Goal: Task Accomplishment & Management: Manage account settings

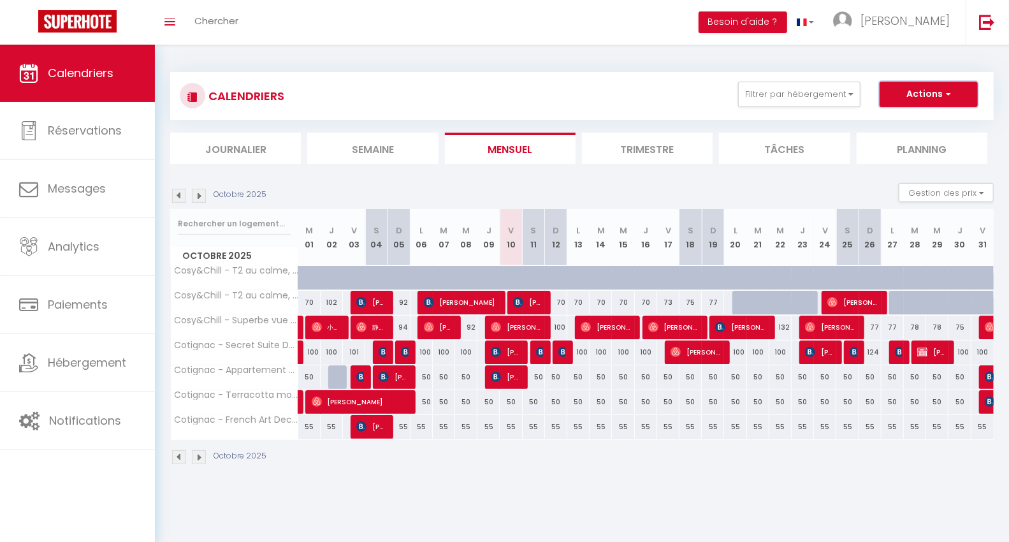
click at [915, 94] on button "Actions" at bounding box center [929, 94] width 98 height 25
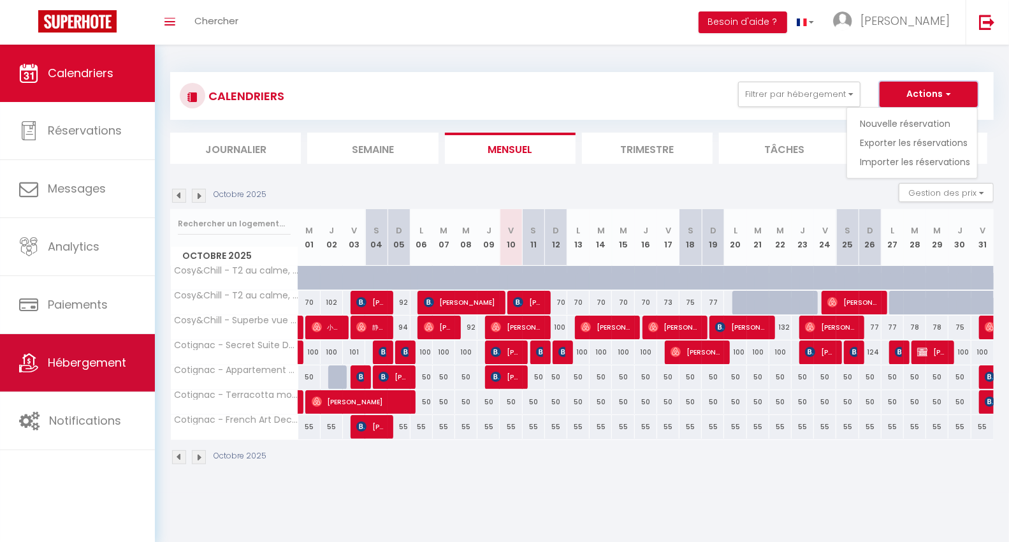
click at [76, 356] on span "Hébergement" at bounding box center [87, 362] width 78 height 16
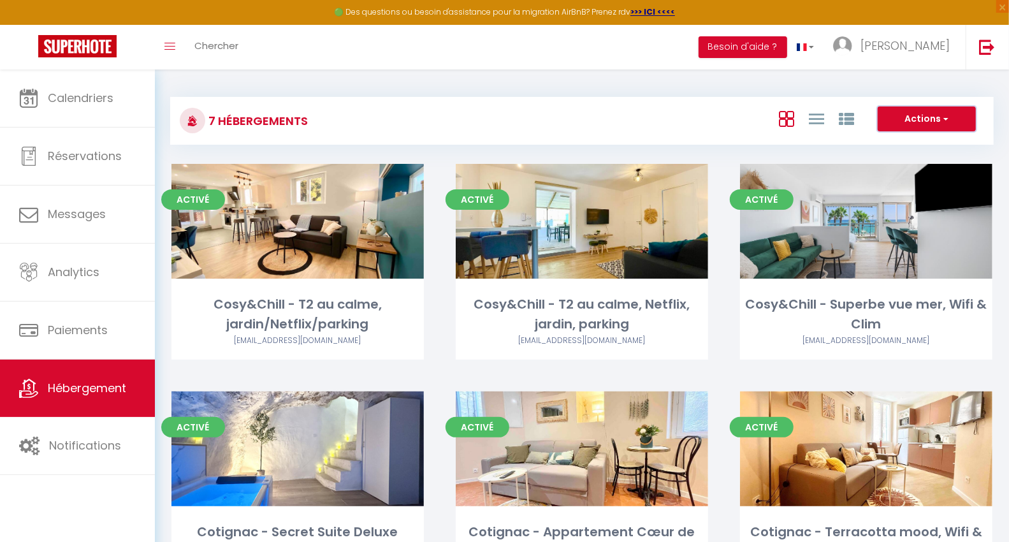
click at [952, 116] on button "Actions" at bounding box center [927, 118] width 98 height 25
click at [883, 144] on li "Créer un Hébergement" at bounding box center [917, 145] width 117 height 14
select select "3"
select select "2"
select select "1"
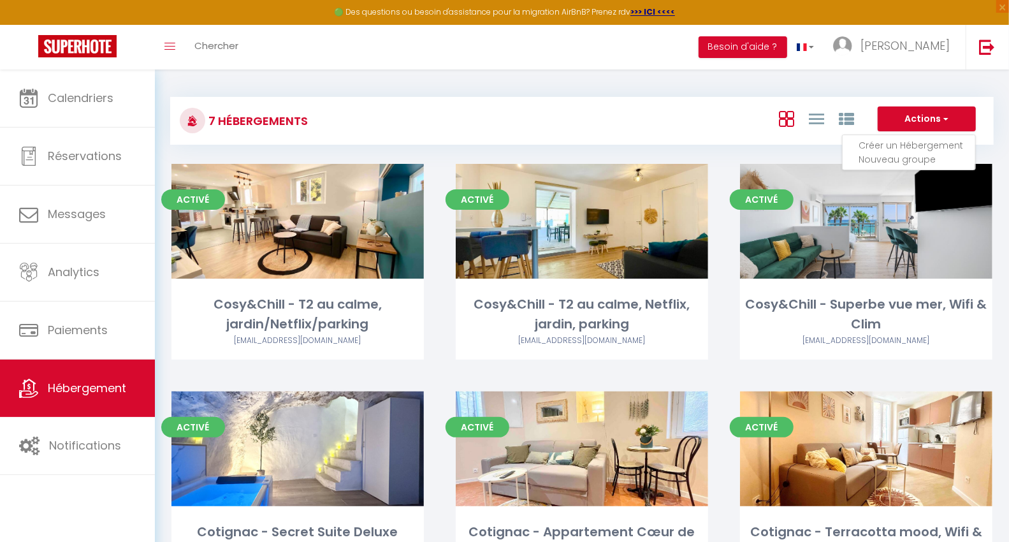
select select "1"
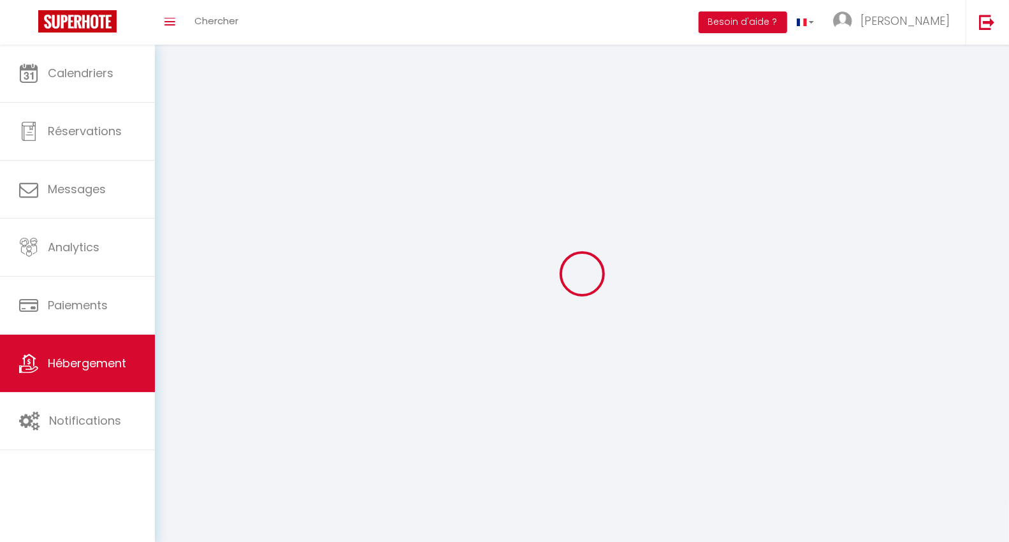
select select
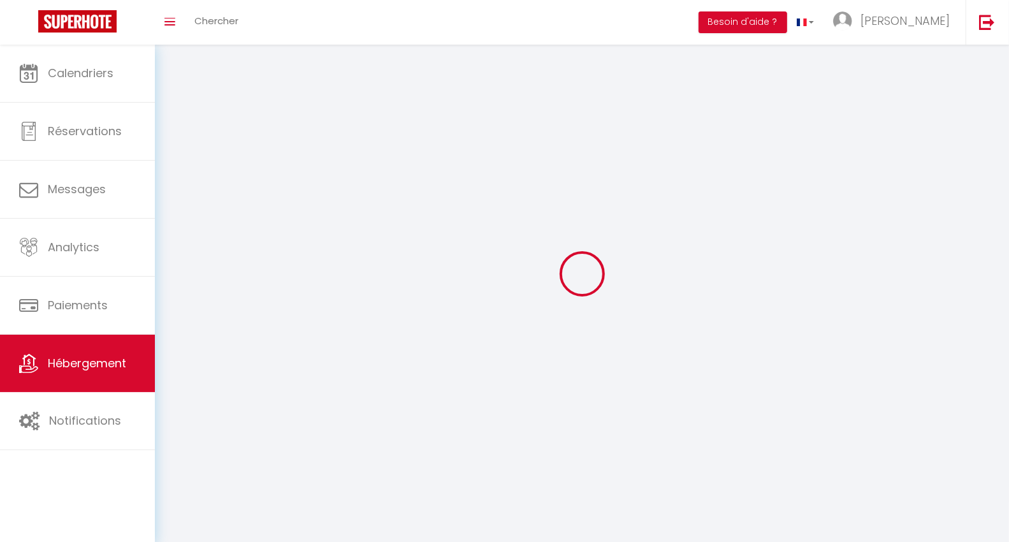
checkbox input "false"
select select
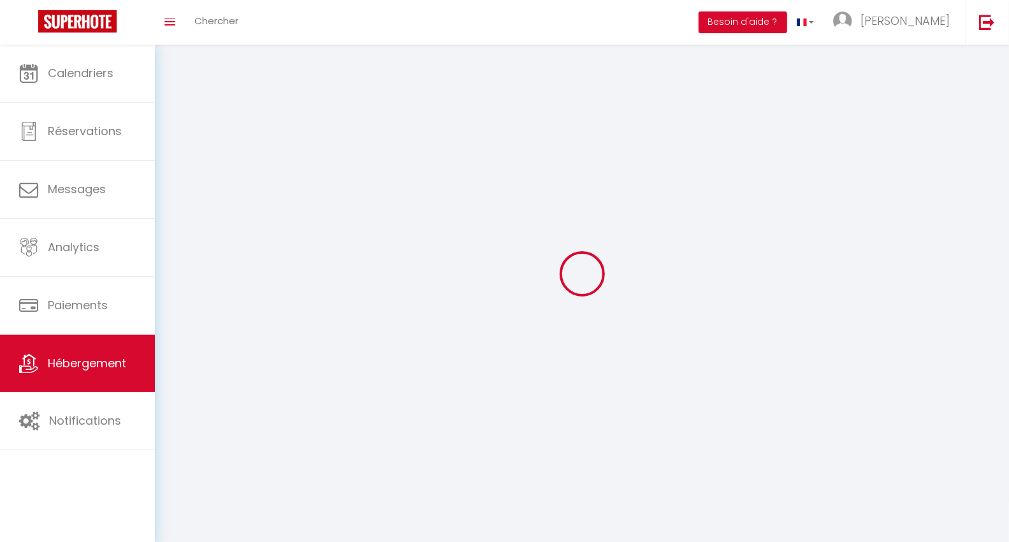
select select
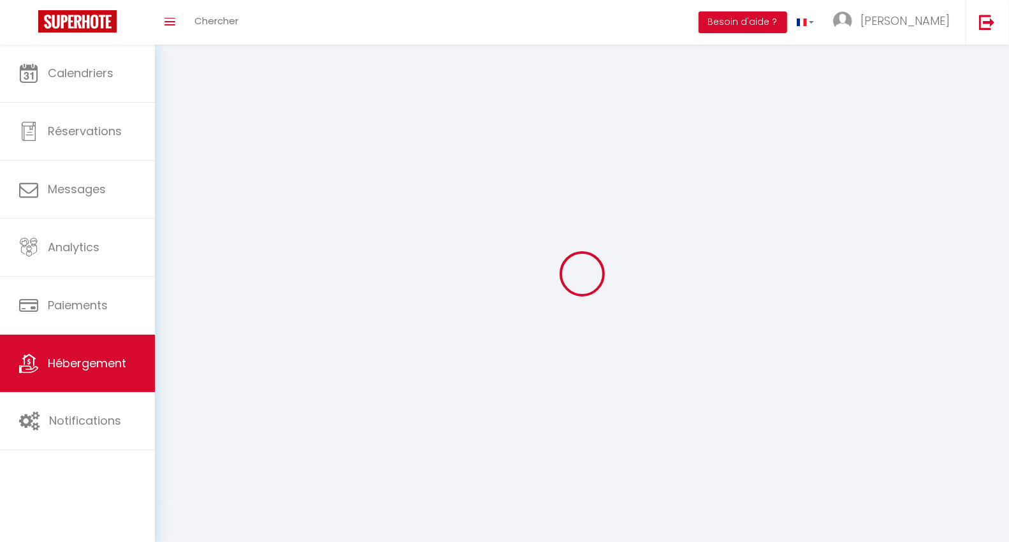
select select
checkbox input "false"
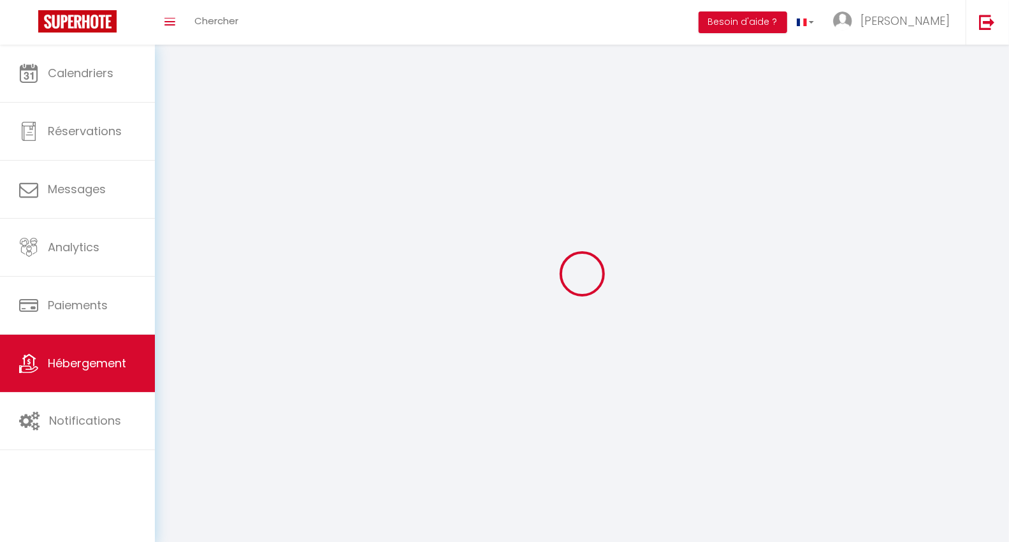
select select
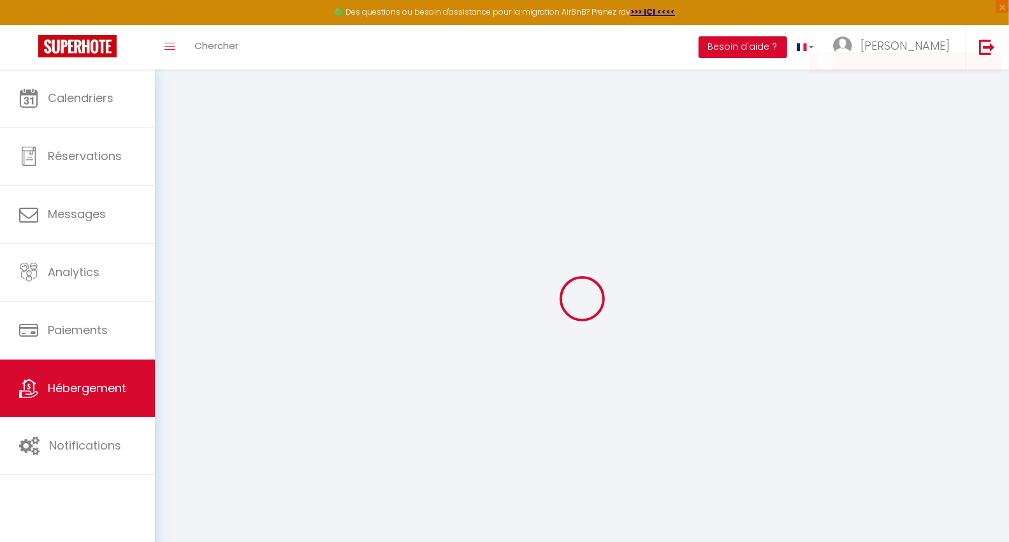
select select "15:00"
select select "23:45"
select select "11:00"
select select "30"
select select "120"
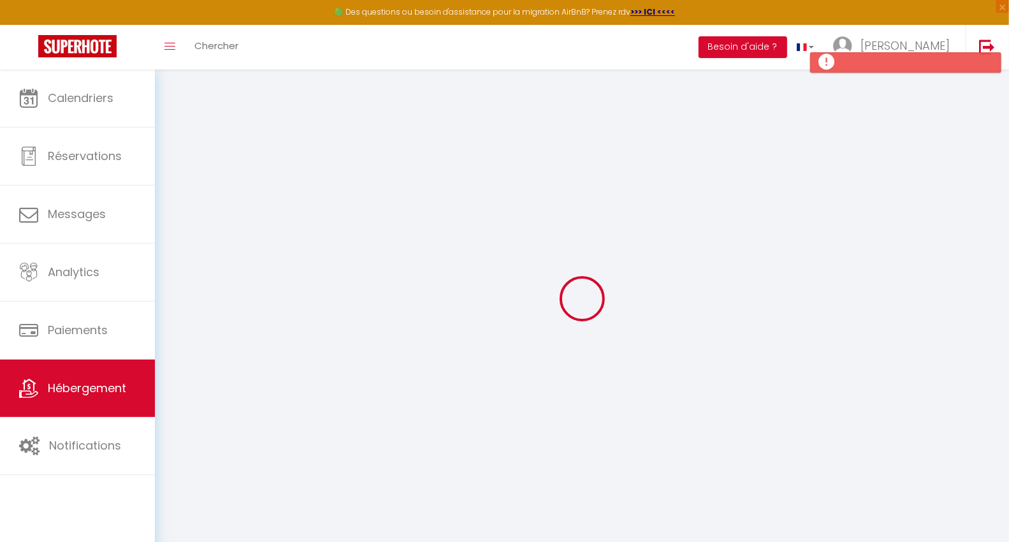
select select
checkbox input "false"
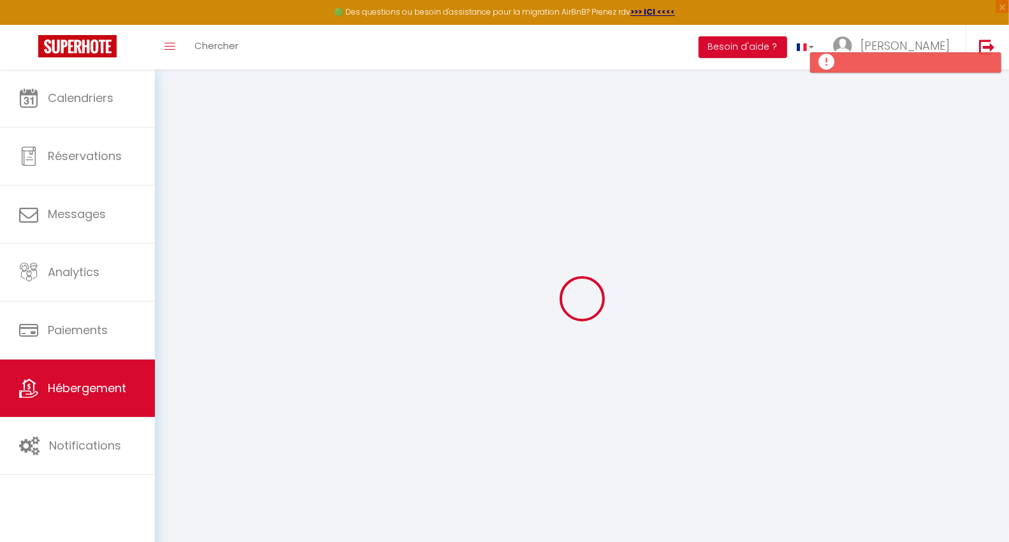
select select
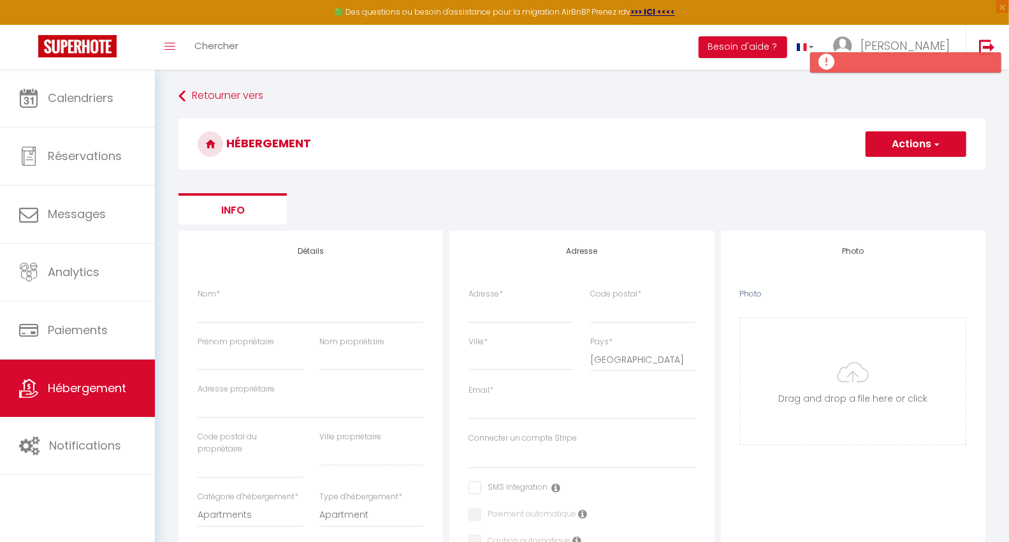
click at [938, 143] on span "button" at bounding box center [936, 144] width 8 height 13
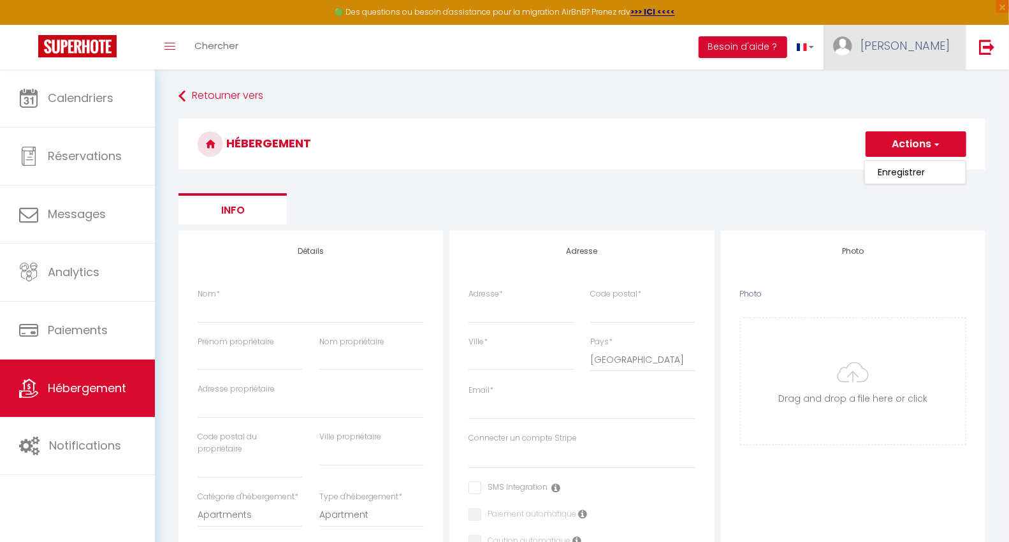
click at [852, 49] on img at bounding box center [842, 45] width 19 height 19
click at [905, 87] on link "Paramètres" at bounding box center [914, 89] width 94 height 22
select select "28"
select select "fr"
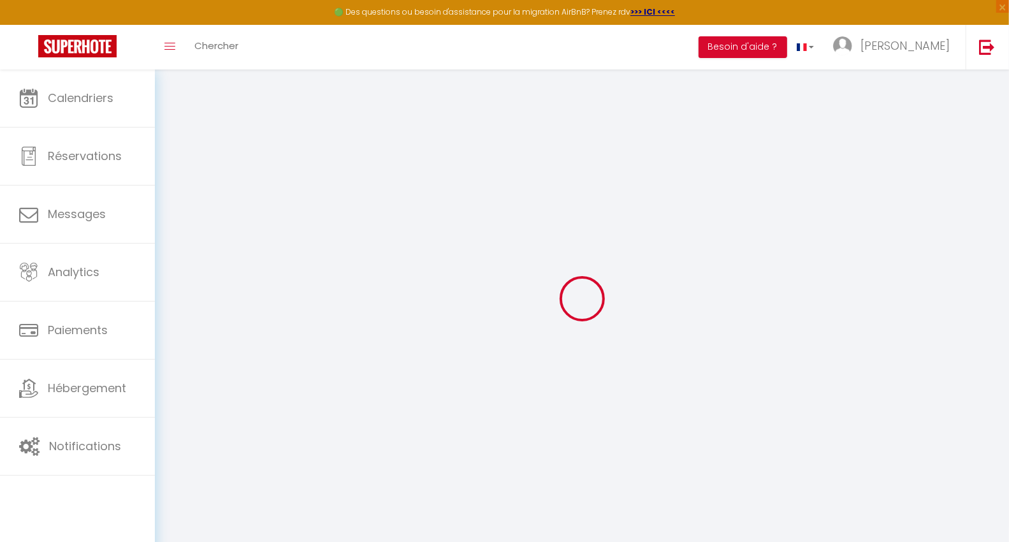
type input "3kn7eOwIsLtFgX9SIHytvtMOV"
type input "rKVsbbY4wYzigzXQZh549wS6R"
type input "https://app.superhote.com/#/get-available-rentals/rKVsbbY4wYzigzXQZh549wS6R"
select select "fr"
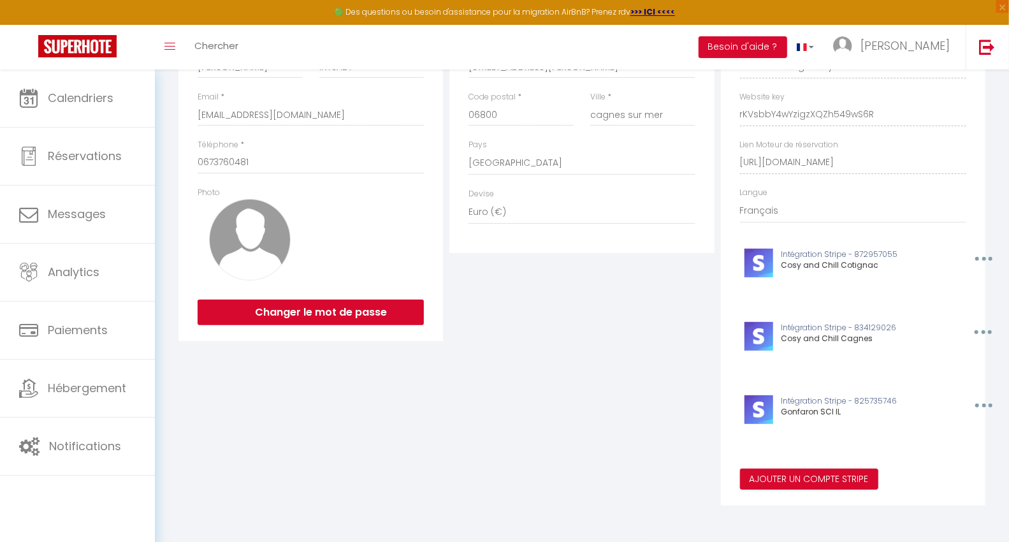
scroll to position [230, 0]
click at [826, 294] on div "Intégration Stripe - 872957055 Cosy and Chill Cotignac Supprimer Editer" at bounding box center [853, 272] width 243 height 73
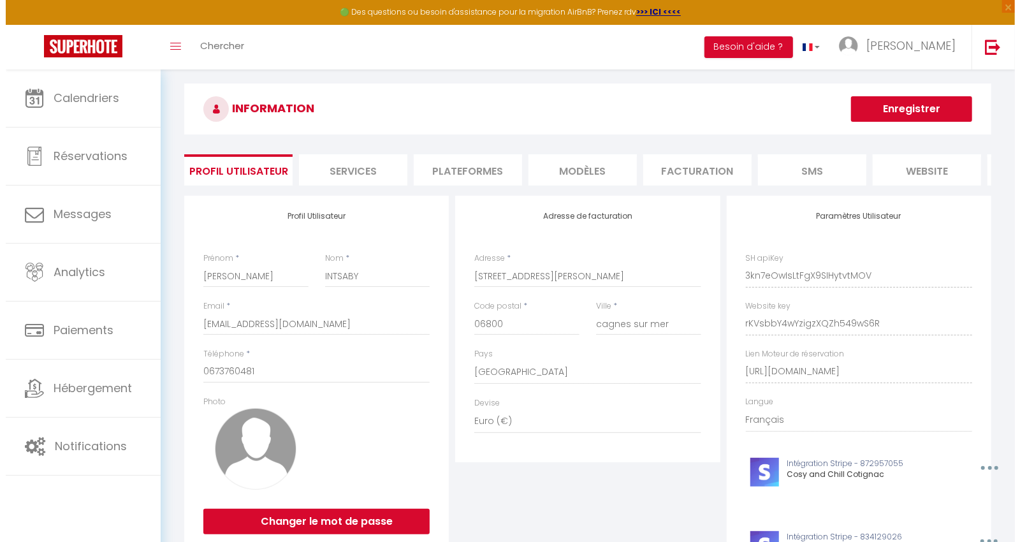
scroll to position [0, 0]
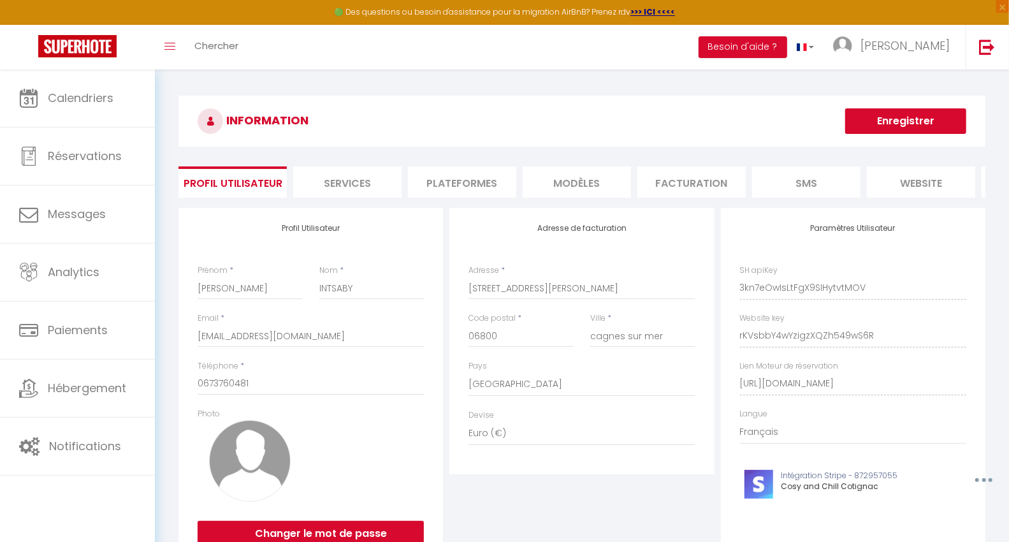
click at [454, 174] on li "Plateformes" at bounding box center [462, 181] width 108 height 31
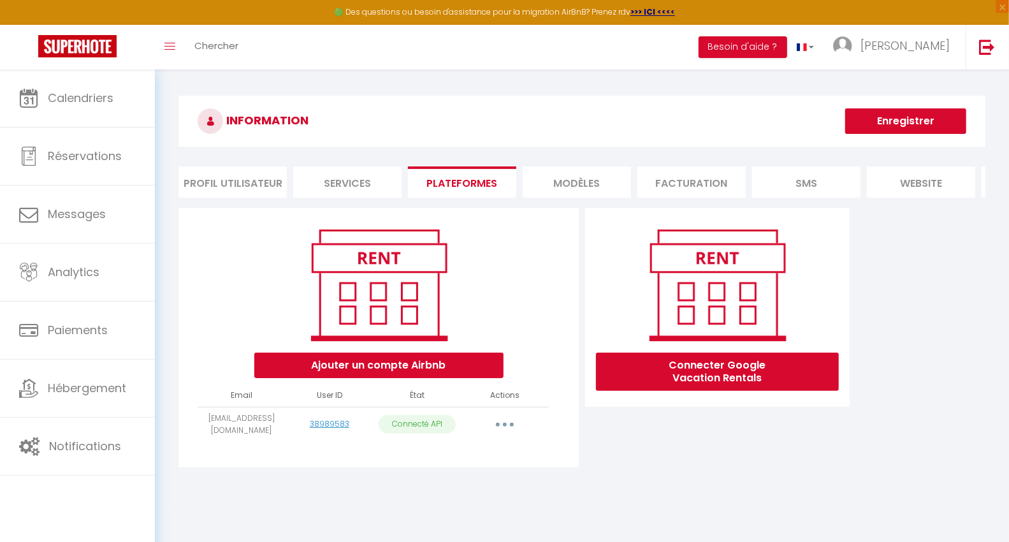
click at [507, 435] on button "button" at bounding box center [505, 424] width 36 height 20
click at [496, 464] on link "Importer les appartements" at bounding box center [448, 453] width 141 height 22
select select "28495"
select select "28497"
select select "28499"
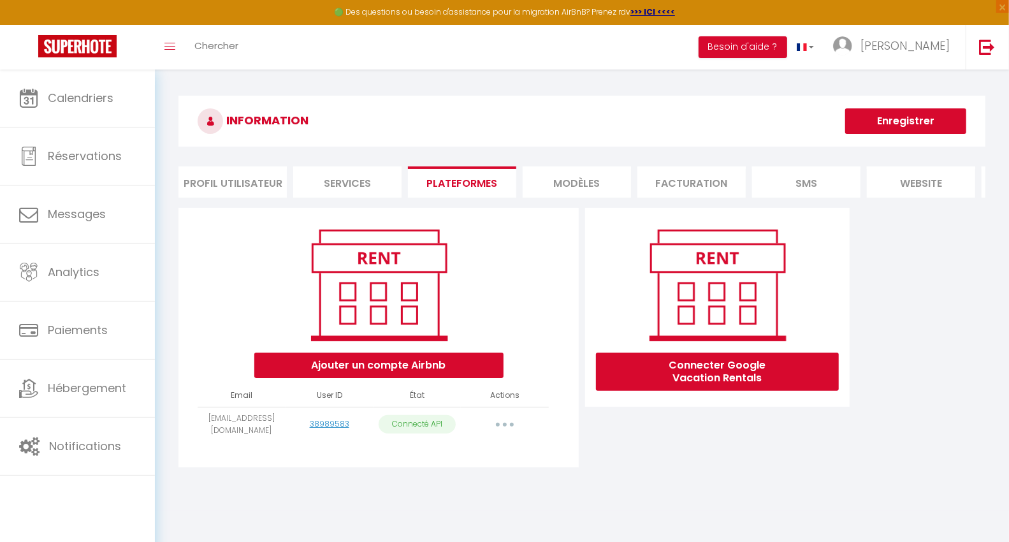
select select "66611"
select select "28500"
select select "28501"
select select "46368"
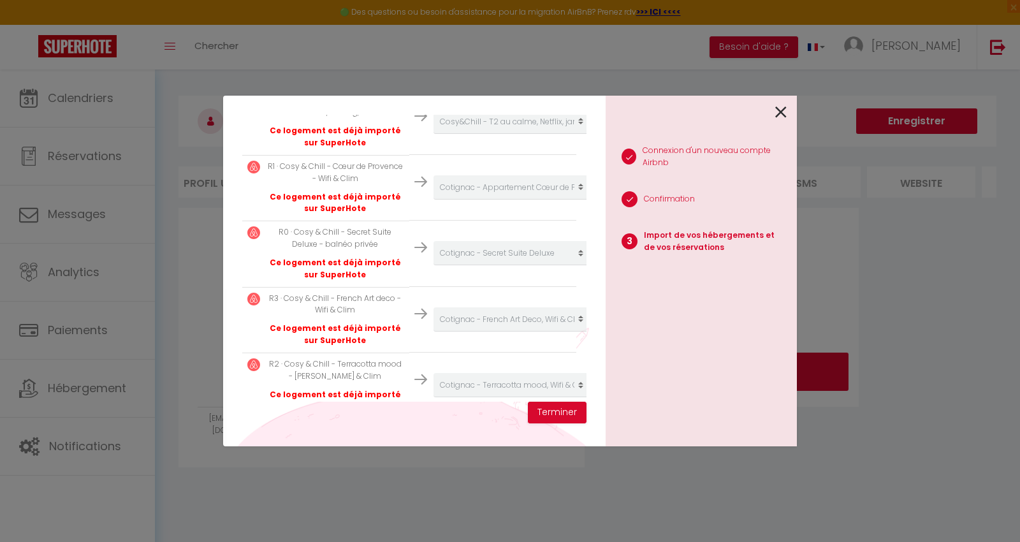
scroll to position [486, 0]
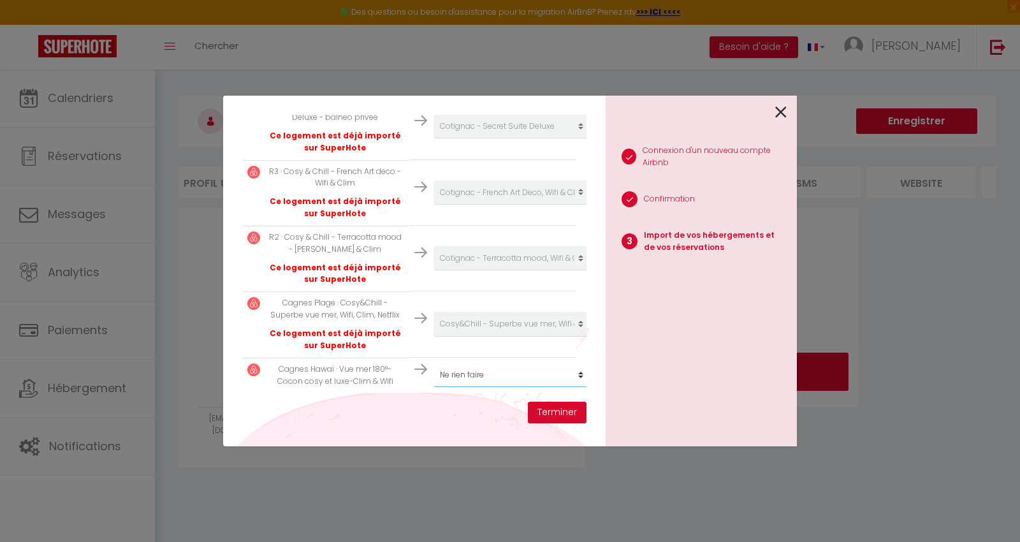
click at [449, 363] on select "Créer un nouvel hébergement Ne rien faire Cosy&Chill - T2 au calme, jardin/Netf…" at bounding box center [511, 375] width 157 height 24
select select "create_new"
click at [433, 363] on select "Créer un nouvel hébergement Ne rien faire Cosy&Chill - T2 au calme, jardin/Netf…" at bounding box center [511, 375] width 157 height 24
click at [566, 418] on button "Terminer" at bounding box center [557, 413] width 59 height 22
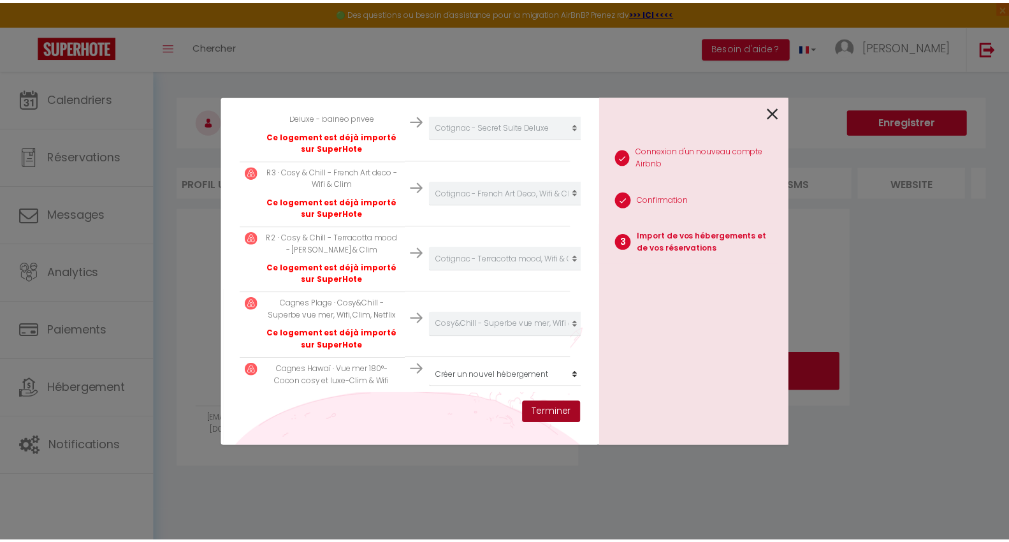
scroll to position [518, 0]
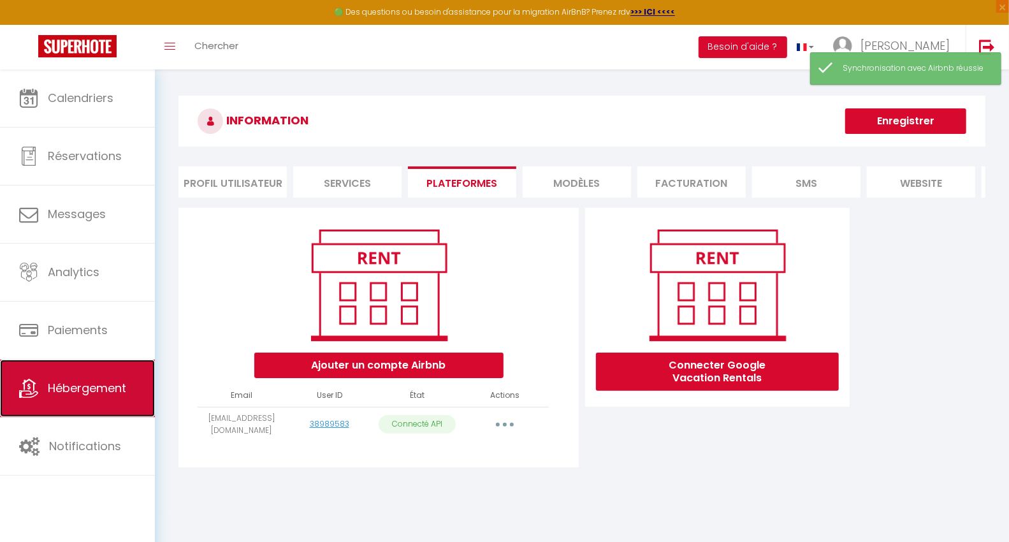
click at [75, 388] on span "Hébergement" at bounding box center [87, 388] width 78 height 16
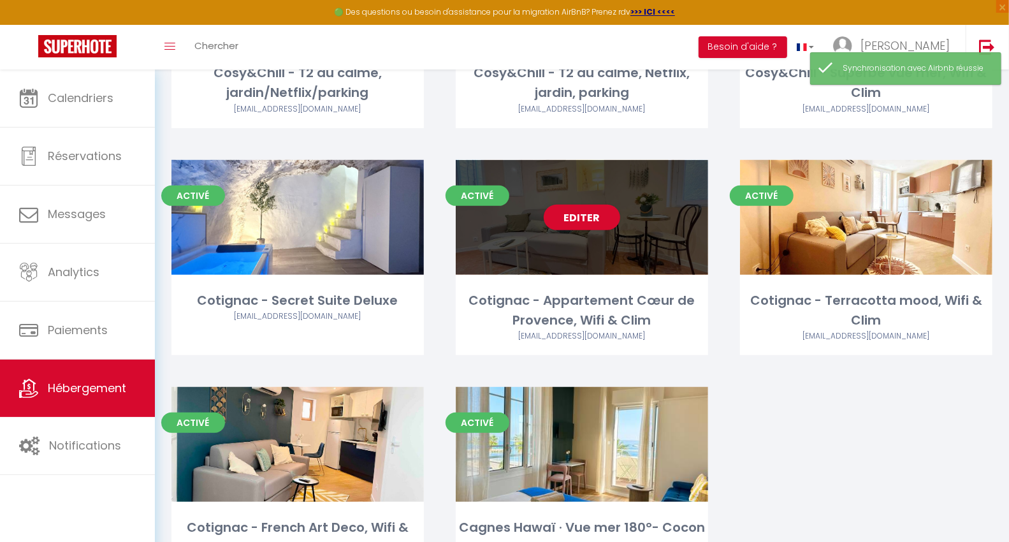
scroll to position [319, 0]
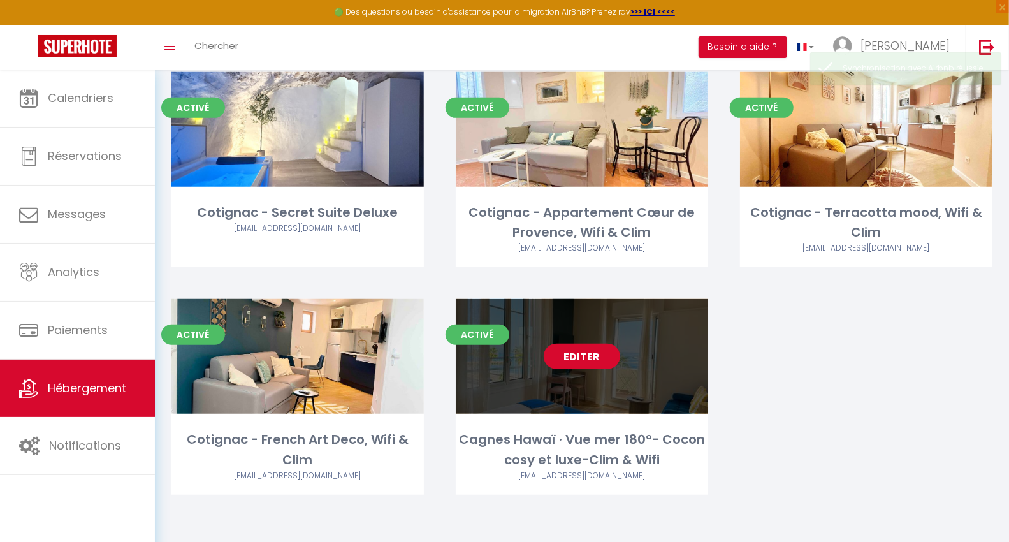
click at [599, 358] on link "Editer" at bounding box center [582, 356] width 76 height 25
click at [569, 352] on link "Editer" at bounding box center [582, 356] width 76 height 25
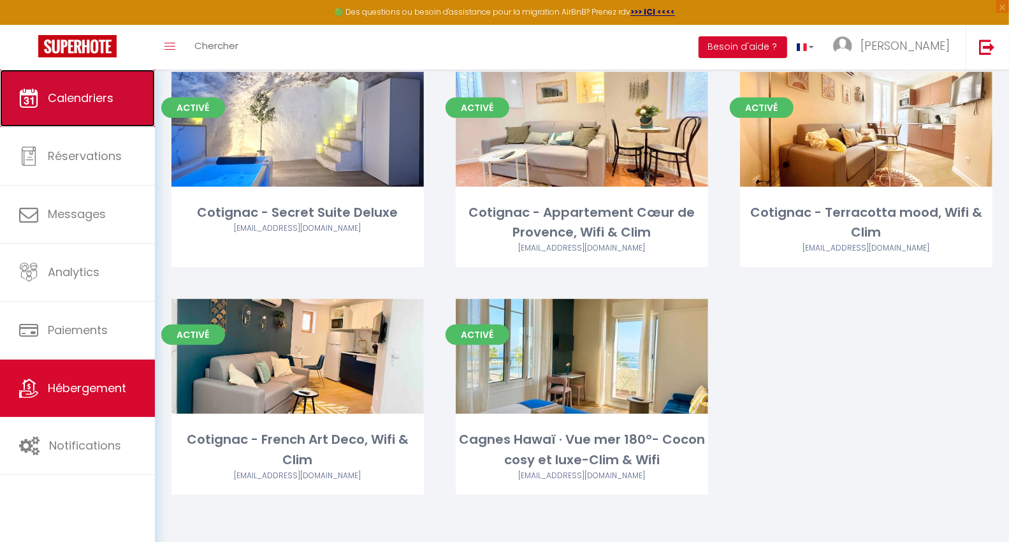
click at [92, 112] on link "Calendriers" at bounding box center [77, 97] width 155 height 57
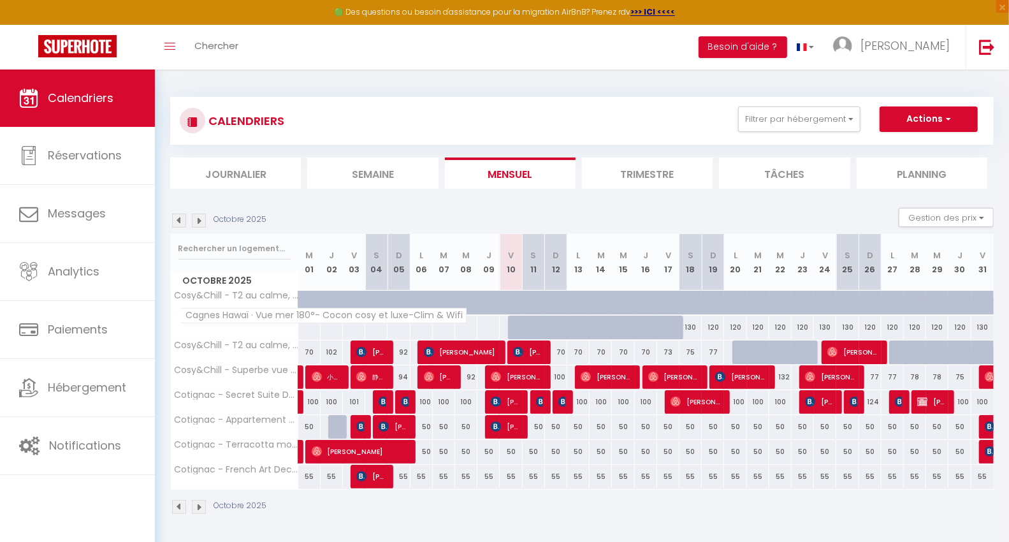
click at [220, 315] on span "Cagnes Hawaï · Vue mer 180°- Cocon cosy et luxe-Clim & Wifi" at bounding box center [323, 315] width 286 height 15
click at [289, 310] on span "Cagnes Hawaï · Vue mer 180°- Cocon cosy et luxe-Clim & Wifi" at bounding box center [323, 315] width 286 height 15
click at [606, 175] on li "Trimestre" at bounding box center [647, 172] width 131 height 31
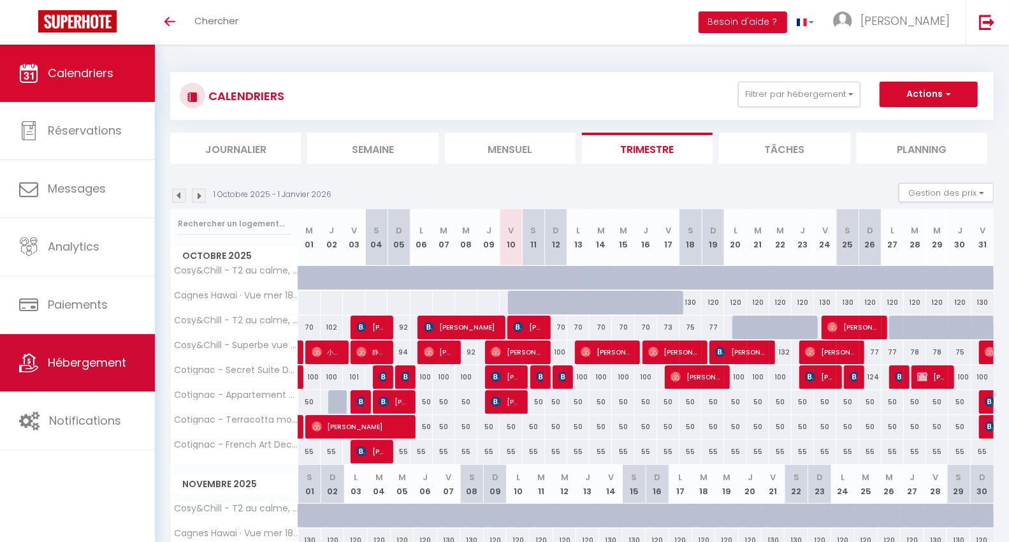
click at [99, 373] on link "Hébergement" at bounding box center [77, 362] width 155 height 57
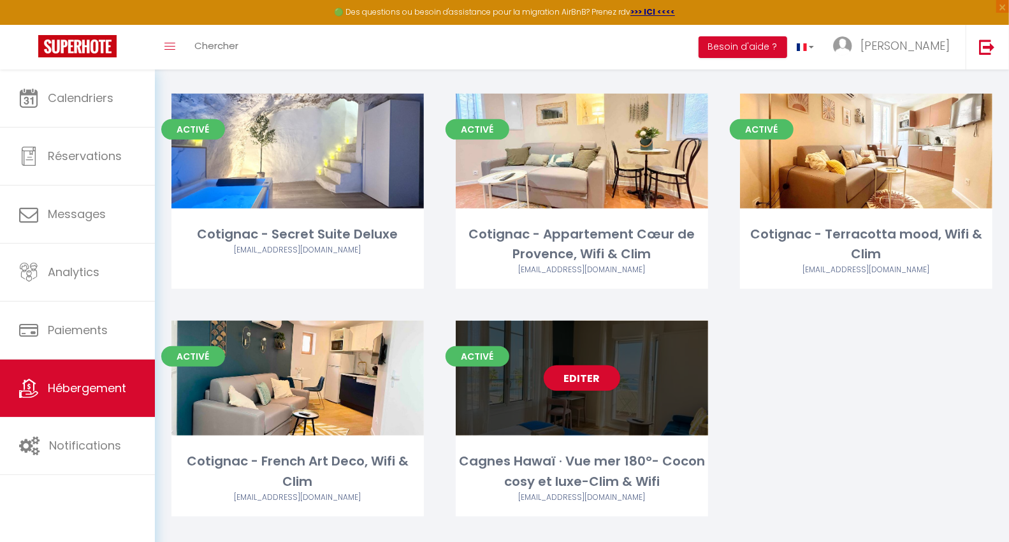
scroll to position [319, 0]
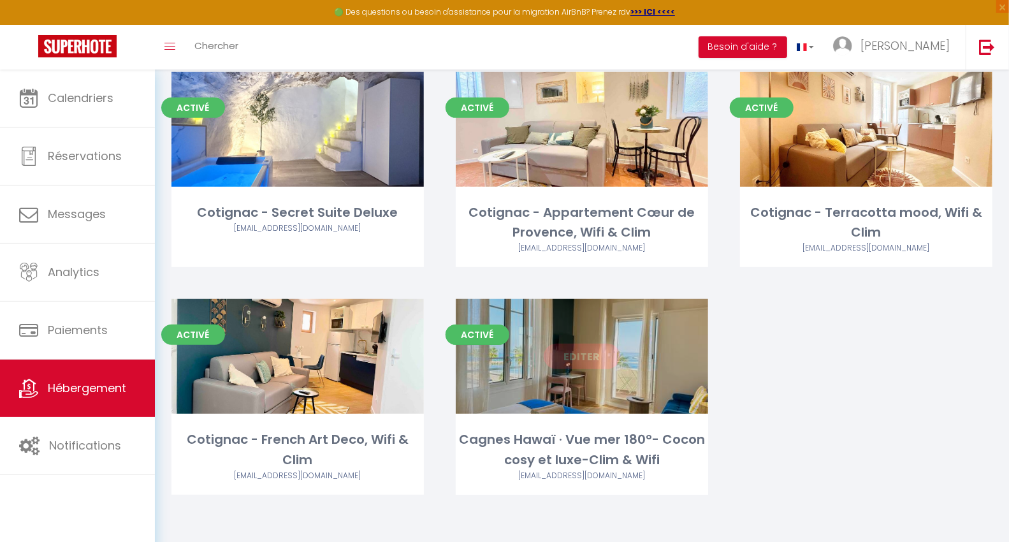
click at [549, 346] on link "Editer" at bounding box center [582, 356] width 76 height 25
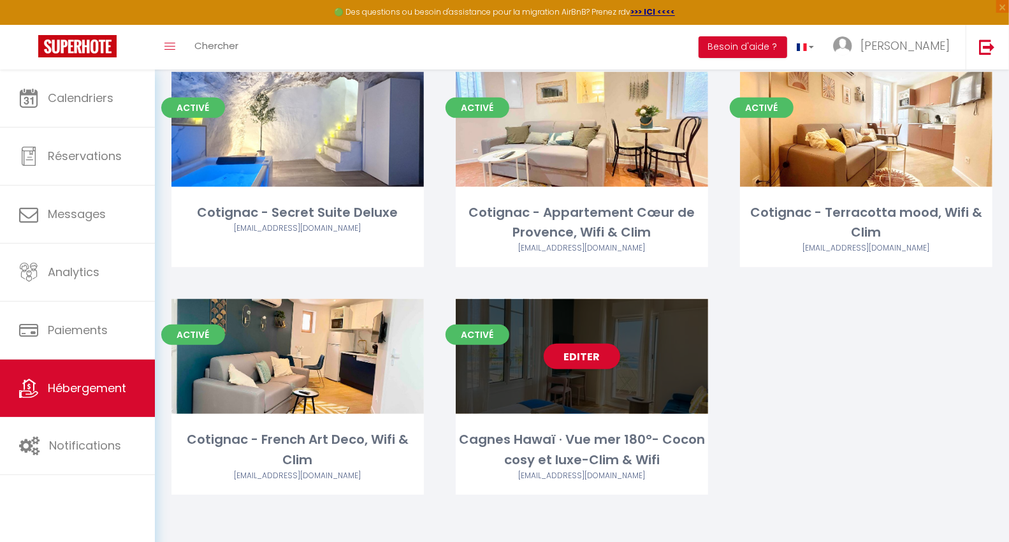
click at [600, 325] on div "Editer" at bounding box center [582, 356] width 252 height 115
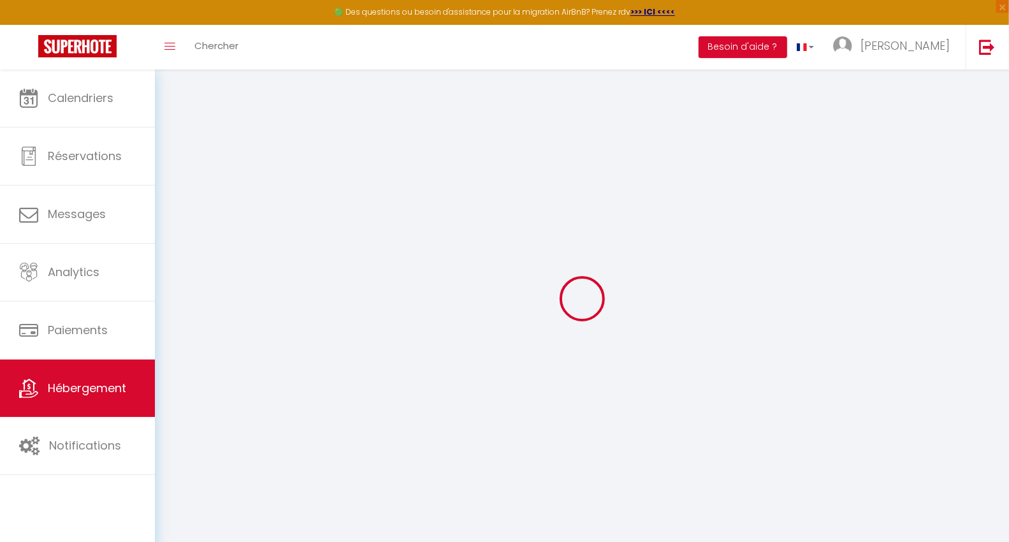
select select
checkbox input "false"
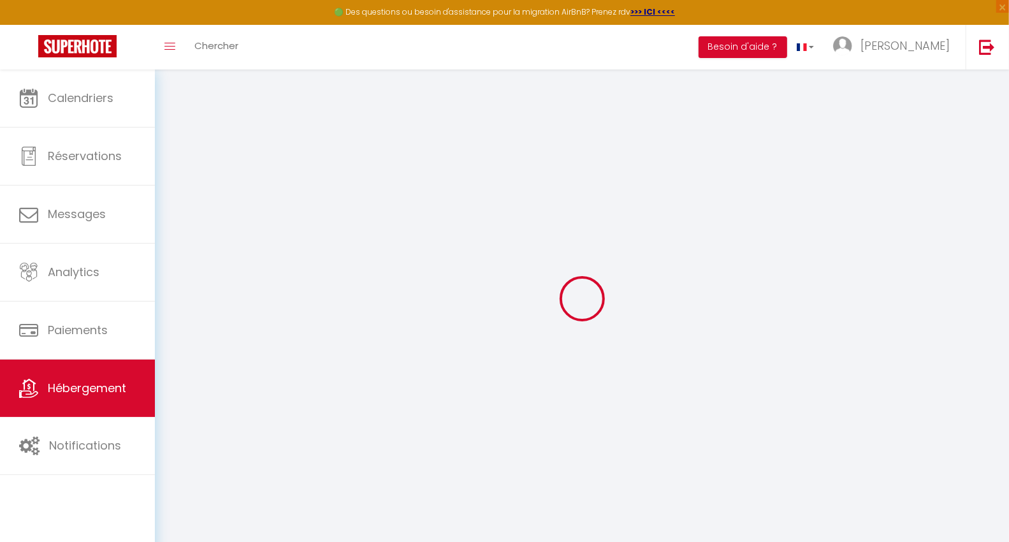
select select
checkbox input "false"
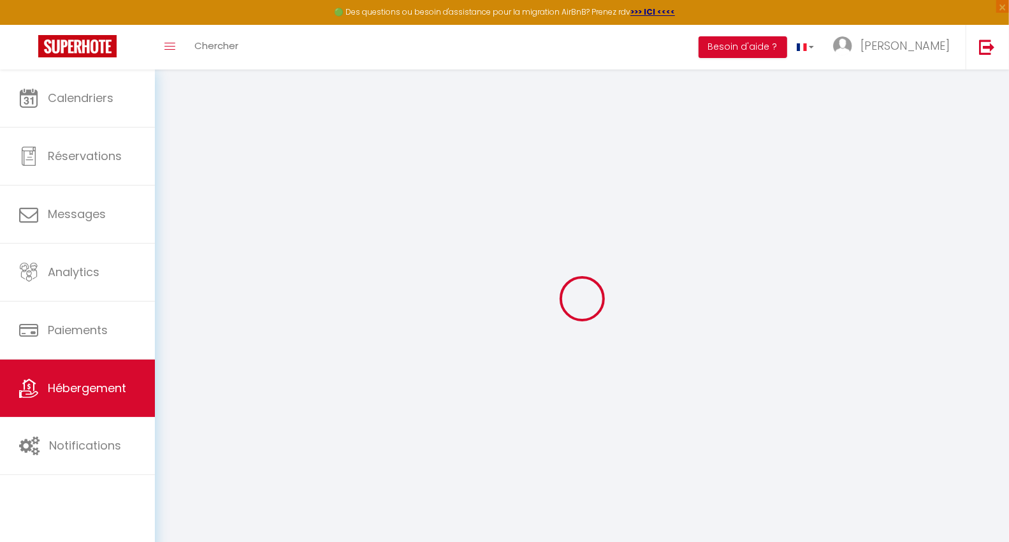
select select "4023-1462947621937205482"
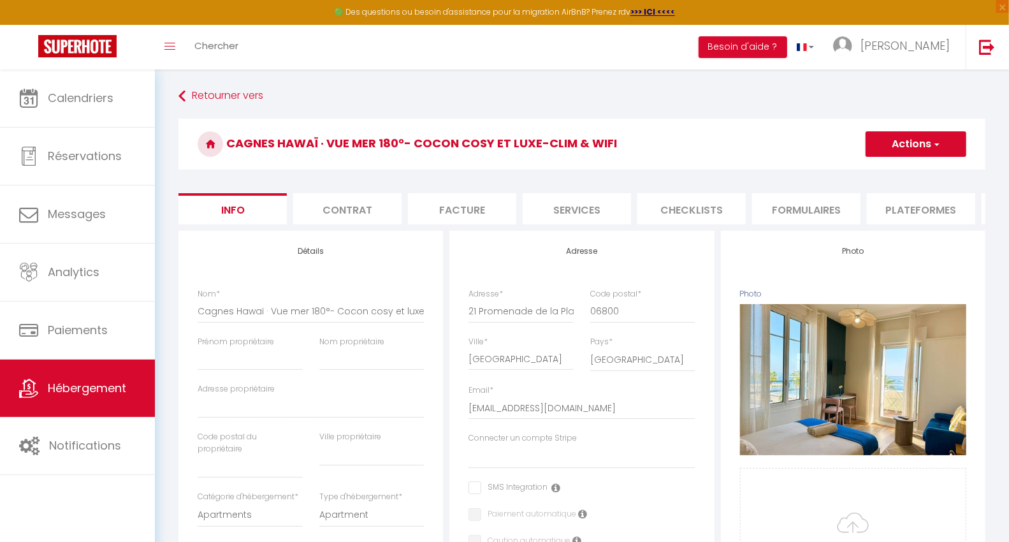
click at [338, 216] on li "Contrat" at bounding box center [347, 208] width 108 height 31
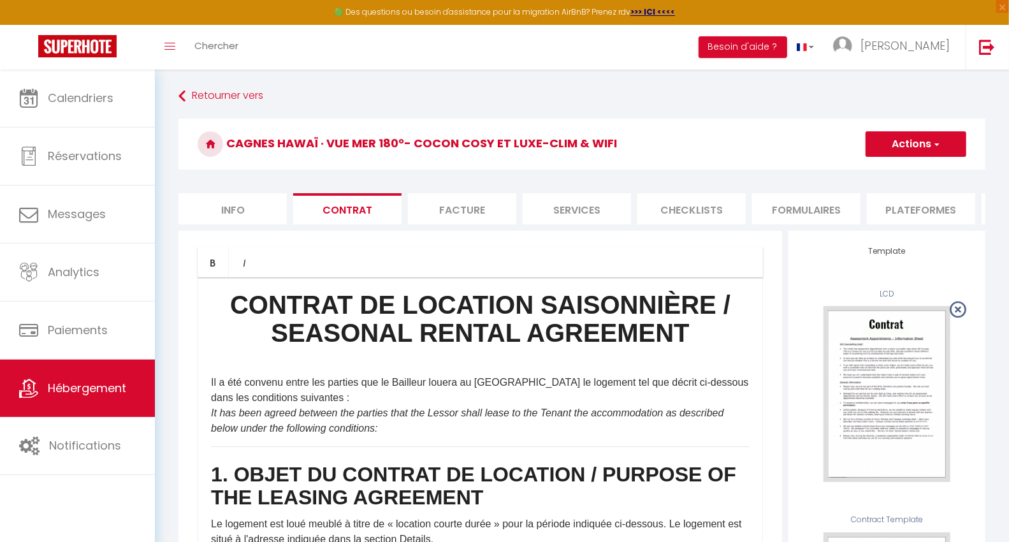
click at [477, 214] on li "Facture" at bounding box center [462, 208] width 108 height 31
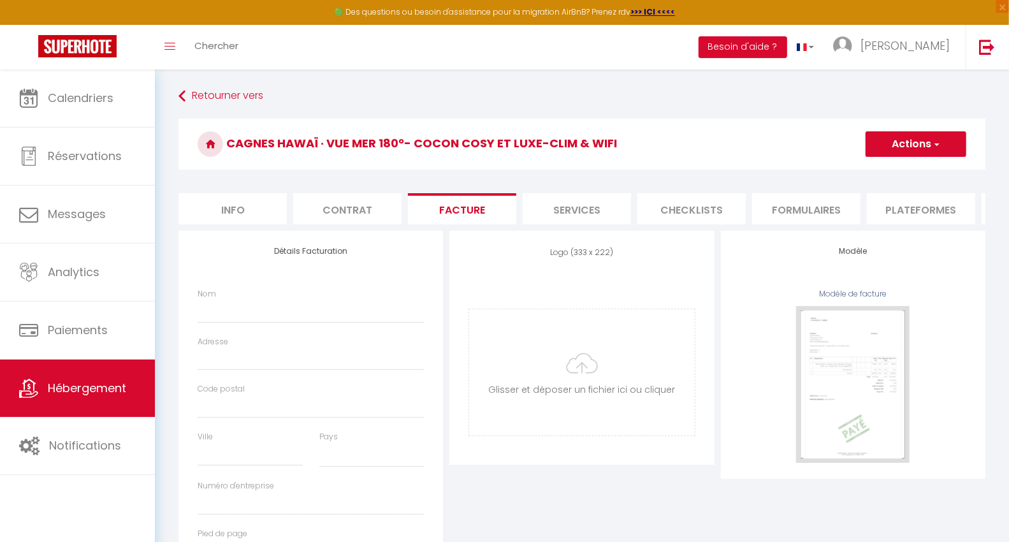
select select
select select "well_reviewed_guests"
select select "EUR"
select select
click at [579, 210] on li "Services" at bounding box center [577, 208] width 108 height 31
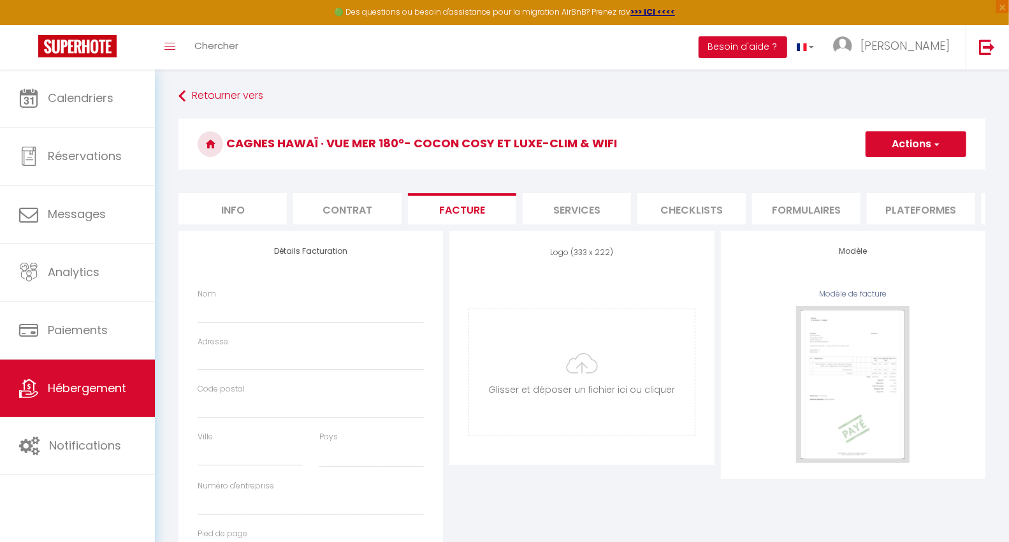
select select
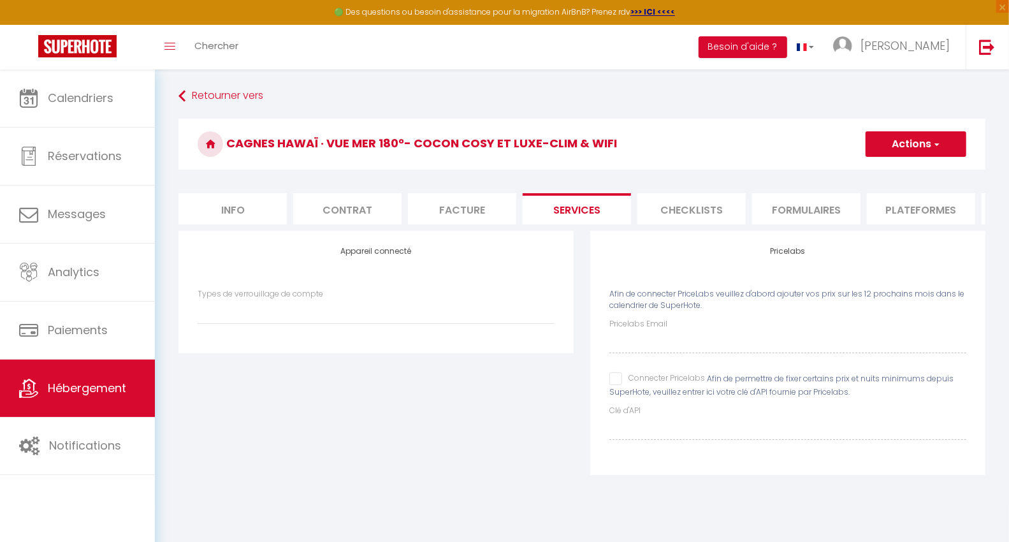
drag, startPoint x: 676, startPoint y: 212, endPoint x: 718, endPoint y: 213, distance: 42.7
click at [676, 212] on li "Checklists" at bounding box center [691, 208] width 108 height 31
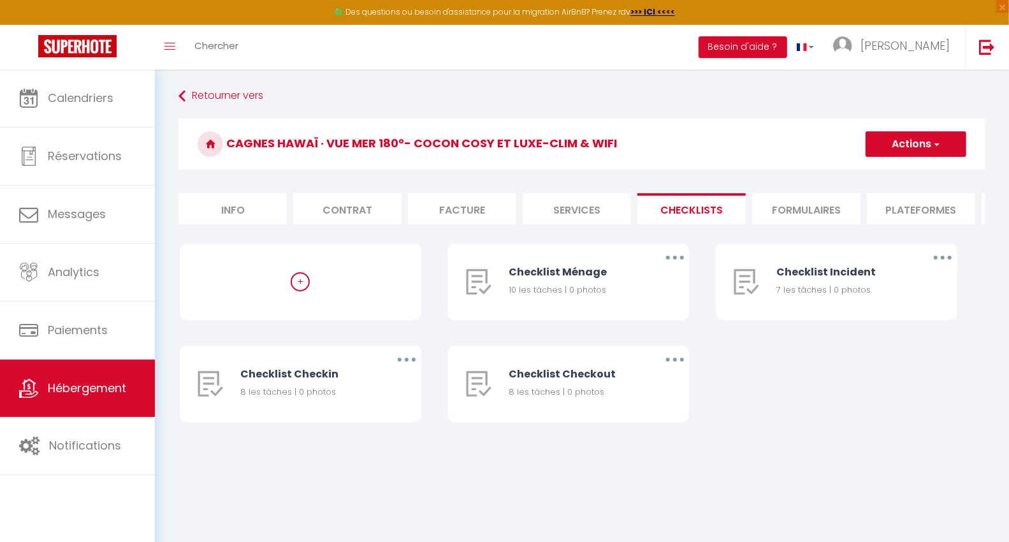
click at [792, 211] on li "Formulaires" at bounding box center [806, 208] width 108 height 31
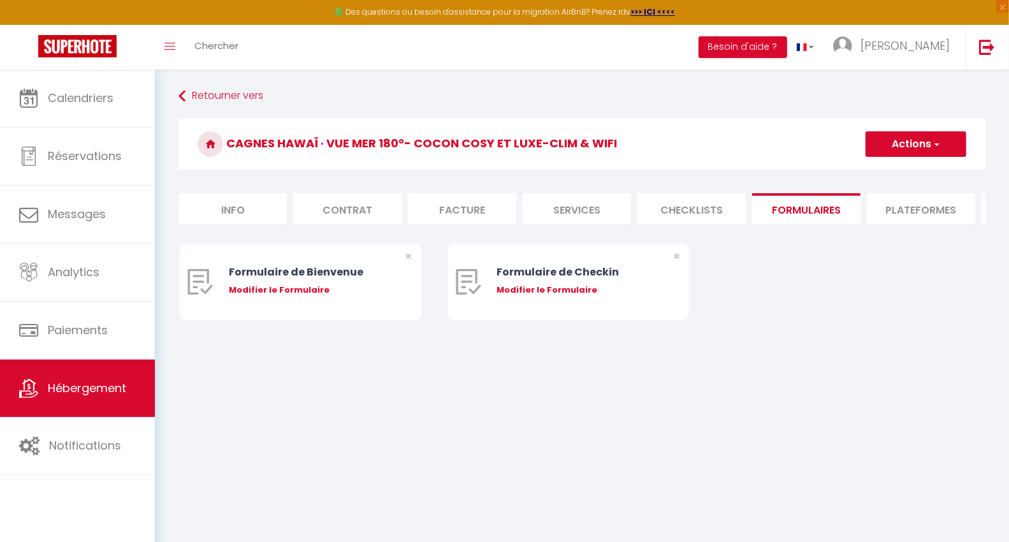
click at [892, 208] on li "Plateformes" at bounding box center [921, 208] width 108 height 31
select select
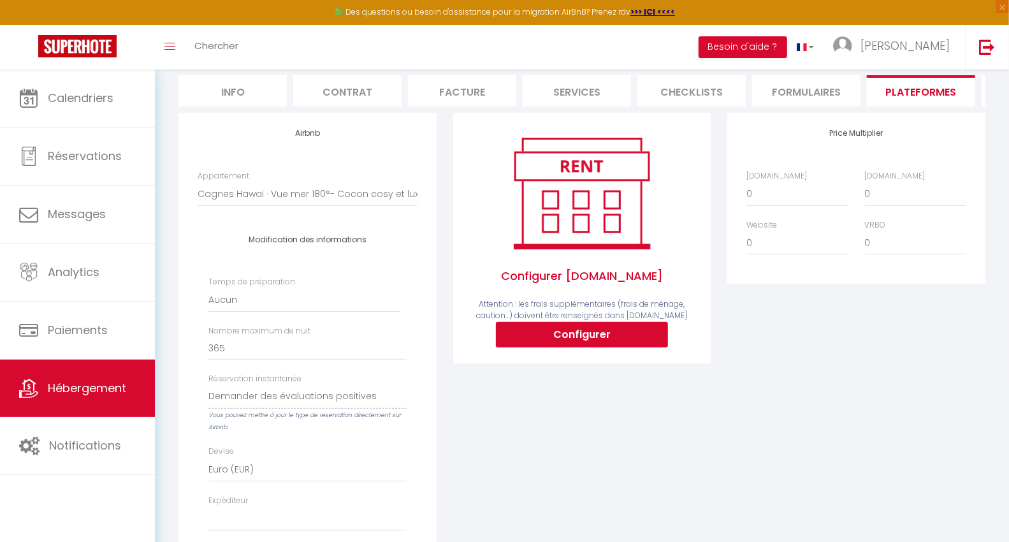
scroll to position [71, 0]
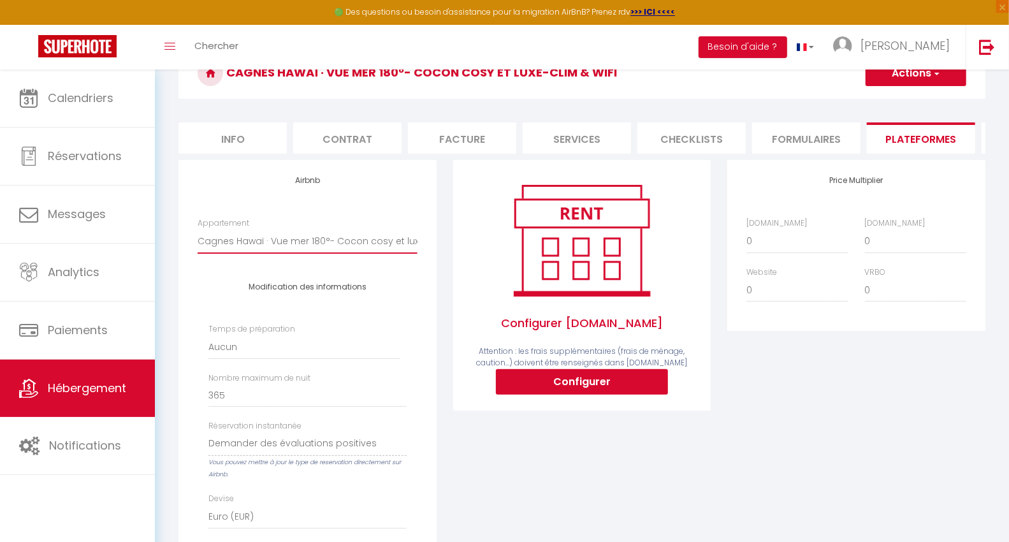
click at [327, 253] on select "Cagnes Hawaï · Vue mer 180°- Cocon cosy et luxe-Clim & Wifi - pouille3386@gmail…" at bounding box center [307, 241] width 219 height 24
click at [767, 373] on div "Price Multiplier Airbnb.com 0 + 1 % + 2 % + 3 % + 4 % + 5 % + 6 % + 7 %" at bounding box center [856, 426] width 275 height 533
click at [753, 249] on select "0 + 1 % + 2 % + 3 % + 4 % + 5 % + 6 % + 7 % + 8 % + 9 %" at bounding box center [796, 241] width 101 height 24
select select "+ 20 %"
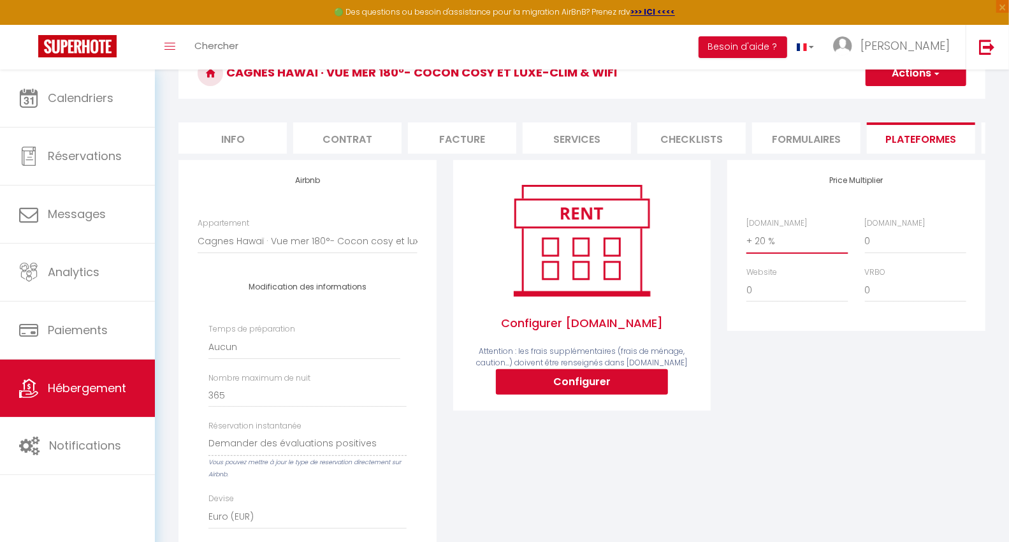
click at [746, 239] on select "0 + 1 % + 2 % + 3 % + 4 % + 5 % + 6 % + 7 % + 8 % + 9 %" at bounding box center [796, 241] width 101 height 24
select select
click at [892, 244] on select "0 + 1 % + 2 % + 3 % + 4 % + 5 % + 6 % + 7 % + 8 % + 9 %" at bounding box center [915, 241] width 101 height 24
select select "+ 50 %"
click at [865, 239] on select "0 + 1 % + 2 % + 3 % + 4 % + 5 % + 6 % + 7 % + 8 % + 9 %" at bounding box center [915, 241] width 101 height 24
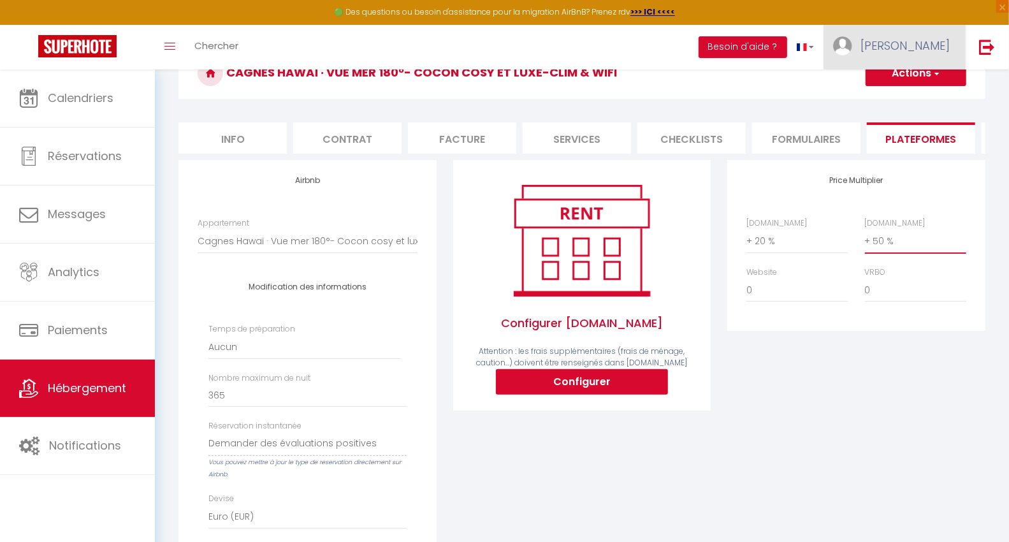
select select
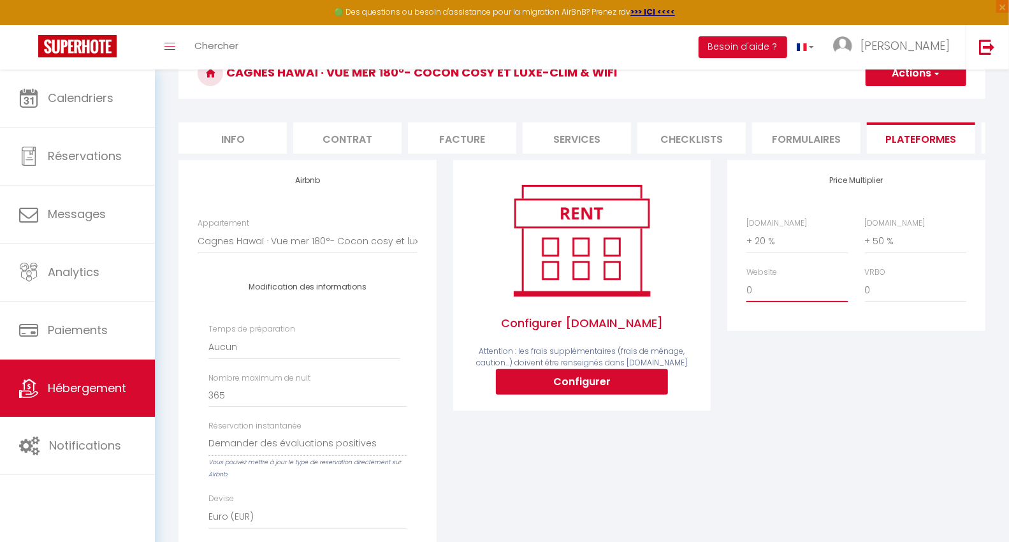
click at [774, 297] on select "0 + 1 % + 2 % + 3 % + 4 % + 5 % + 6 % + 7 % + 8 % + 9 %" at bounding box center [796, 290] width 101 height 24
select select "+ 15 %"
click at [746, 288] on select "0 + 1 % + 2 % + 3 % + 4 % + 5 % + 6 % + 7 % + 8 % + 9 %" at bounding box center [796, 290] width 101 height 24
select select
click at [884, 296] on select "0 + 1 % + 2 % + 3 % + 4 % + 5 % + 6 % + 7 % + 8 % + 9 %" at bounding box center [915, 290] width 101 height 24
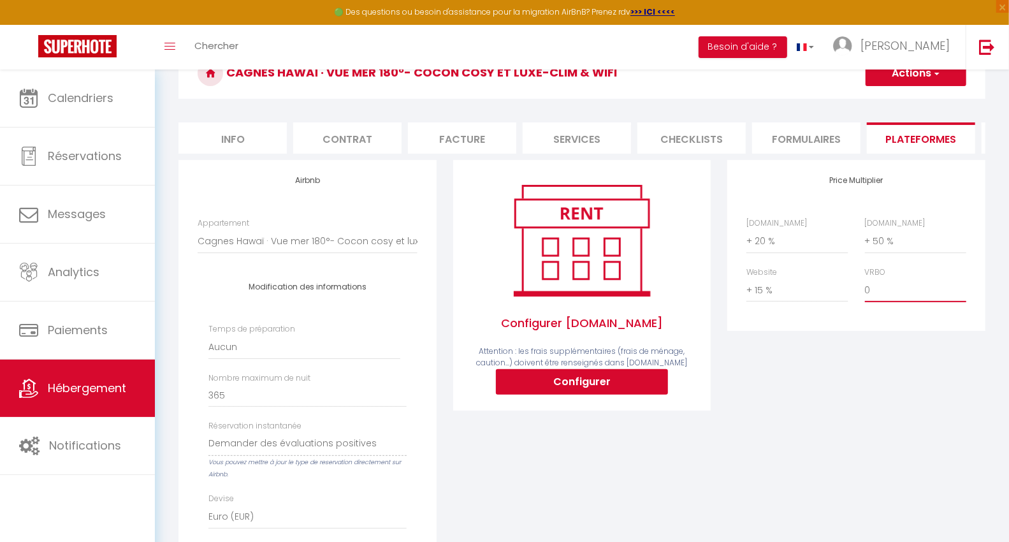
select select "+ 15 %"
click at [865, 288] on select "0 + 1 % + 2 % + 3 % + 4 % + 5 % + 6 % + 7 % + 8 % + 9 %" at bounding box center [915, 290] width 101 height 24
select select
click at [799, 386] on div "Price Multiplier Airbnb.com 0 + 1 % + 2 % + 3 % + 4 % + 5 % + 6 % + 7 %" at bounding box center [856, 426] width 275 height 533
drag, startPoint x: 880, startPoint y: 301, endPoint x: 883, endPoint y: 290, distance: 11.9
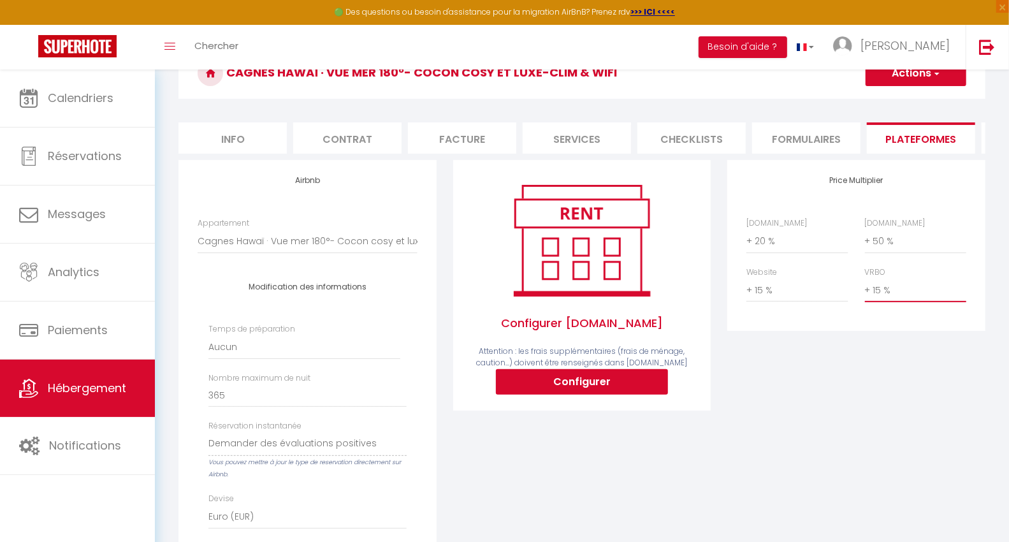
click at [880, 301] on select "0 + 1 % + 2 % + 3 % + 4 % + 5 % + 6 % + 7 % + 8 % + 9 %" at bounding box center [915, 290] width 101 height 24
select select "0"
click at [865, 288] on select "0 + 1 % + 2 % + 3 % + 4 % + 5 % + 6 % + 7 % + 8 % + 9 %" at bounding box center [915, 290] width 101 height 24
select select
click at [851, 343] on div "Price Multiplier Airbnb.com 0 + 1 % + 2 % + 3 % + 4 % + 5 % + 6 % + 7 %" at bounding box center [856, 426] width 275 height 533
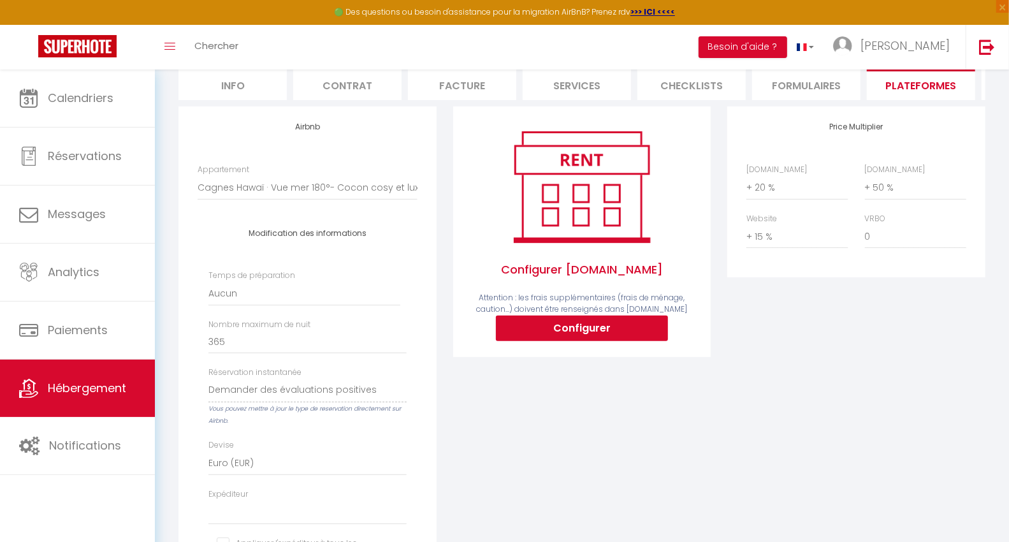
scroll to position [0, 0]
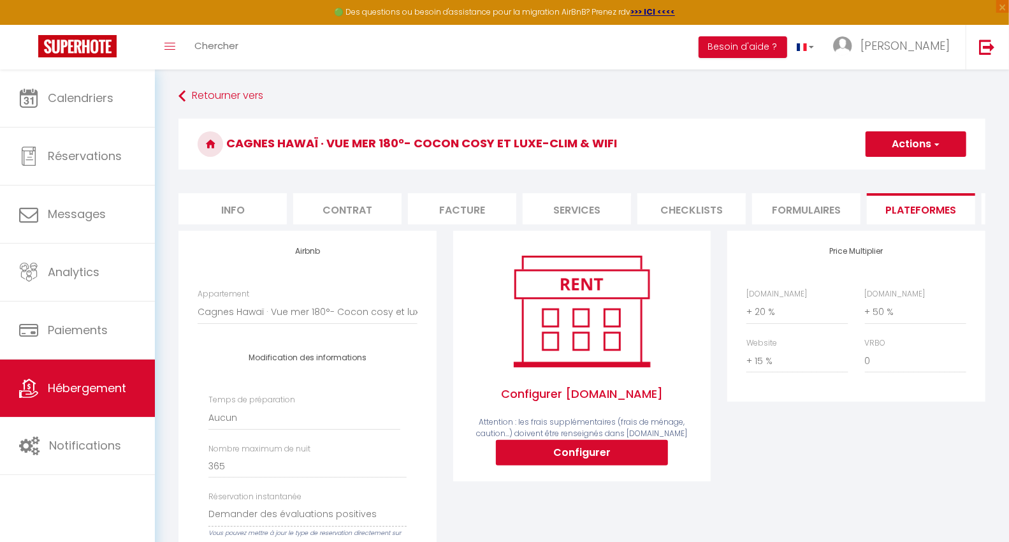
click at [867, 149] on button "Actions" at bounding box center [916, 143] width 101 height 25
click at [878, 168] on link "Enregistrer" at bounding box center [915, 172] width 101 height 17
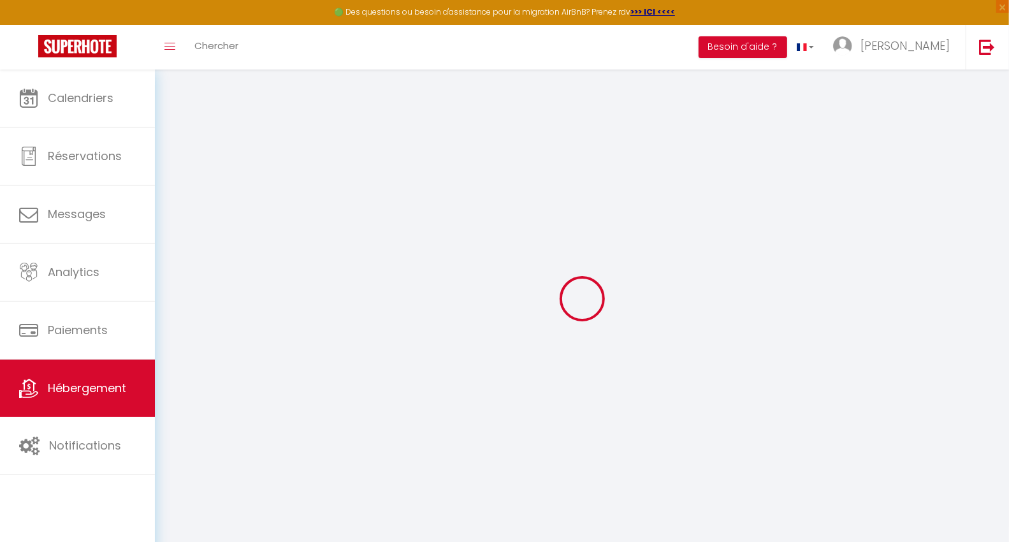
select select "well_reviewed_guests"
select select "EUR"
select select
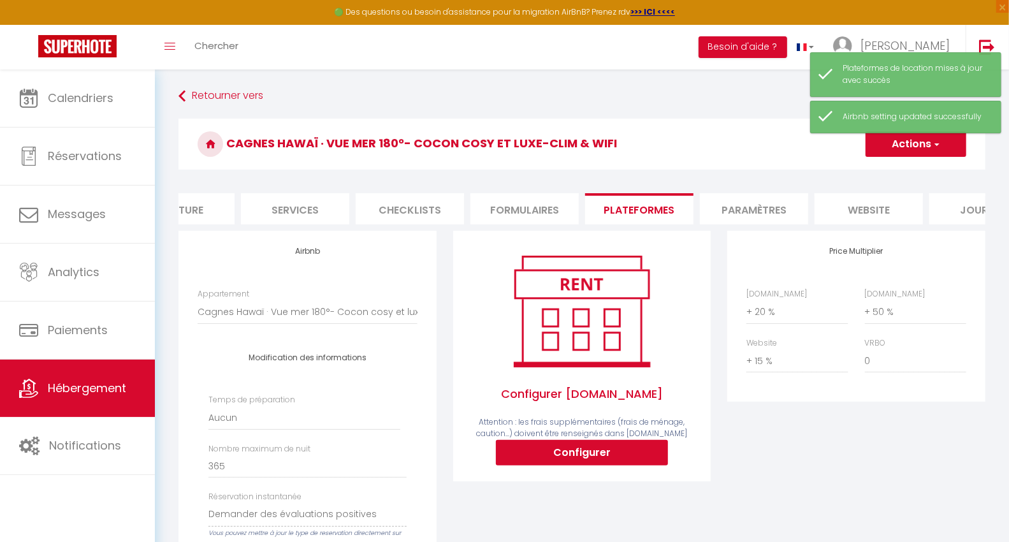
scroll to position [0, 292]
click at [746, 196] on li "Paramètres" at bounding box center [744, 208] width 108 height 31
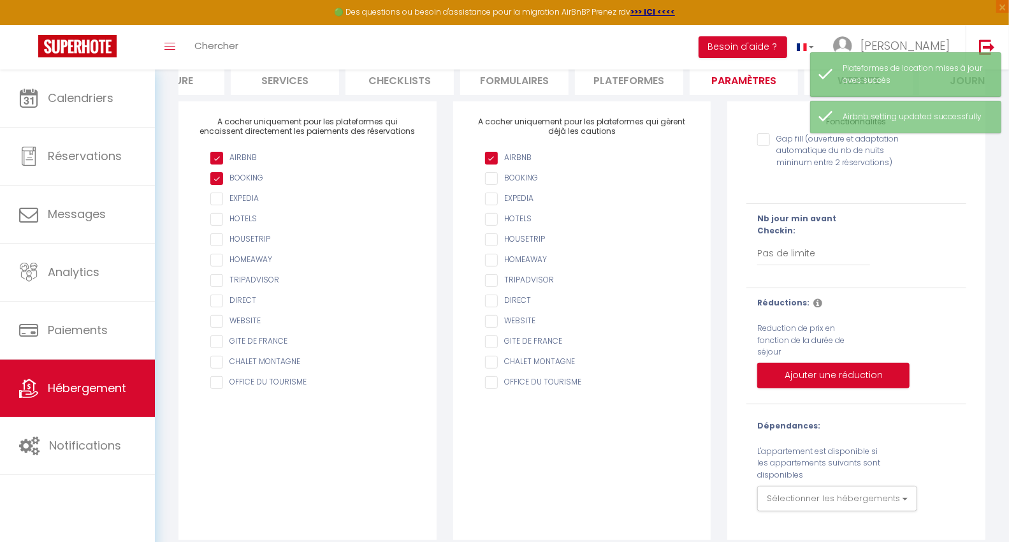
scroll to position [140, 0]
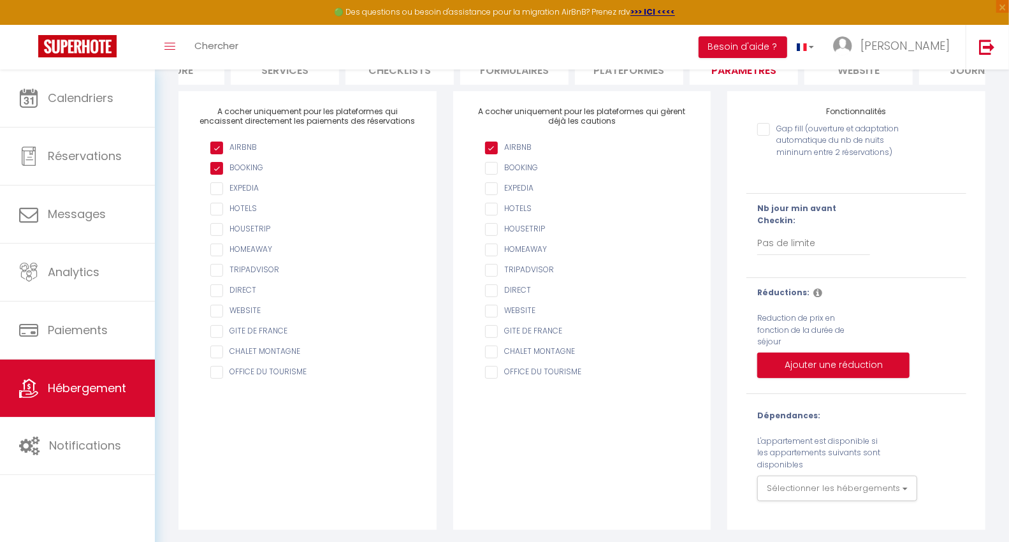
click at [493, 175] on input "AIRBNB" at bounding box center [588, 168] width 207 height 13
checkbox input "true"
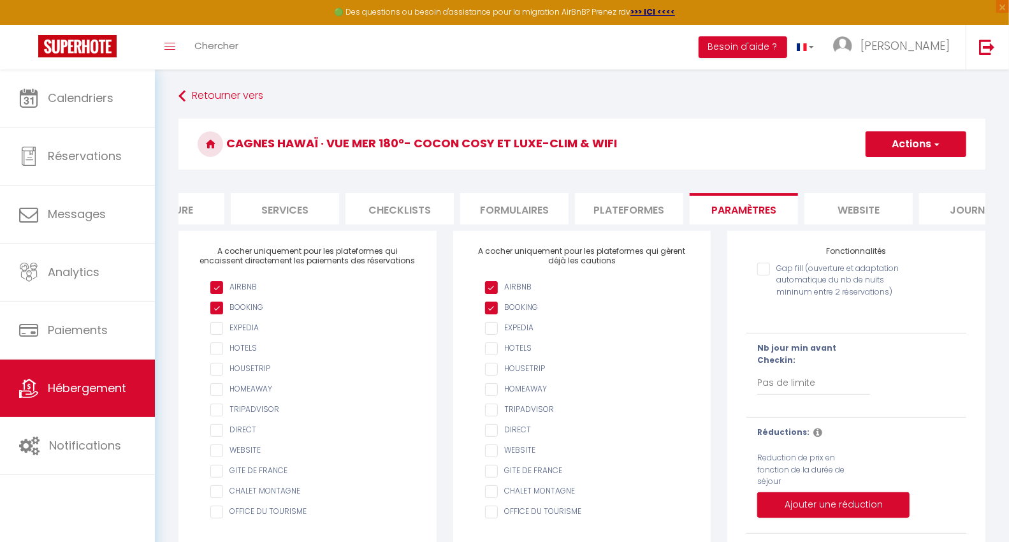
click at [882, 135] on button "Actions" at bounding box center [916, 143] width 101 height 25
click at [882, 168] on input "Enregistrer" at bounding box center [901, 172] width 47 height 13
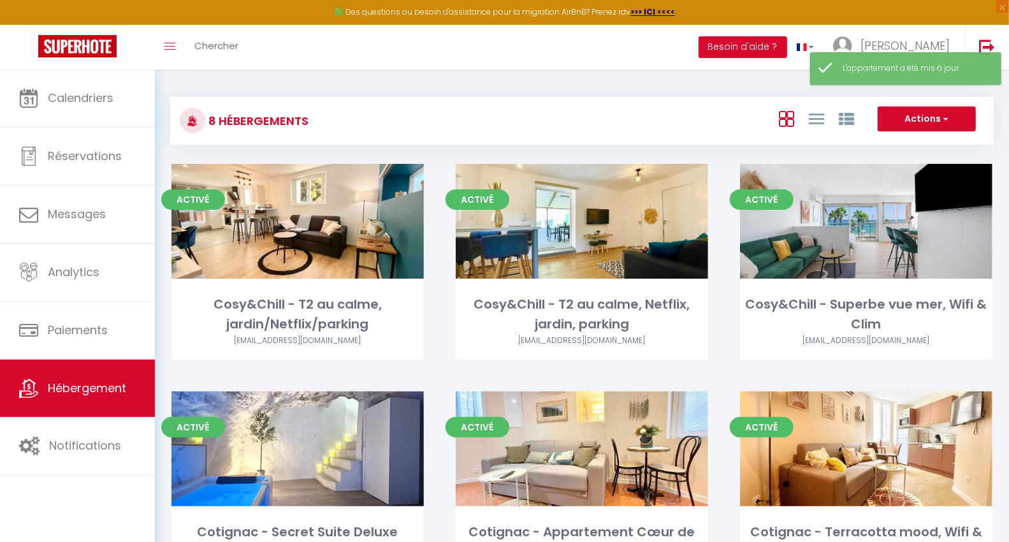
scroll to position [319, 0]
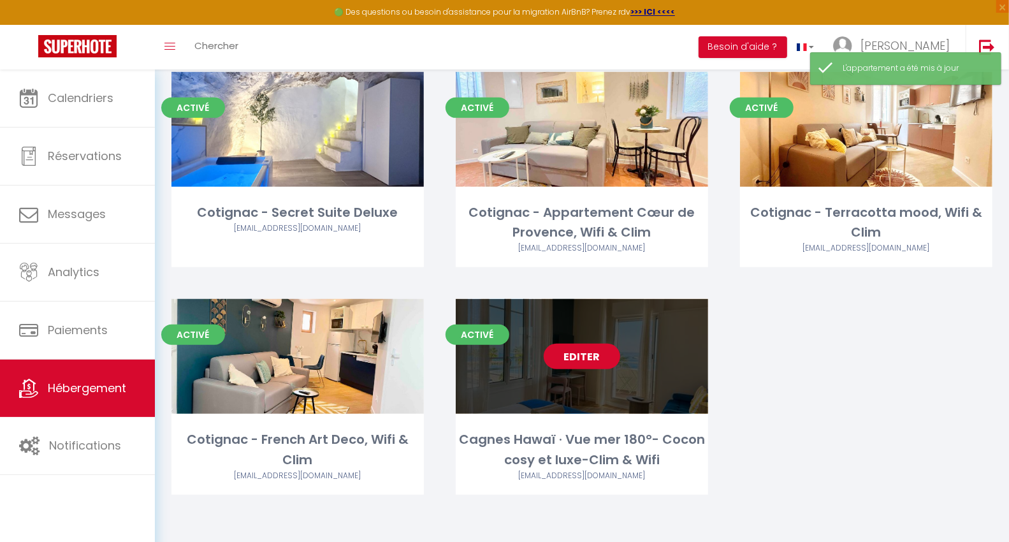
click at [572, 356] on link "Editer" at bounding box center [582, 356] width 76 height 25
click at [625, 317] on div "Editer" at bounding box center [582, 356] width 252 height 115
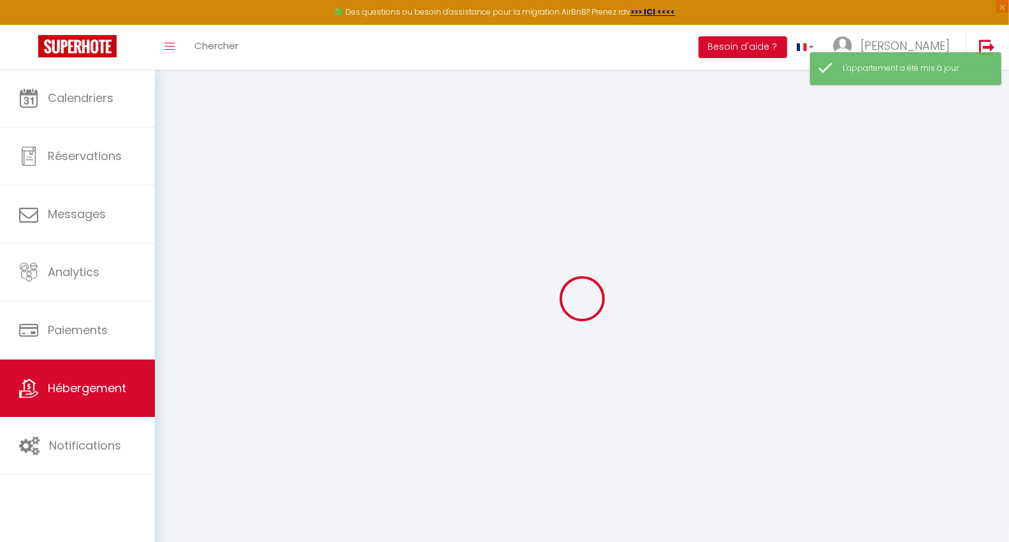
checkbox input "true"
select select
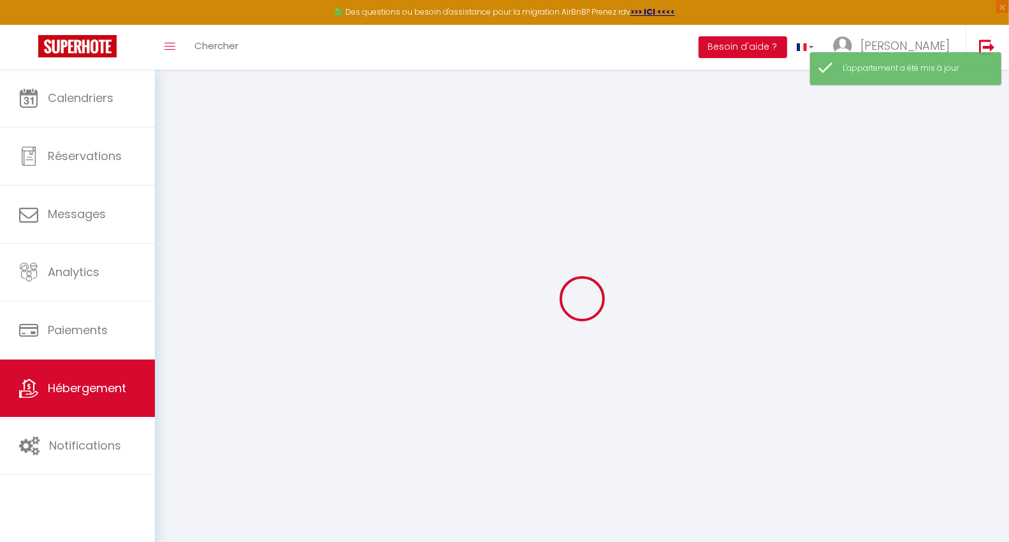
select select
checkbox input "false"
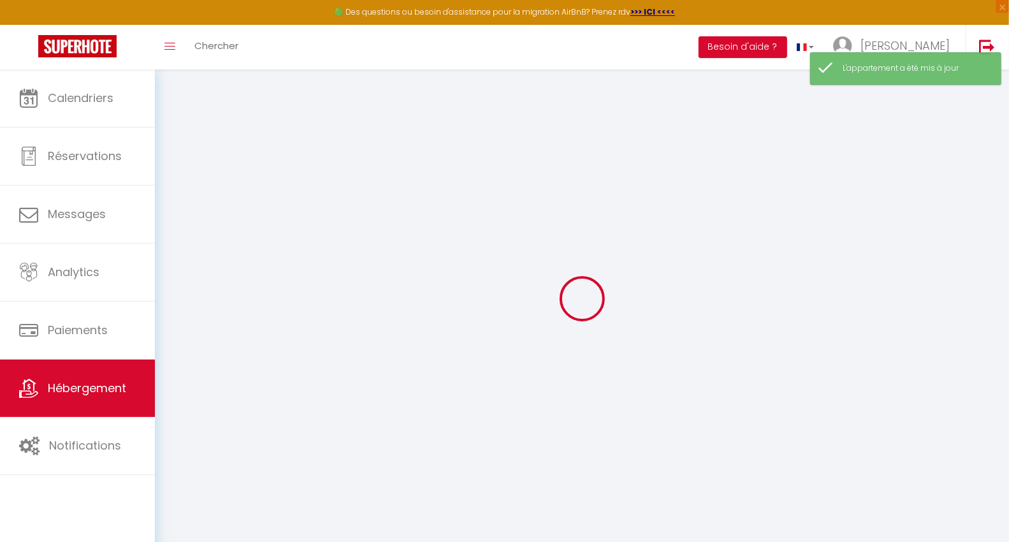
select select "17:00"
select select "23:45"
select select "10:00"
select select "30"
select select "120"
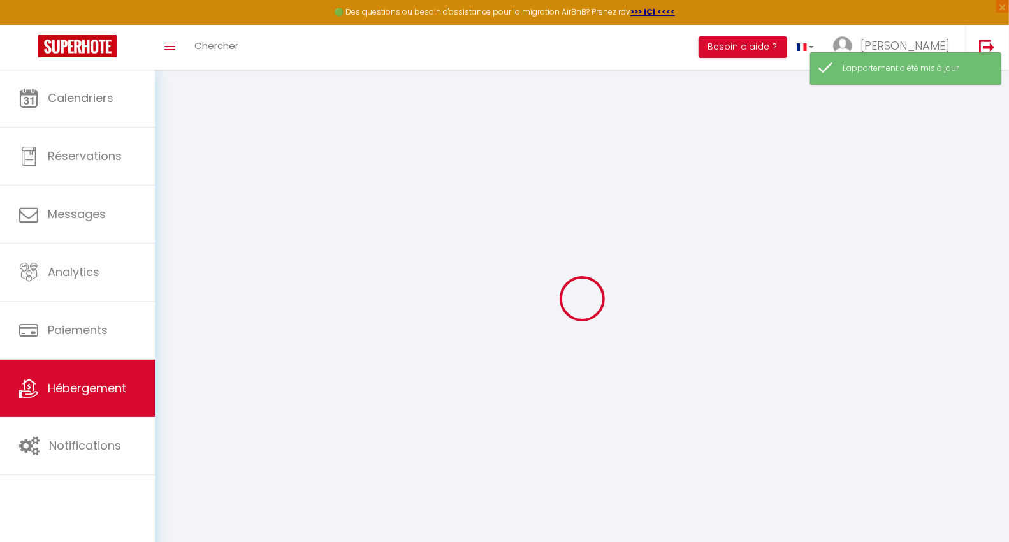
select select
checkbox input "false"
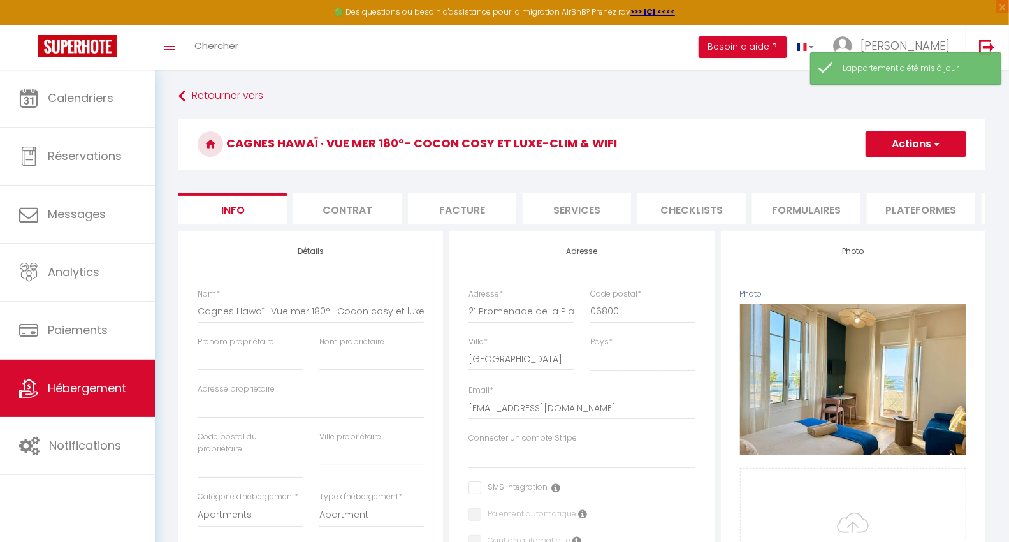
select select
checkbox input "false"
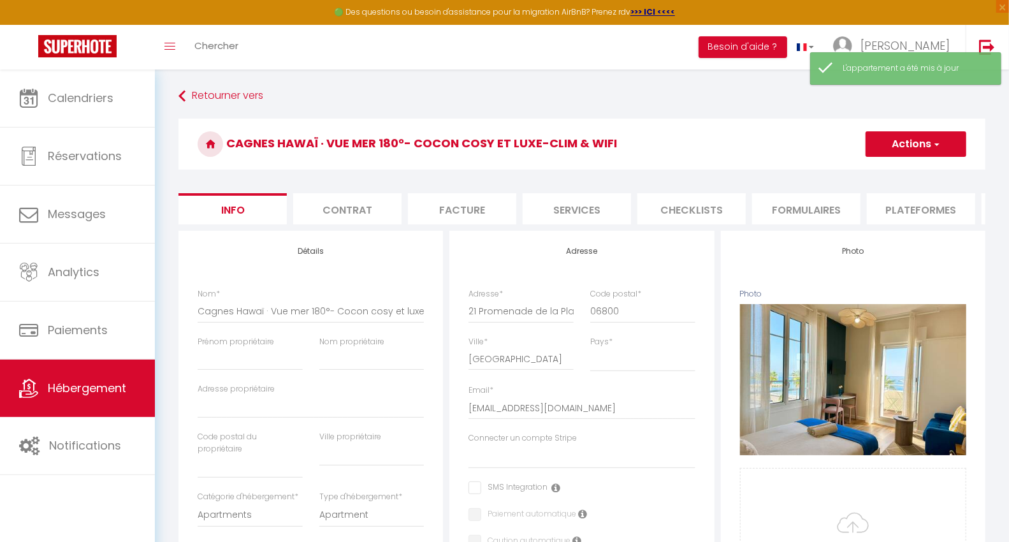
click at [890, 206] on li "Plateformes" at bounding box center [921, 208] width 108 height 31
select select
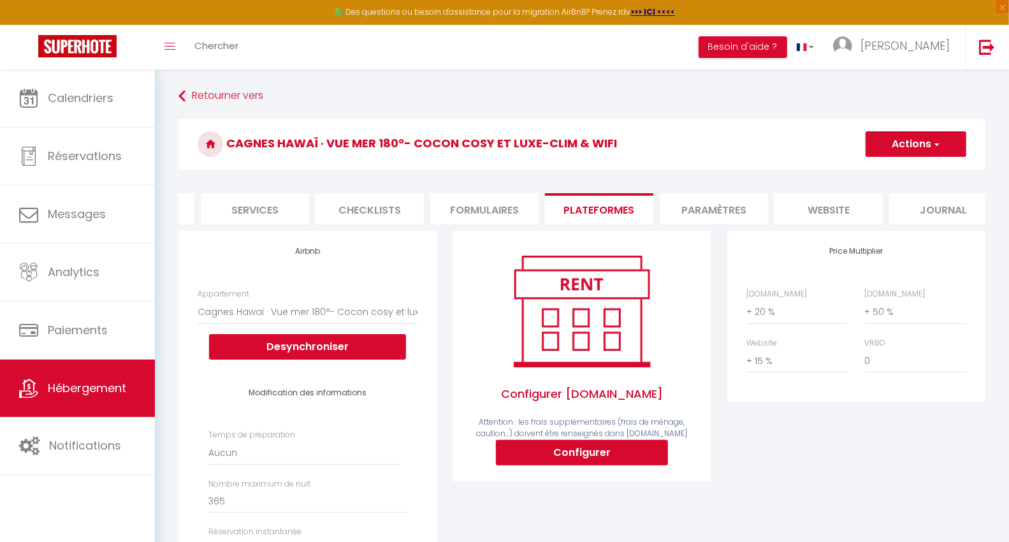
scroll to position [0, 338]
click at [729, 205] on li "Paramètres" at bounding box center [698, 208] width 108 height 31
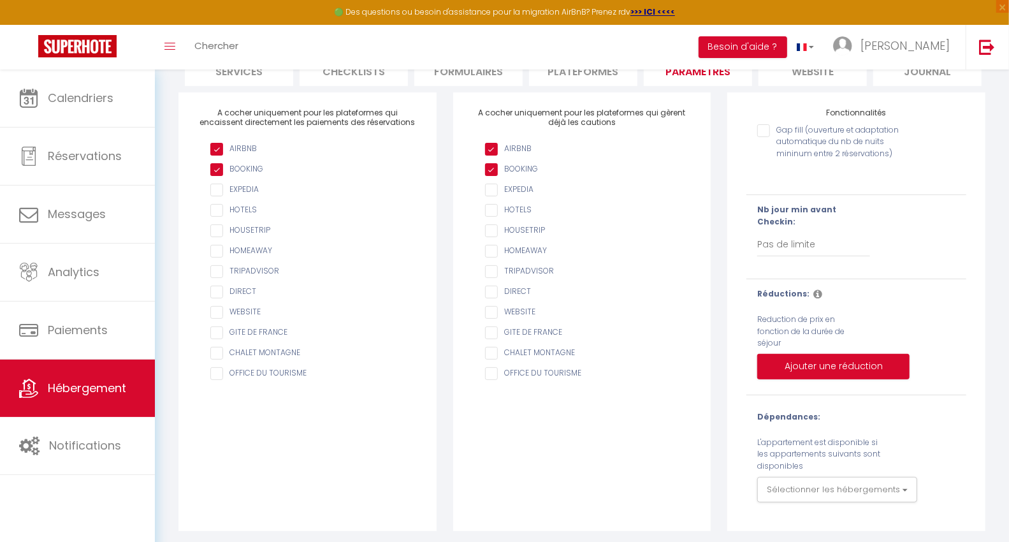
scroll to position [140, 0]
click at [803, 195] on div "Gap fill (ouverture et adaptation automatique du nb de nuits mininum entre 2 ré…" at bounding box center [855, 255] width 219 height 277
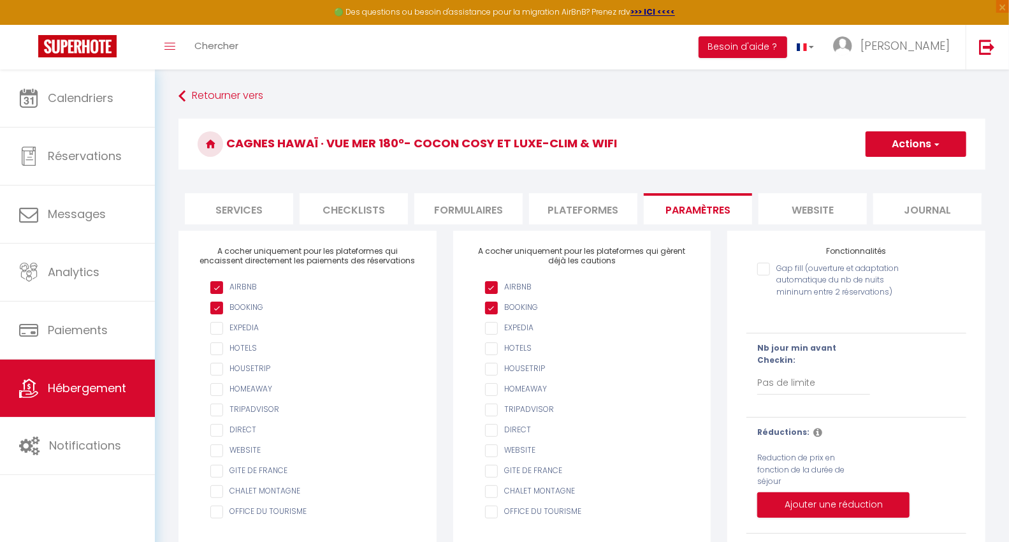
click at [553, 206] on li "Plateformes" at bounding box center [583, 208] width 108 height 31
select select
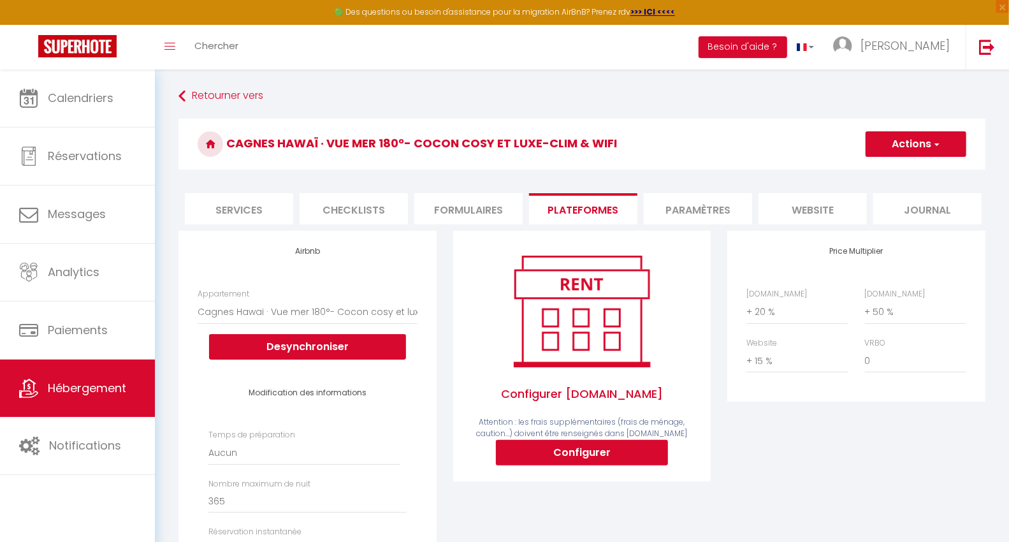
click at [259, 208] on li "Services" at bounding box center [239, 208] width 108 height 31
select select
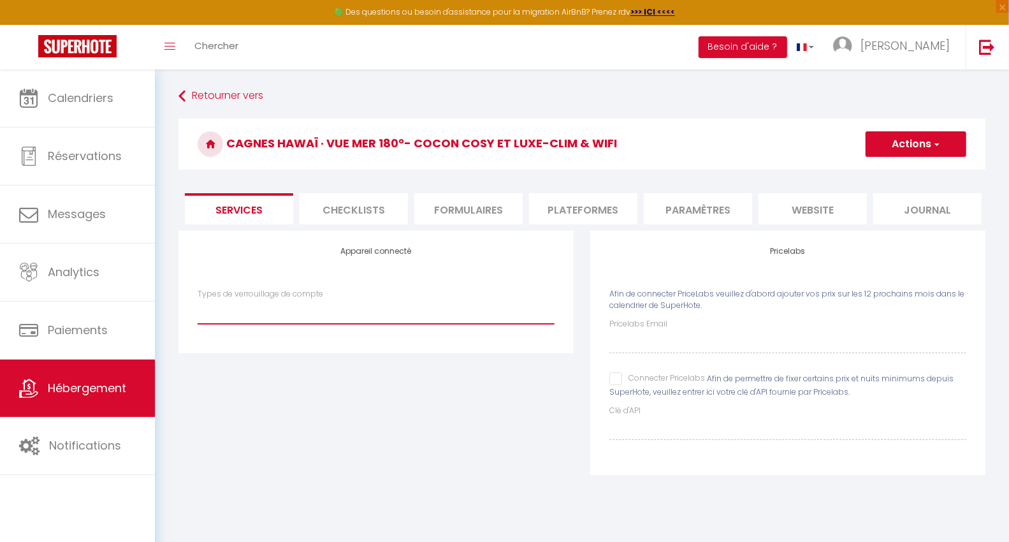
click at [421, 314] on select "Nuki" at bounding box center [376, 312] width 357 height 24
click at [507, 324] on select "Nuki" at bounding box center [376, 312] width 357 height 24
click at [613, 385] on input "Connecter Pricelabs" at bounding box center [657, 378] width 96 height 13
checkbox input "true"
select select
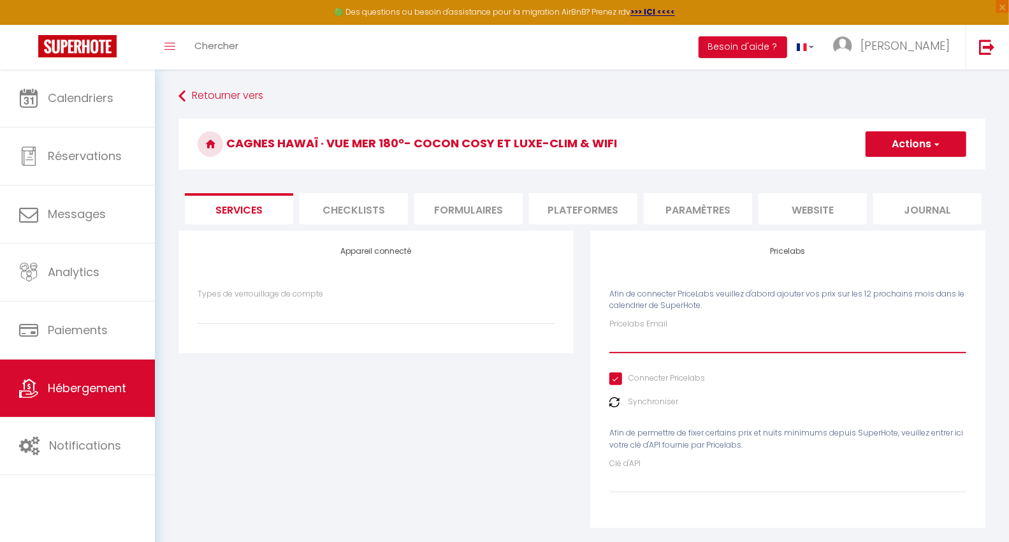
click at [628, 353] on input "Pricelabs Email" at bounding box center [787, 341] width 357 height 23
type input "pouille3386@gmail.com"
select select
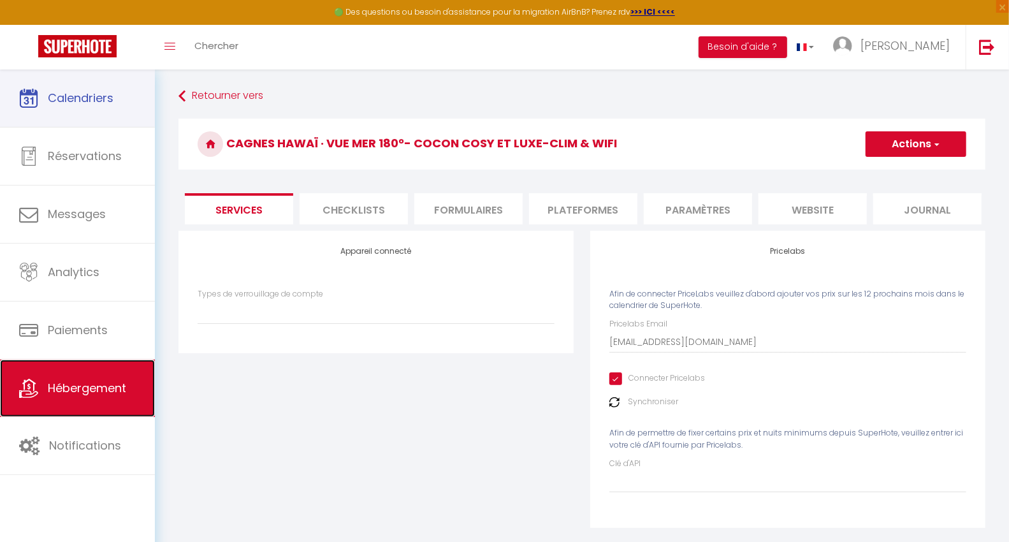
drag, startPoint x: 115, startPoint y: 96, endPoint x: 61, endPoint y: 387, distance: 296.4
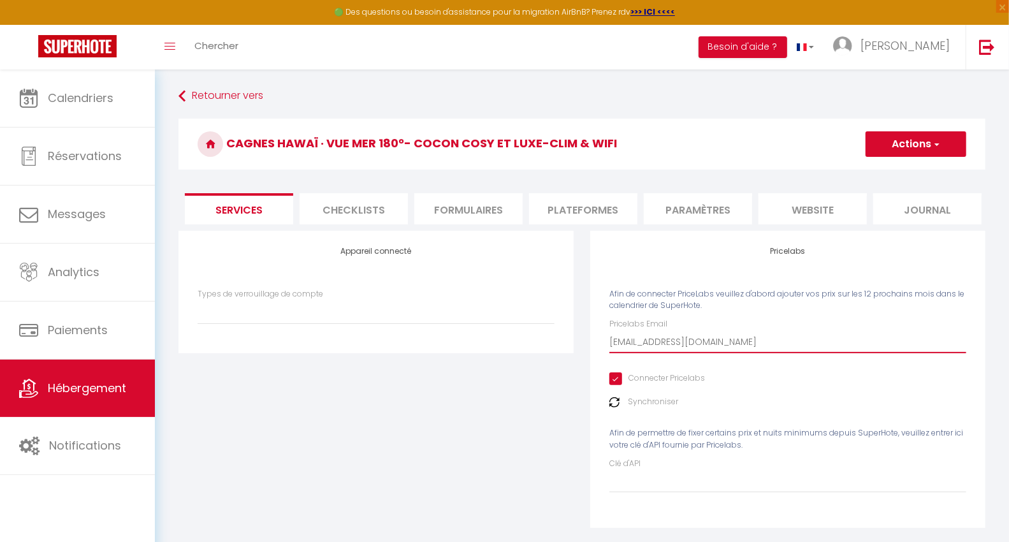
drag, startPoint x: 750, startPoint y: 346, endPoint x: 558, endPoint y: 338, distance: 192.0
click at [559, 338] on div "Appareil connecté Types de verrouillage de compte Nuki Pricelabs Afin de connec…" at bounding box center [582, 388] width 824 height 314
paste input "marion.intsaby"
type input "marion.intsaby@gmail.com"
select select
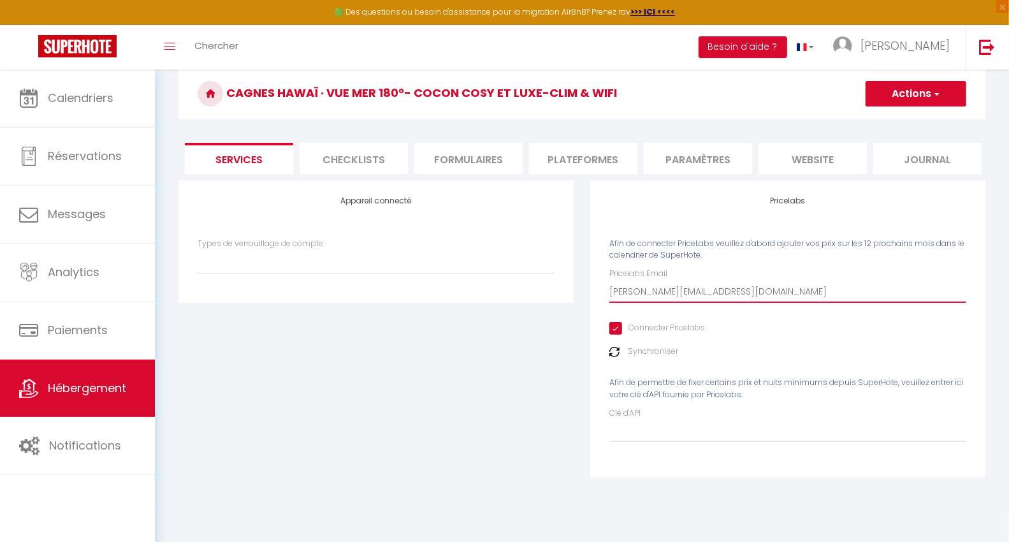
scroll to position [69, 0]
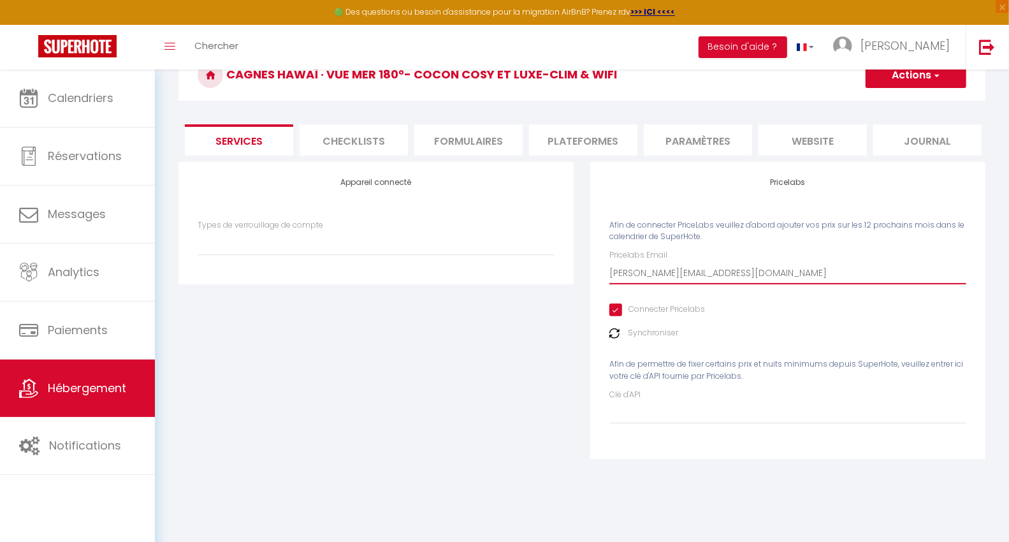
type input "marion.intsaby@gmail.com"
click at [617, 338] on img at bounding box center [614, 333] width 10 height 10
click at [913, 83] on button "Actions" at bounding box center [916, 74] width 101 height 25
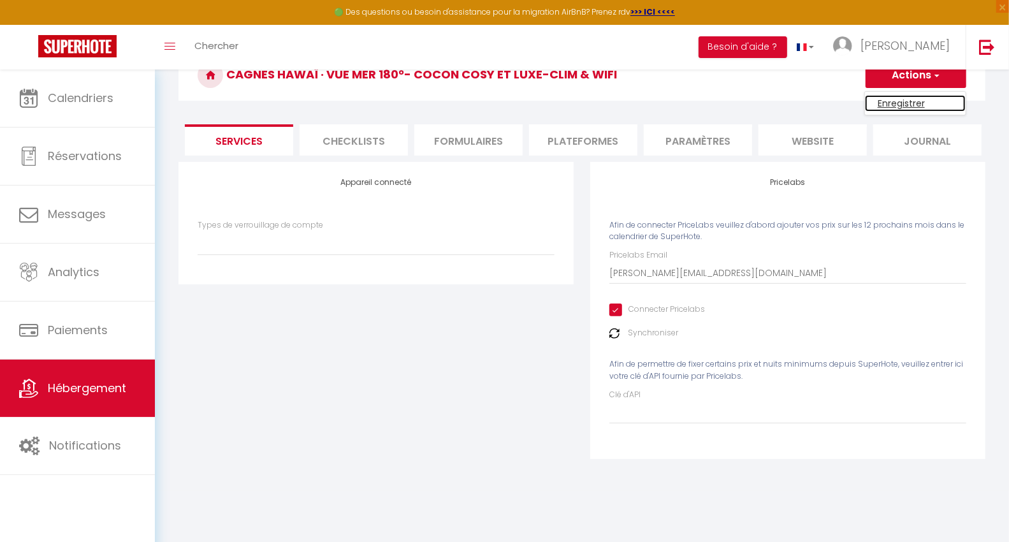
click at [881, 104] on link "Enregistrer" at bounding box center [915, 103] width 101 height 17
click at [794, 141] on li "website" at bounding box center [812, 139] width 108 height 31
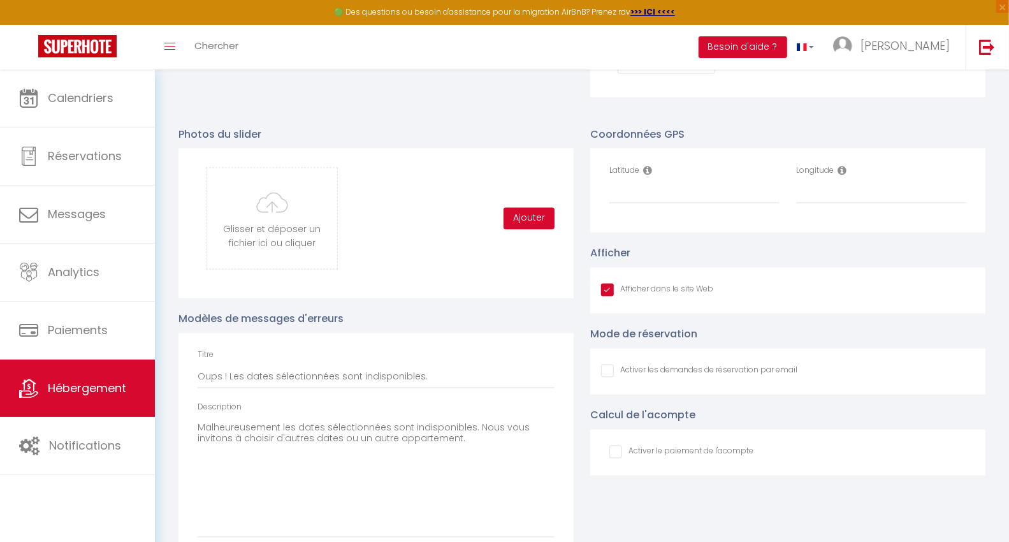
scroll to position [1344, 0]
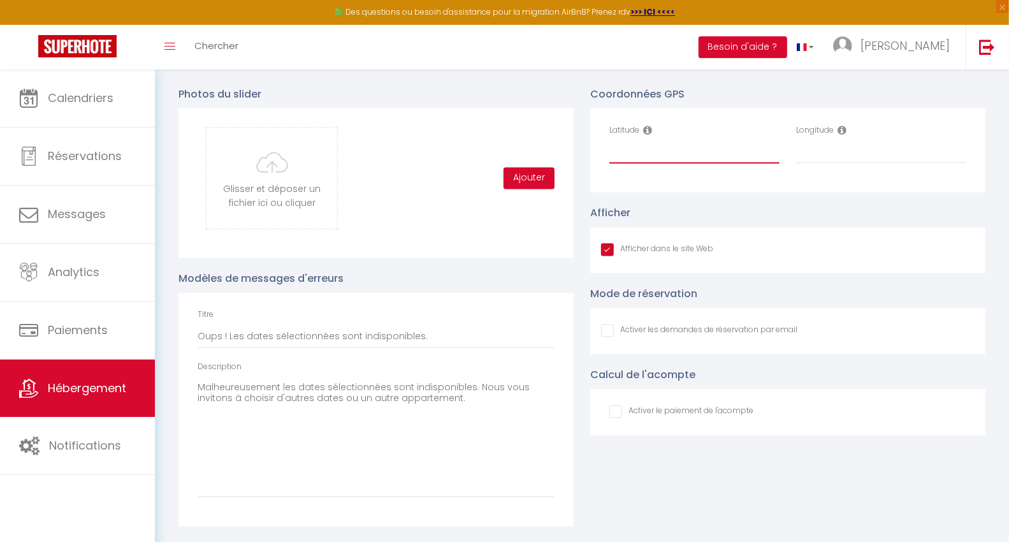
click at [641, 147] on input "Latitude" at bounding box center [694, 152] width 170 height 23
paste input "43.65668487548828"
type input "43.65668487548828"
click at [820, 145] on input "Longitude" at bounding box center [881, 152] width 170 height 23
paste input "7.164307117462158"
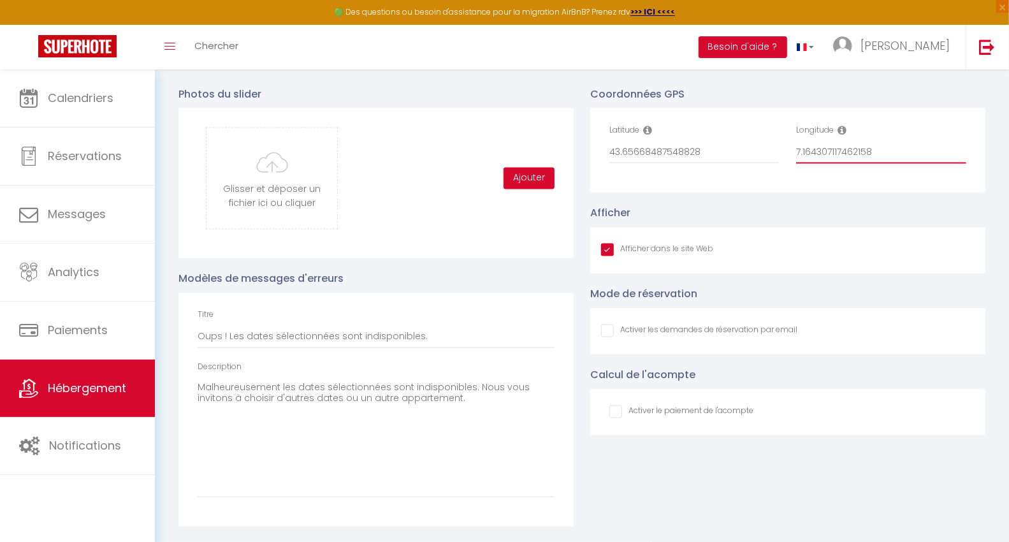
type input "7.164307117462158"
click at [607, 249] on input "Afficher dans le site Web" at bounding box center [657, 249] width 112 height 13
checkbox input "false"
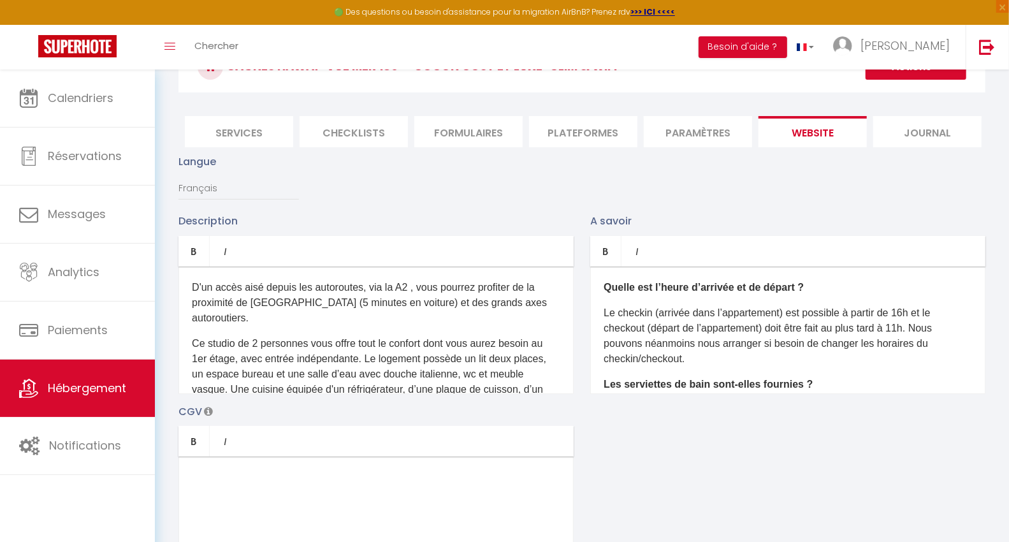
scroll to position [69, 0]
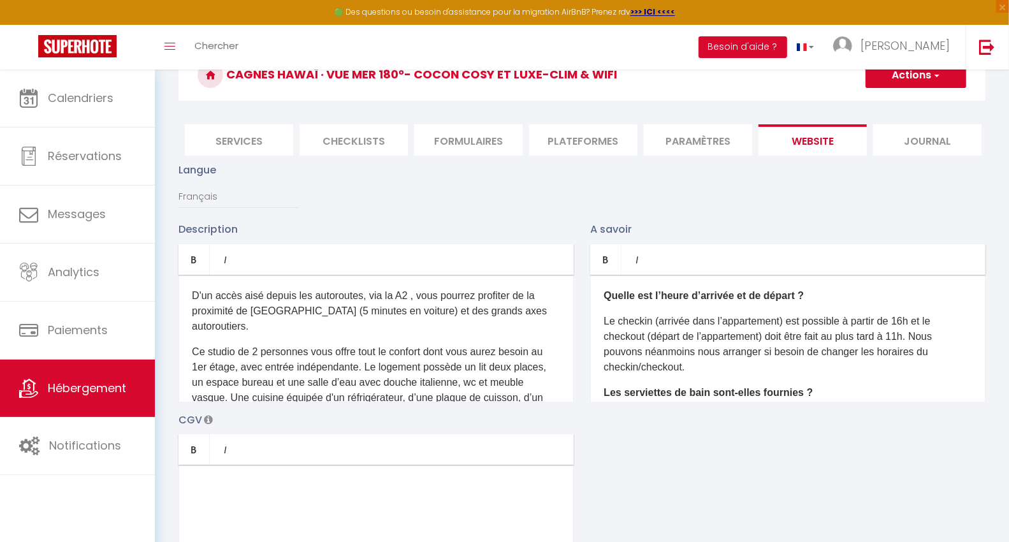
click at [924, 82] on button "Actions" at bounding box center [916, 74] width 101 height 25
click at [913, 99] on input "Enregistrer" at bounding box center [901, 103] width 47 height 13
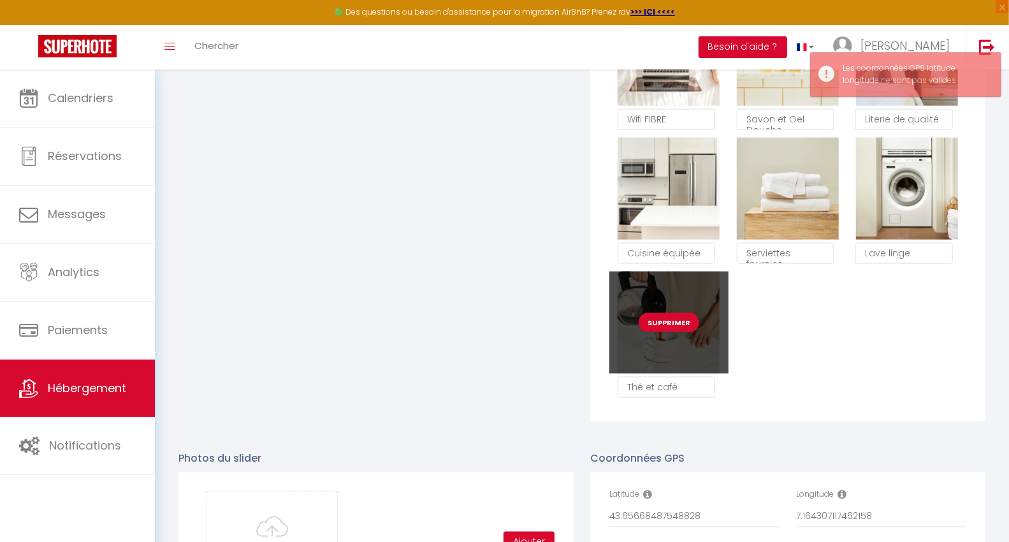
scroll to position [1131, 0]
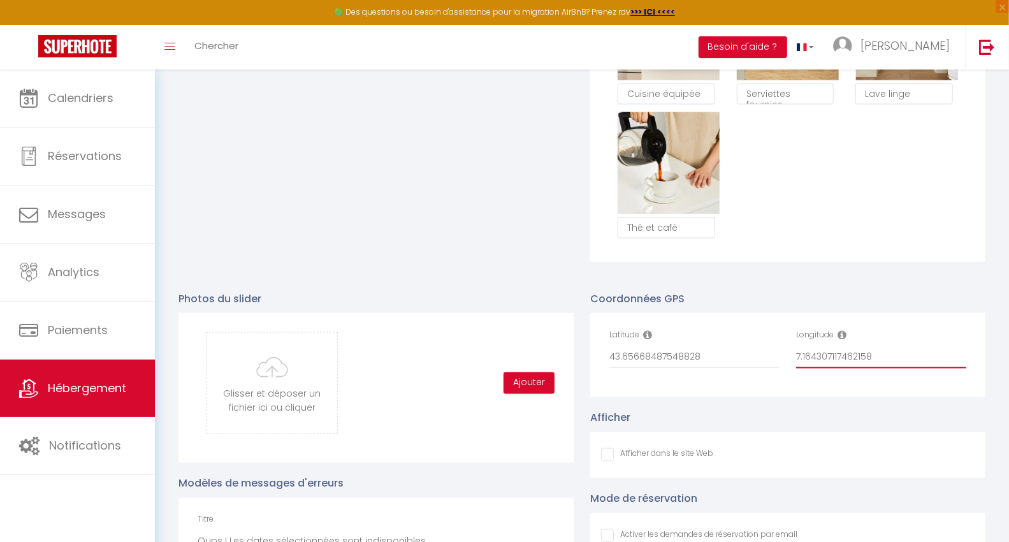
drag, startPoint x: 835, startPoint y: 365, endPoint x: 890, endPoint y: 363, distance: 55.5
click at [890, 363] on input "7.164307117462158" at bounding box center [881, 356] width 170 height 23
type input "7.1643071"
drag, startPoint x: 689, startPoint y: 368, endPoint x: 724, endPoint y: 370, distance: 35.1
click at [724, 368] on input "43.65668487548828" at bounding box center [694, 356] width 170 height 23
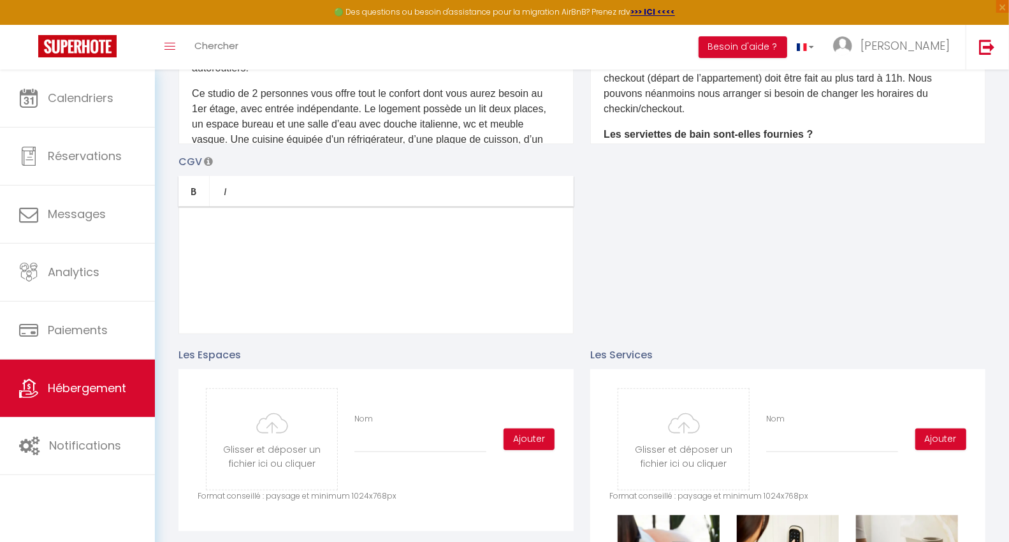
scroll to position [69, 0]
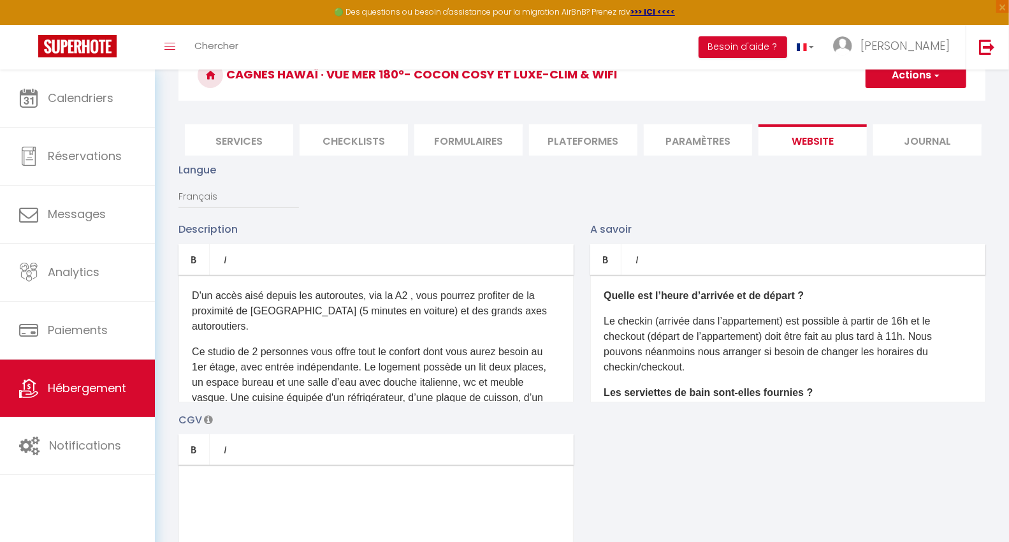
type input "43.6566848"
click at [892, 73] on button "Actions" at bounding box center [916, 74] width 101 height 25
click at [888, 95] on link "Enregistrer" at bounding box center [915, 103] width 101 height 17
click at [890, 83] on button "Actions" at bounding box center [916, 74] width 101 height 25
click at [890, 101] on input "Enregistrer" at bounding box center [901, 103] width 47 height 13
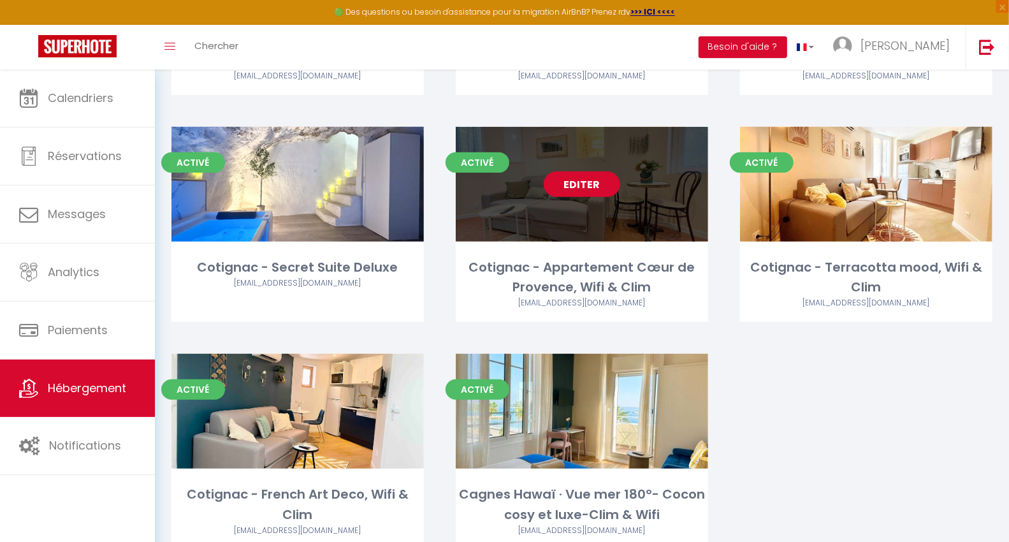
scroll to position [319, 0]
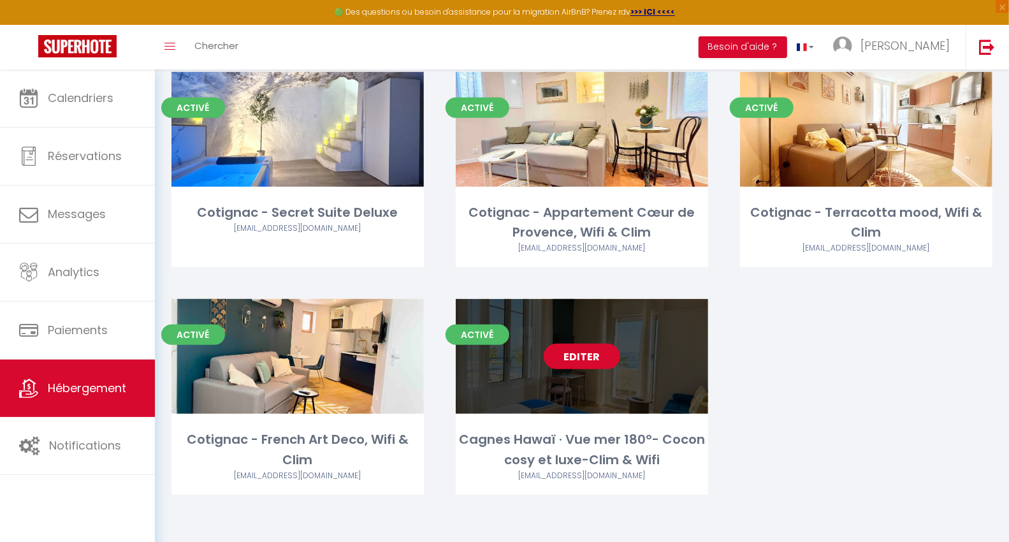
click at [576, 360] on link "Editer" at bounding box center [582, 356] width 76 height 25
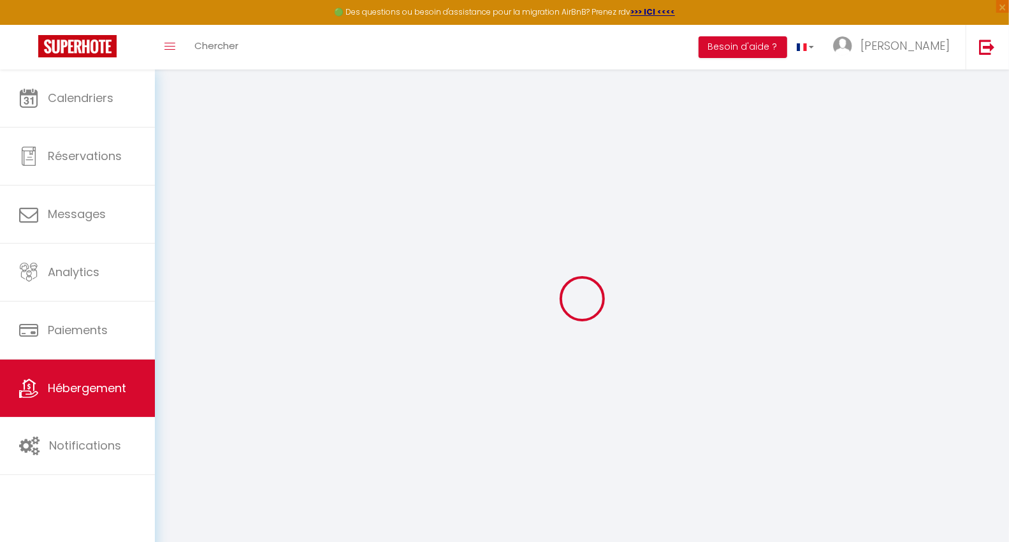
select select
checkbox input "false"
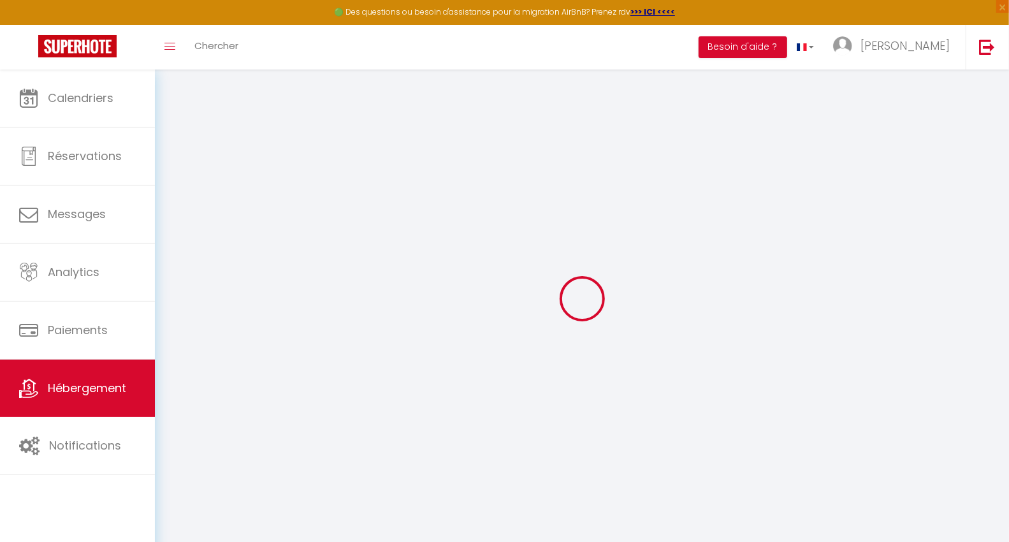
checkbox input "false"
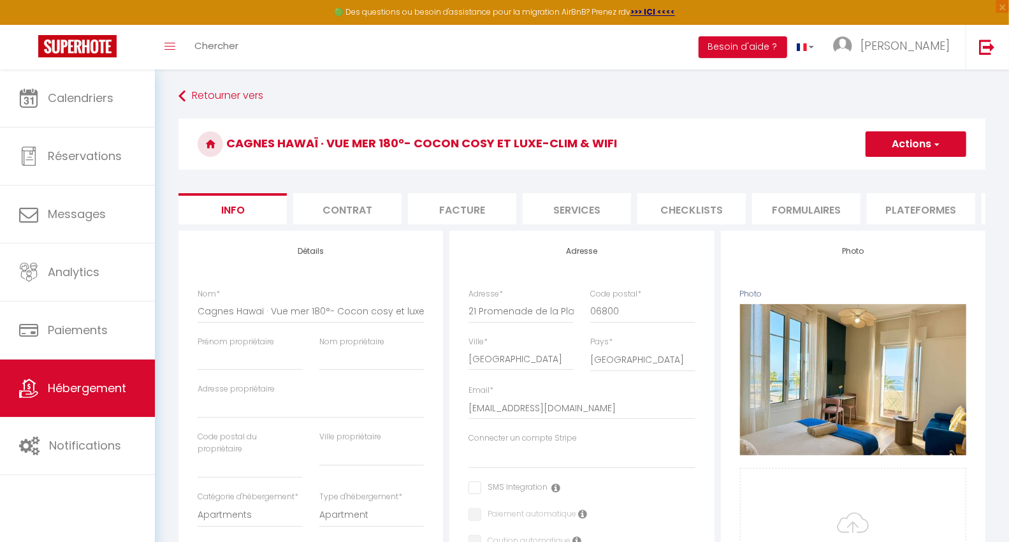
click at [912, 214] on li "Plateformes" at bounding box center [921, 208] width 108 height 31
select select
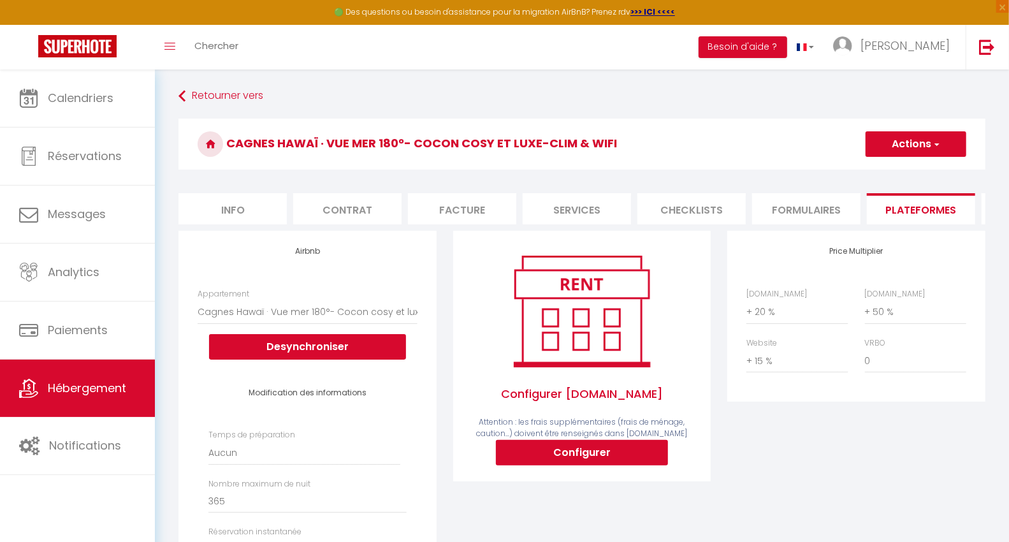
click at [597, 212] on li "Services" at bounding box center [577, 208] width 108 height 31
select select
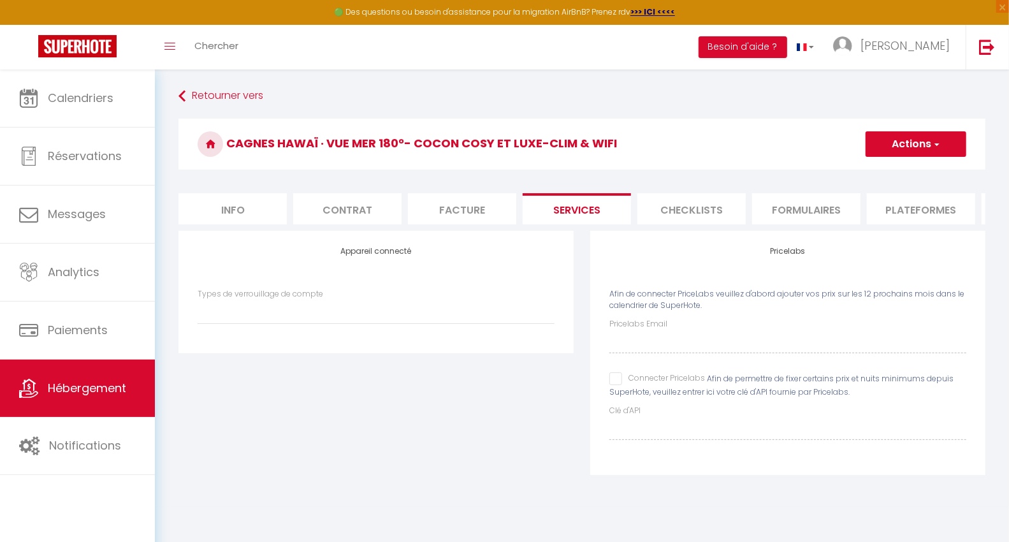
click at [618, 385] on input "Connecter Pricelabs" at bounding box center [657, 378] width 96 height 13
checkbox input "true"
select select
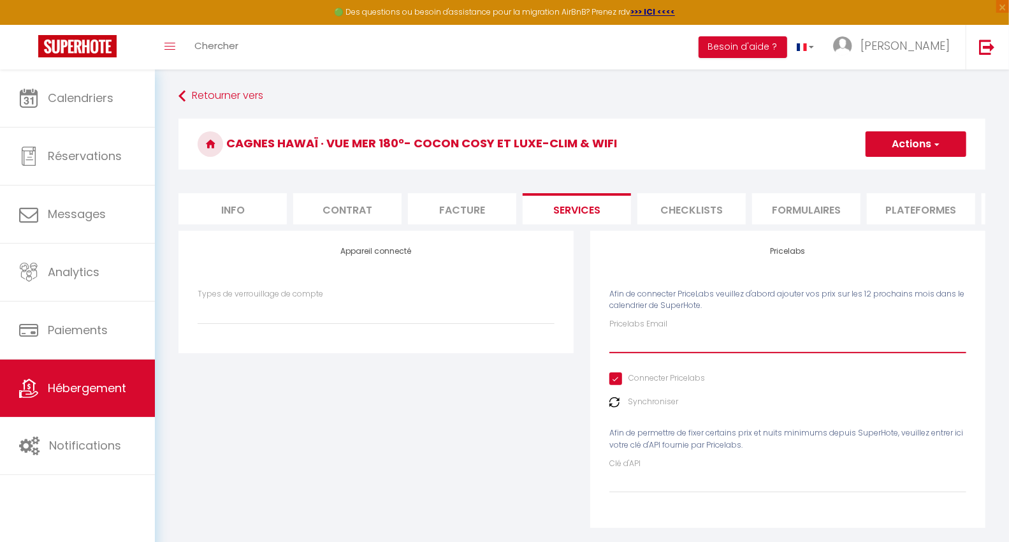
click at [639, 348] on input "Pricelabs Email" at bounding box center [787, 341] width 357 height 23
type input "marion.intsaby@gmail.com"
select select
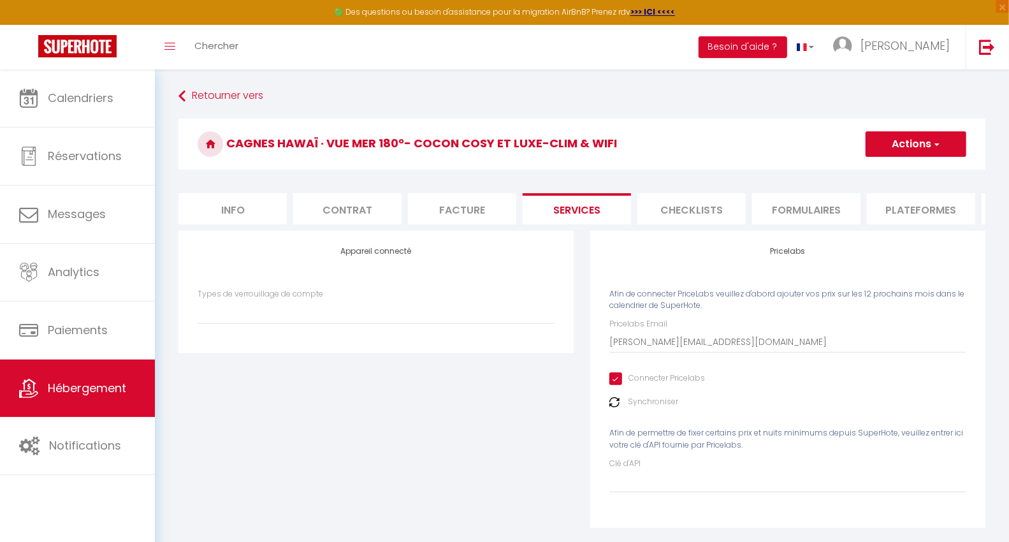
click at [618, 407] on img at bounding box center [614, 402] width 10 height 10
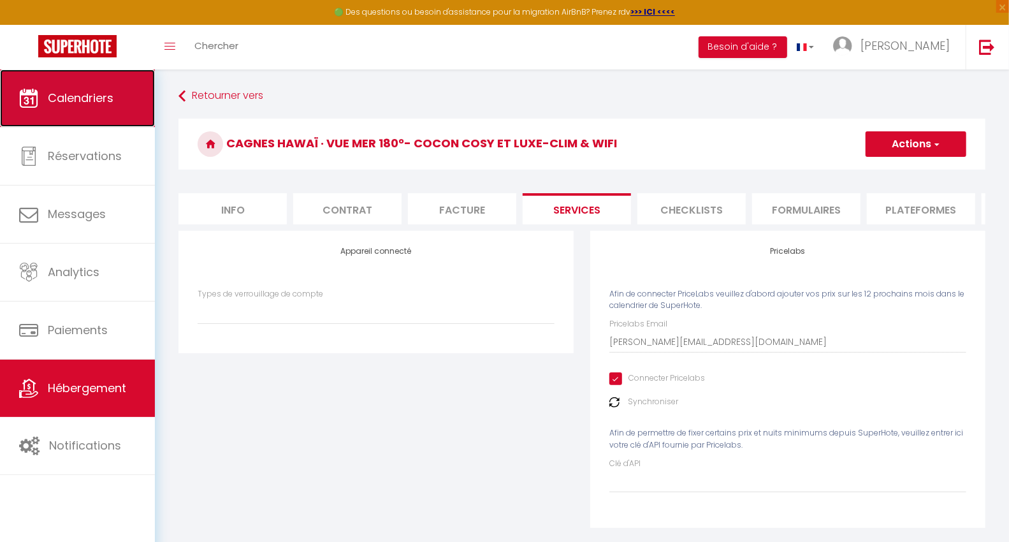
click at [93, 106] on link "Calendriers" at bounding box center [77, 97] width 155 height 57
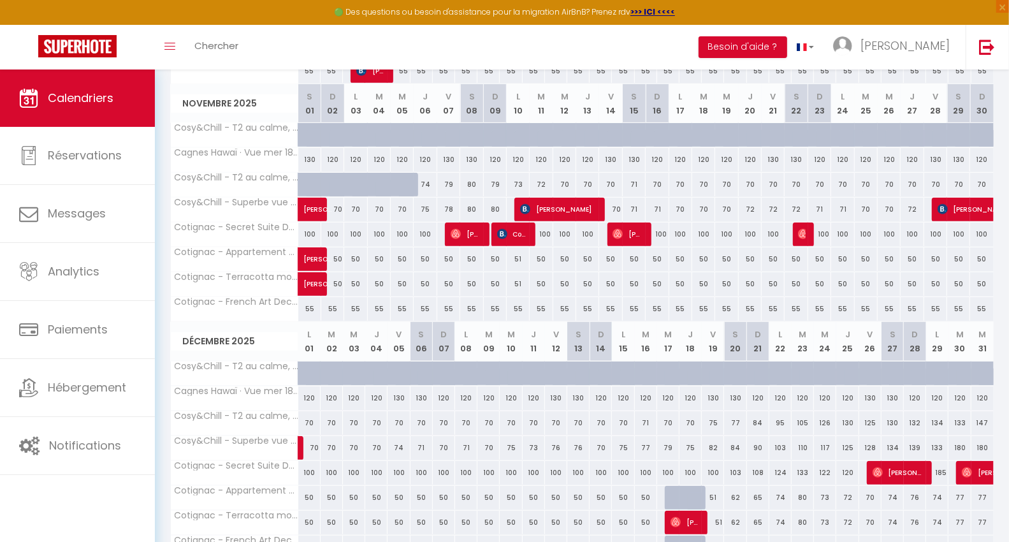
scroll to position [467, 0]
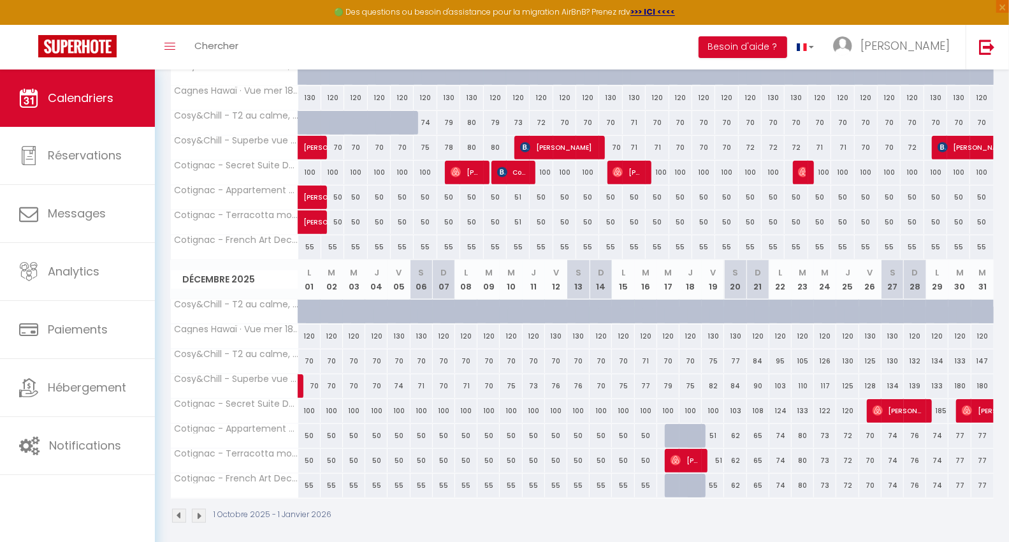
click at [207, 509] on div "1 Octobre 2025 - 1 Janvier 2026" at bounding box center [252, 516] width 165 height 14
click at [198, 509] on img at bounding box center [199, 516] width 14 height 14
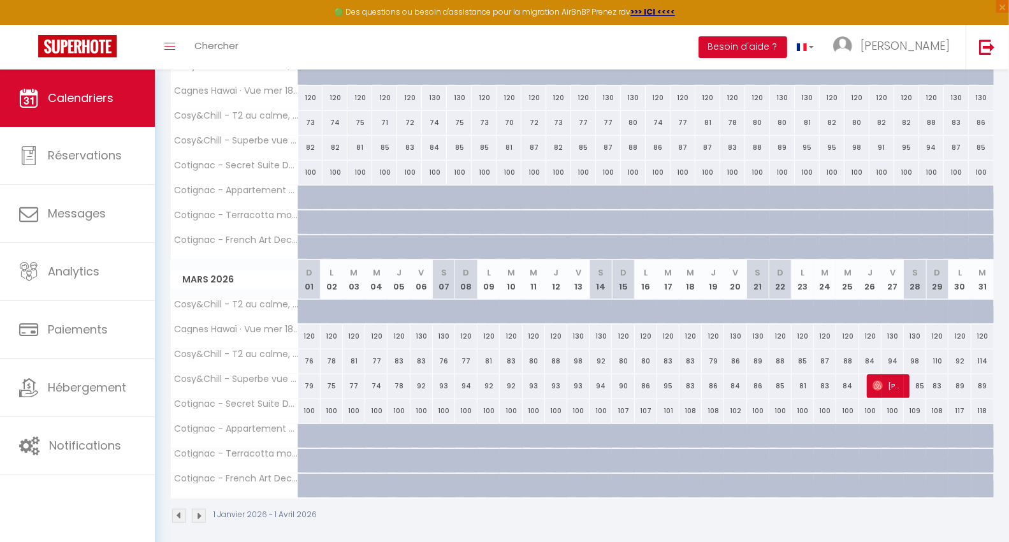
click at [201, 509] on img at bounding box center [199, 516] width 14 height 14
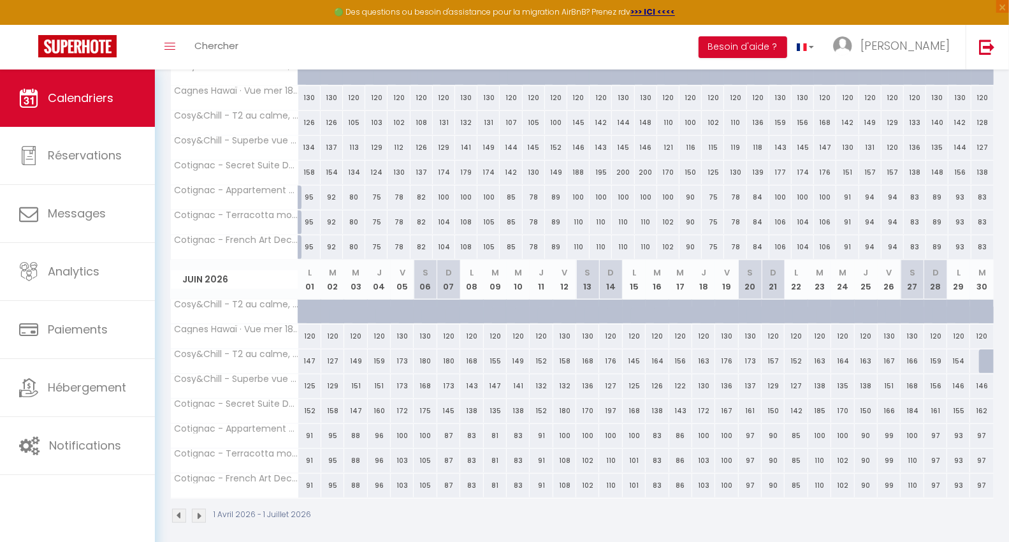
click at [178, 509] on img at bounding box center [179, 516] width 14 height 14
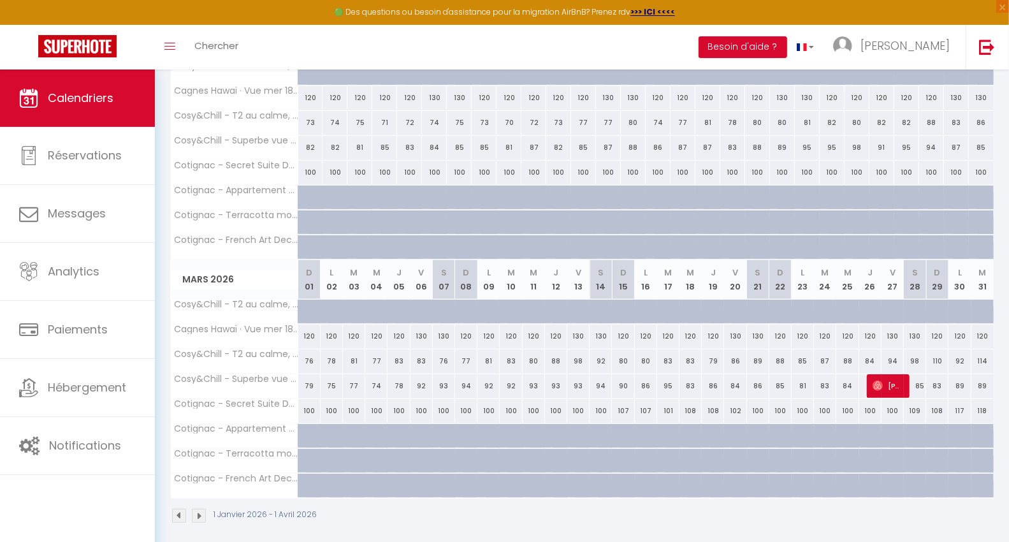
click at [178, 509] on img at bounding box center [179, 516] width 14 height 14
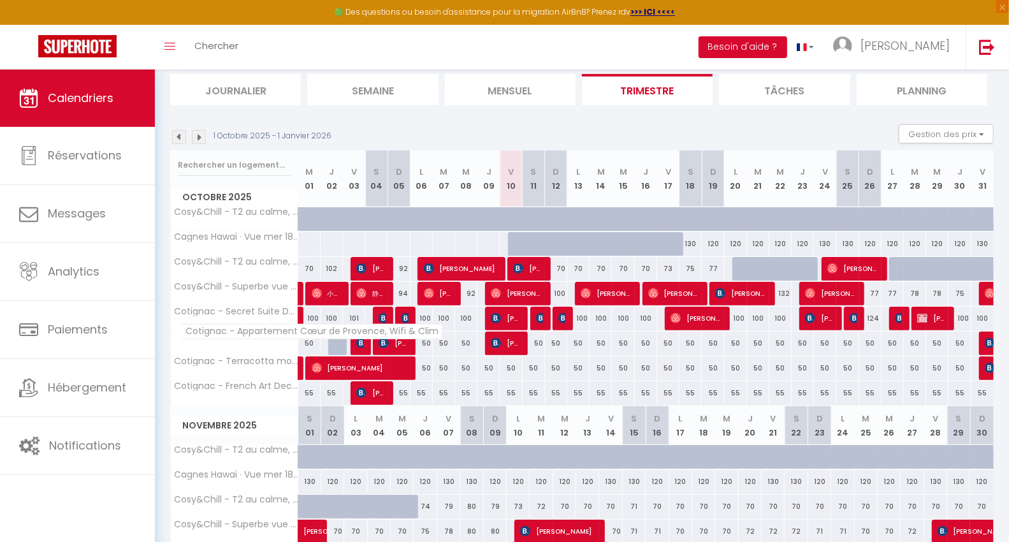
scroll to position [0, 0]
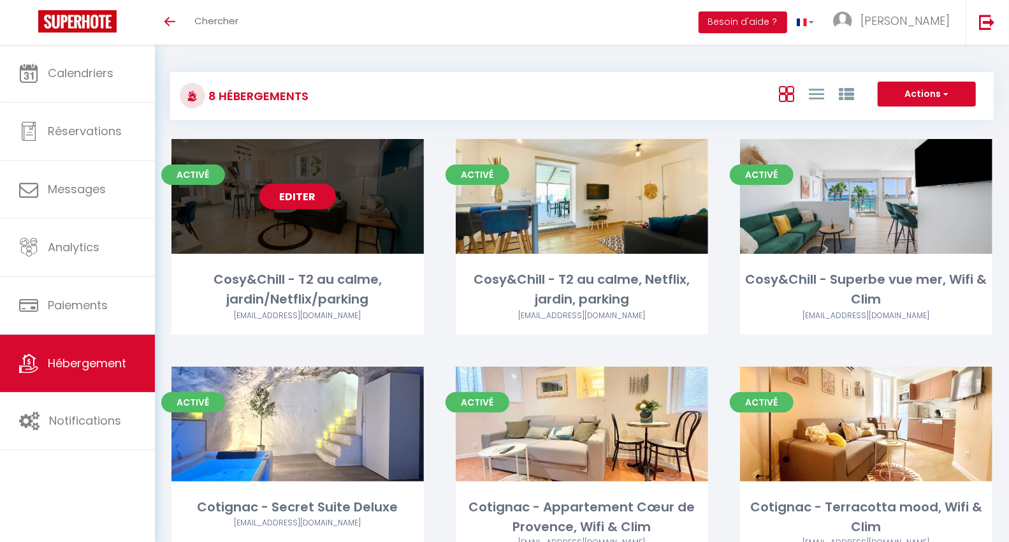
click at [309, 204] on link "Editer" at bounding box center [297, 196] width 76 height 25
click at [311, 208] on link "Editer" at bounding box center [297, 196] width 76 height 25
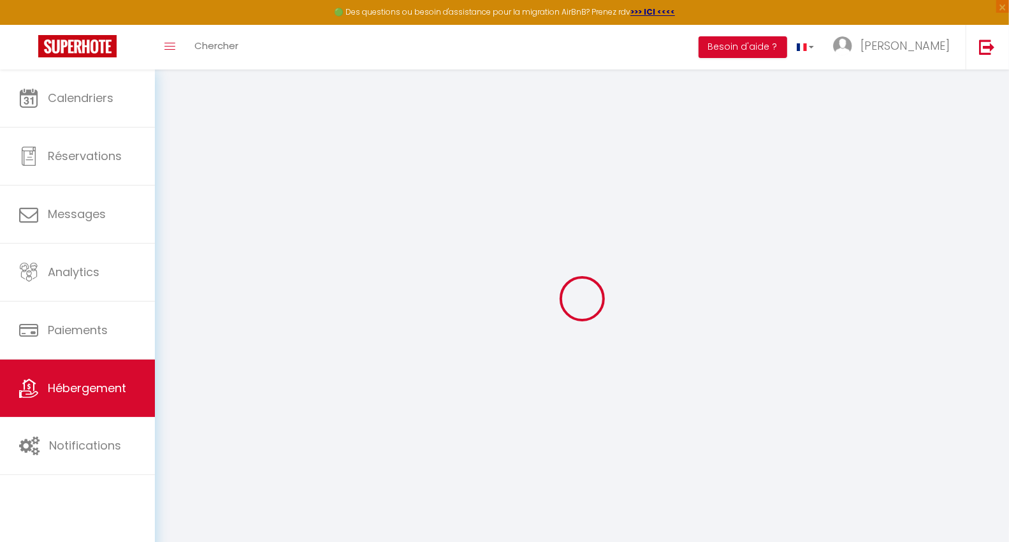
select select
type input "marion.intsaby@gmail.com"
checkbox input "true"
select select
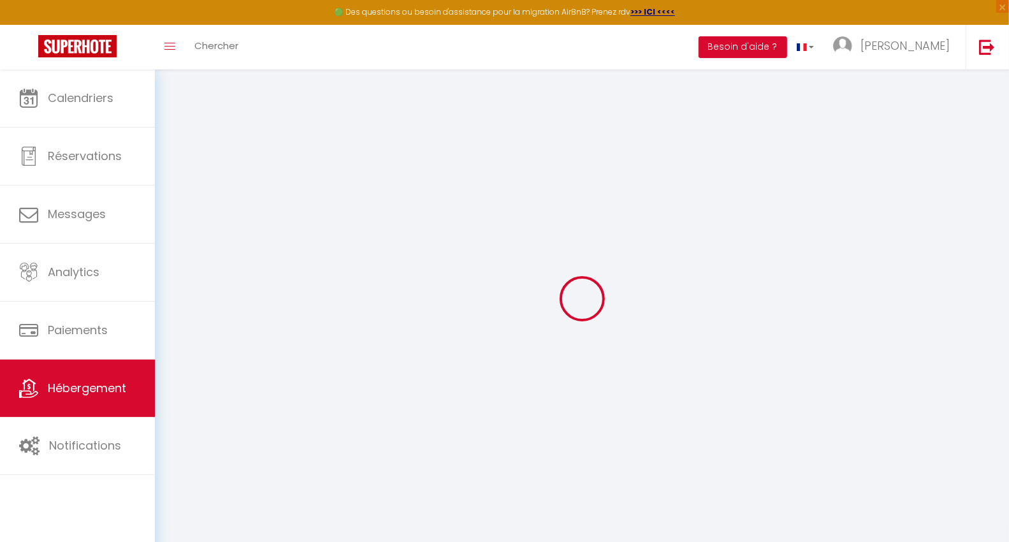
checkbox input "false"
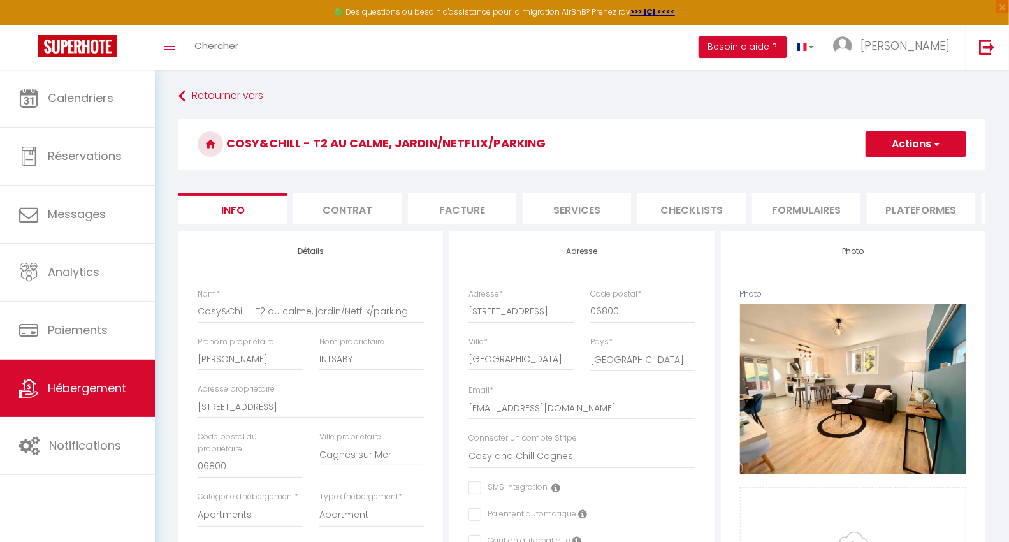
select select
checkbox input "false"
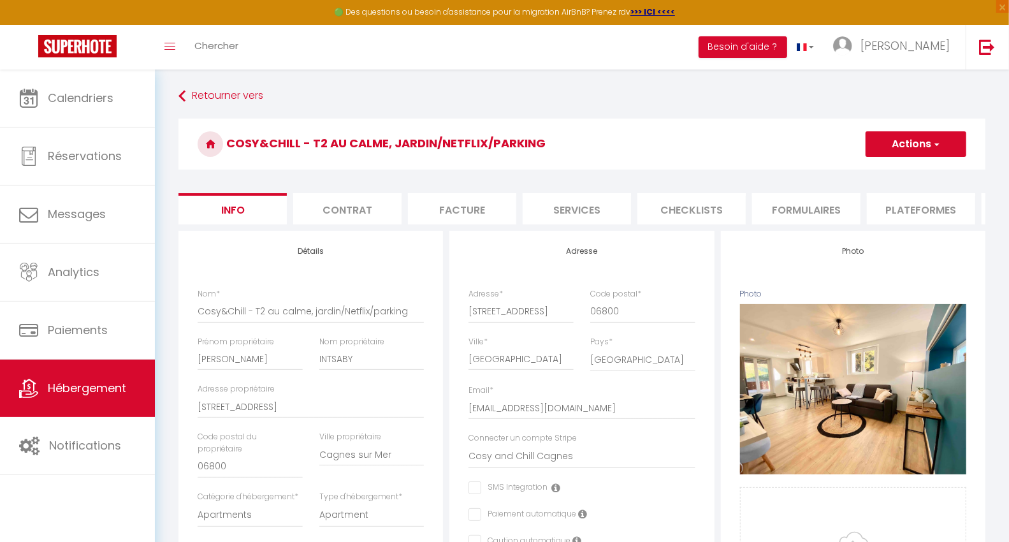
click at [584, 206] on li "Services" at bounding box center [577, 208] width 108 height 31
select select
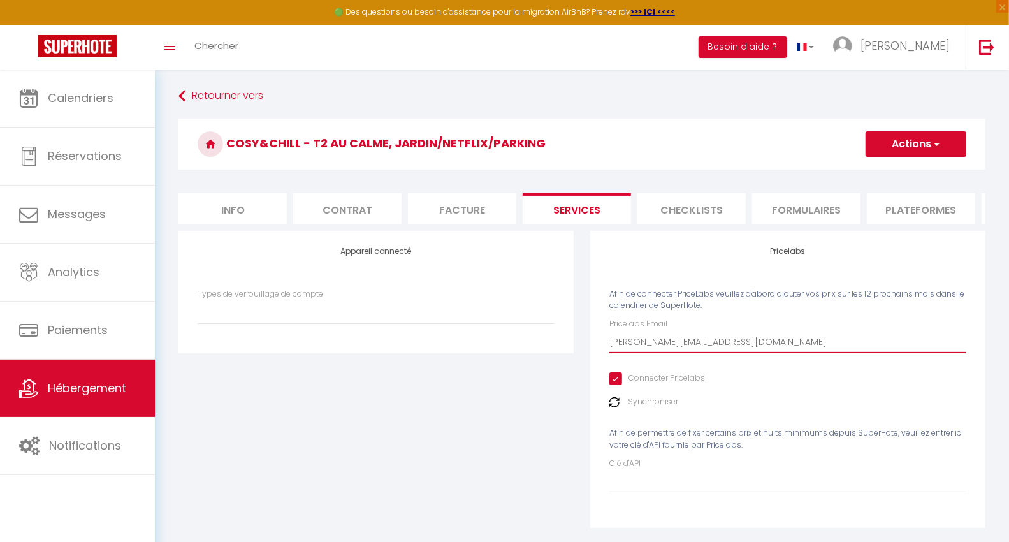
click at [708, 347] on input "marion.intsaby@gmail.com" at bounding box center [787, 341] width 357 height 23
drag, startPoint x: 733, startPoint y: 354, endPoint x: 576, endPoint y: 347, distance: 157.0
click at [576, 346] on div "Appareil connecté Types de verrouillage de compte Nuki Pricelabs Afin de connec…" at bounding box center [582, 388] width 824 height 314
click at [906, 145] on button "Actions" at bounding box center [916, 143] width 101 height 25
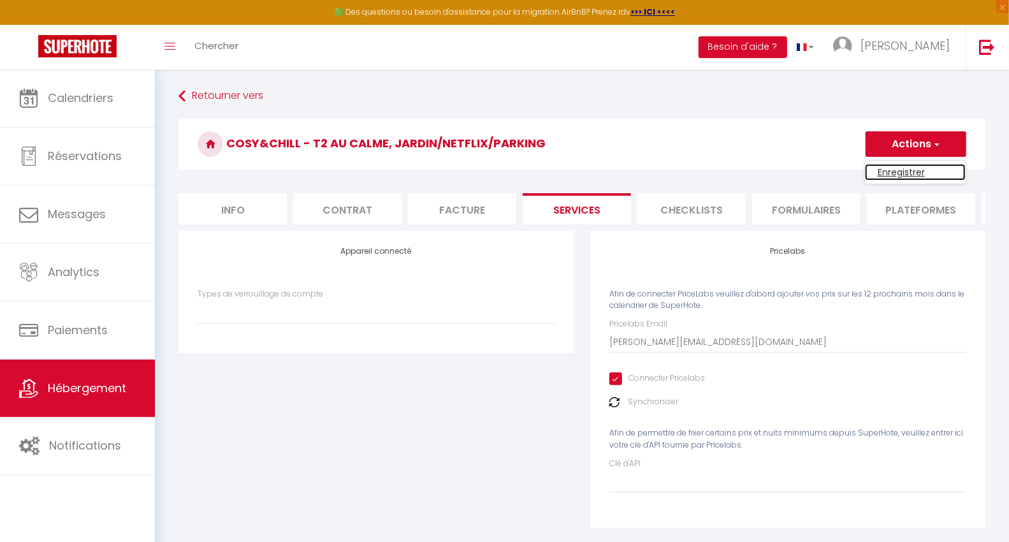
click at [884, 168] on link "Enregistrer" at bounding box center [915, 172] width 101 height 17
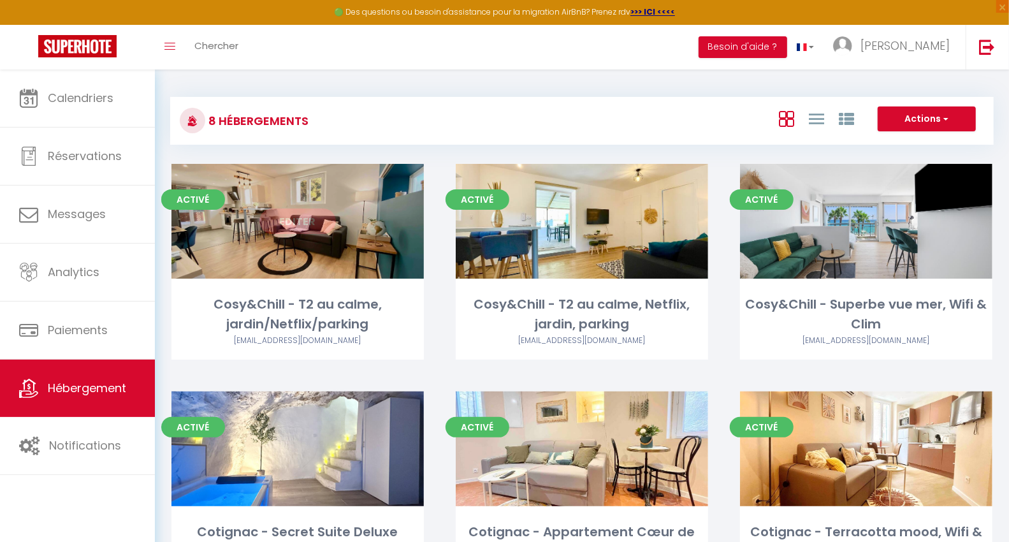
click at [289, 231] on link "Editer" at bounding box center [297, 220] width 76 height 25
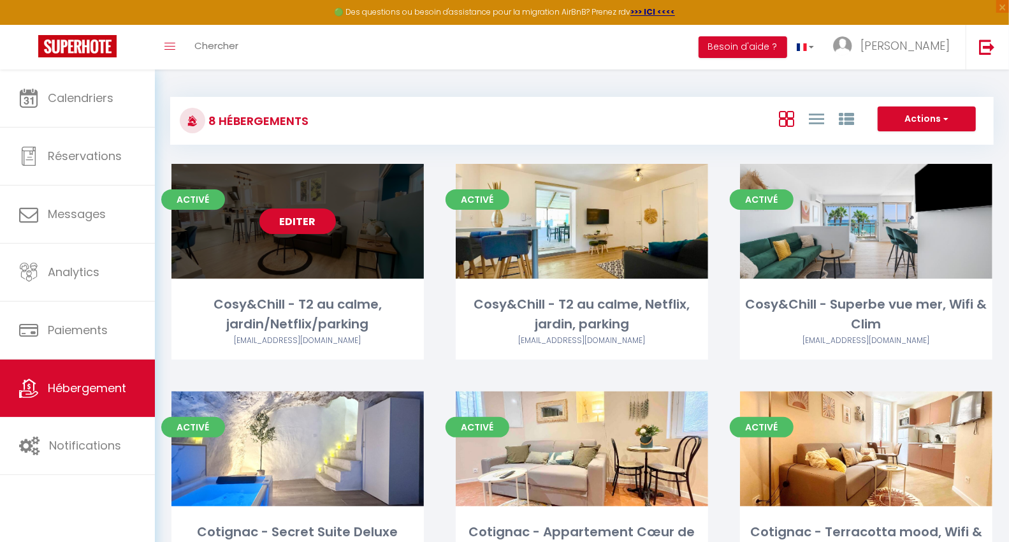
click at [296, 219] on link "Editer" at bounding box center [297, 220] width 76 height 25
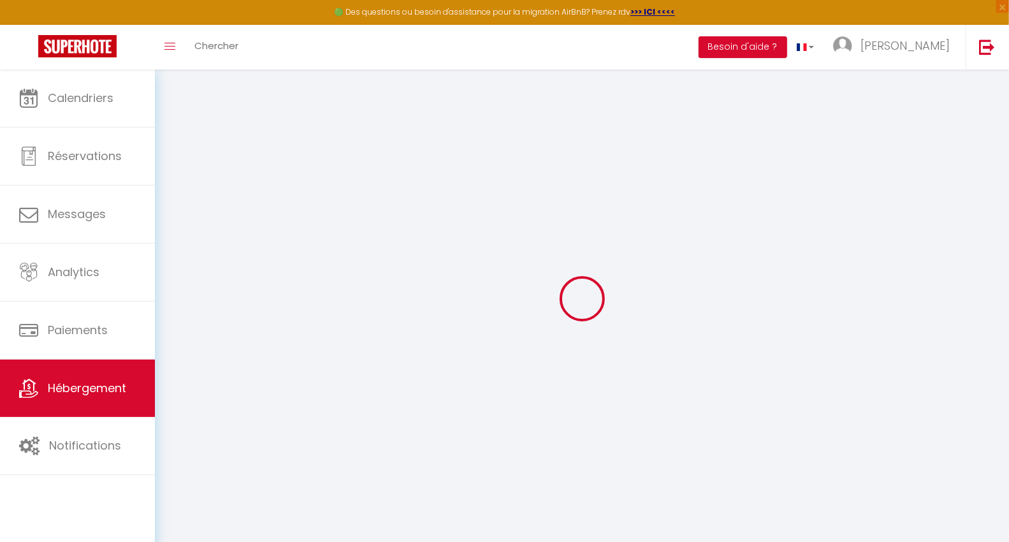
select select
checkbox input "false"
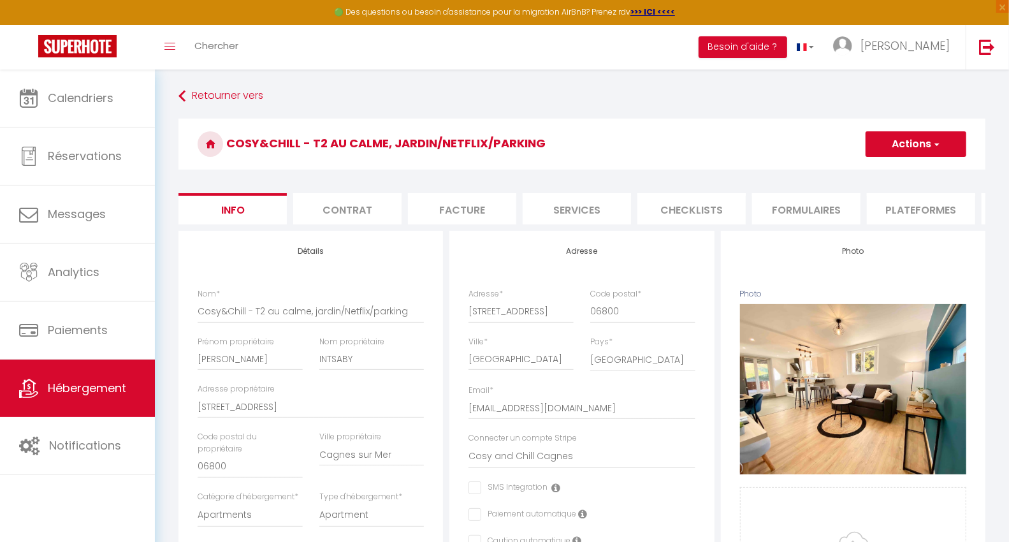
click at [722, 221] on li "Checklists" at bounding box center [691, 208] width 108 height 31
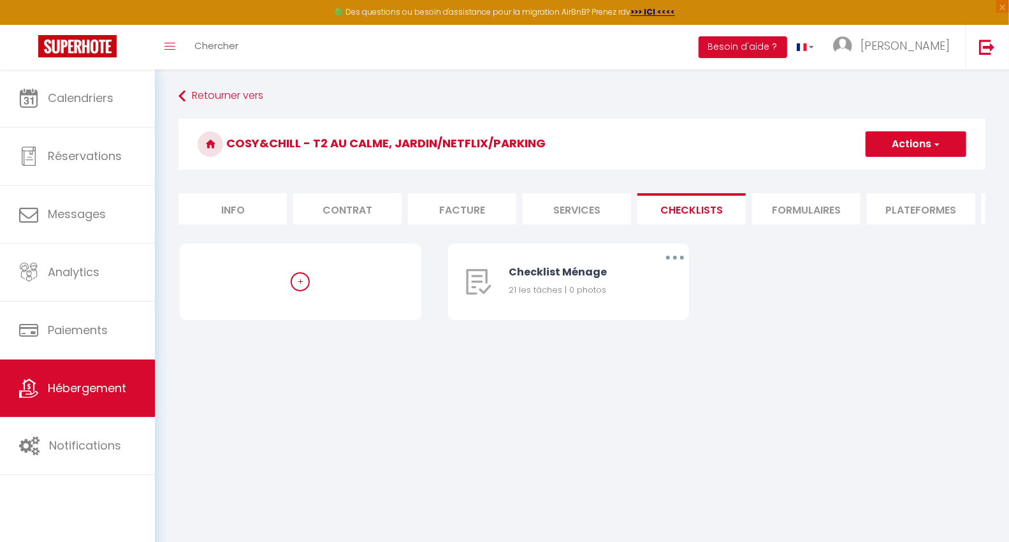
click at [913, 210] on li "Plateformes" at bounding box center [921, 208] width 108 height 31
select select
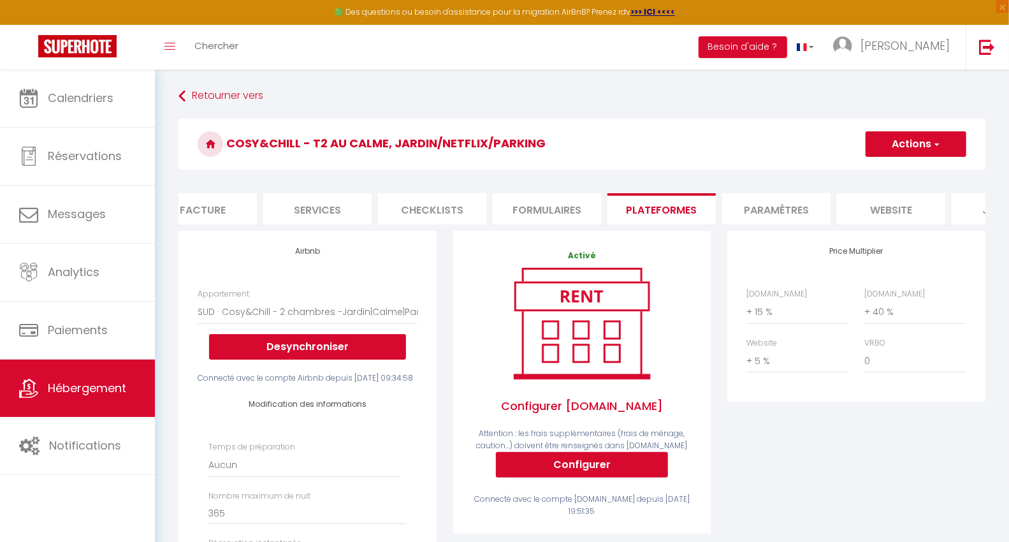
scroll to position [0, 261]
click at [891, 205] on li "website" at bounding box center [889, 208] width 108 height 31
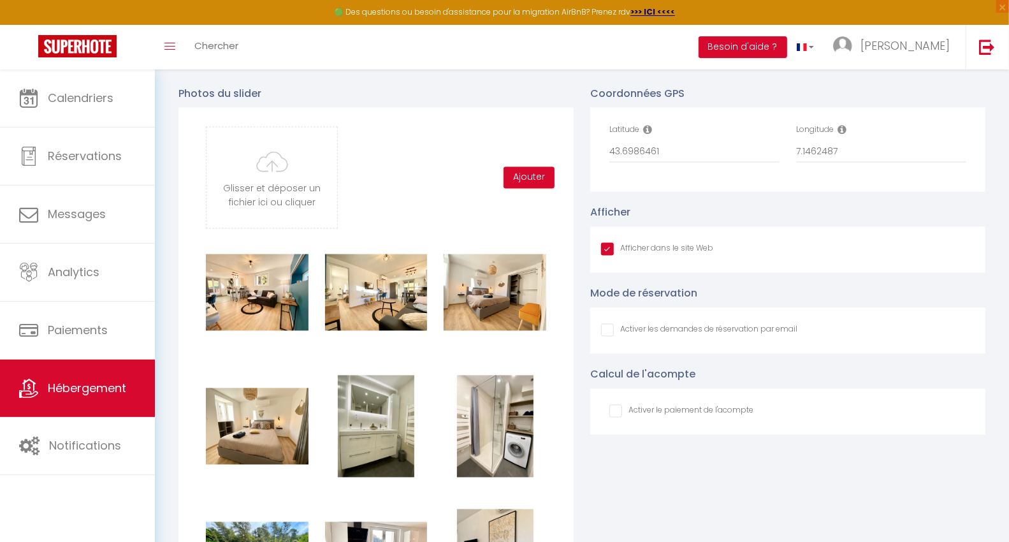
scroll to position [1275, 0]
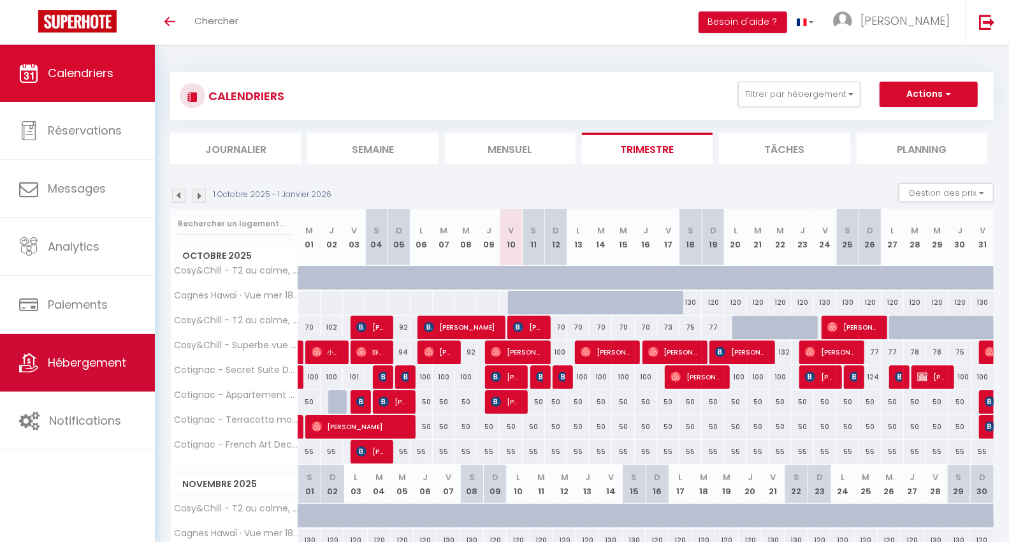
click at [103, 367] on span "Hébergement" at bounding box center [87, 362] width 78 height 16
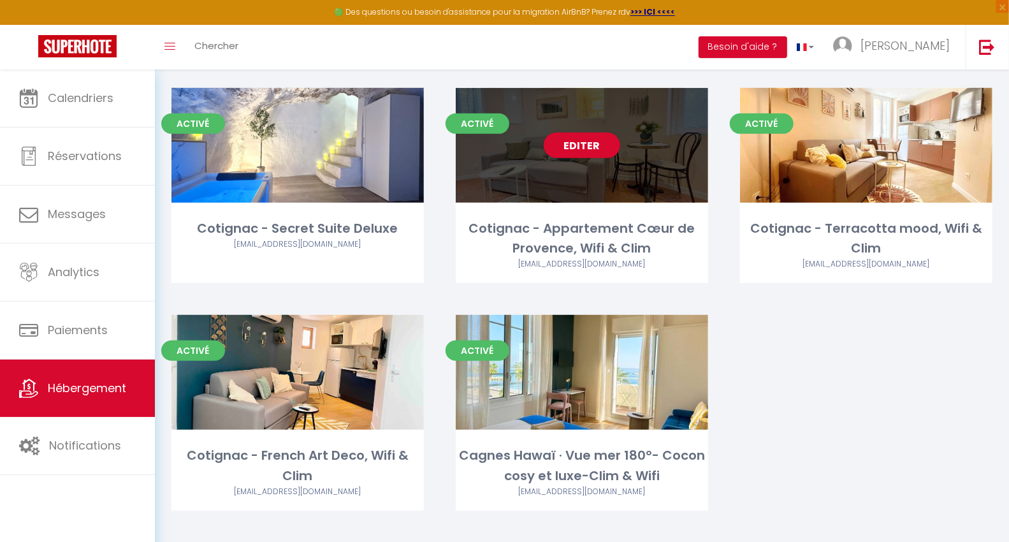
scroll to position [319, 0]
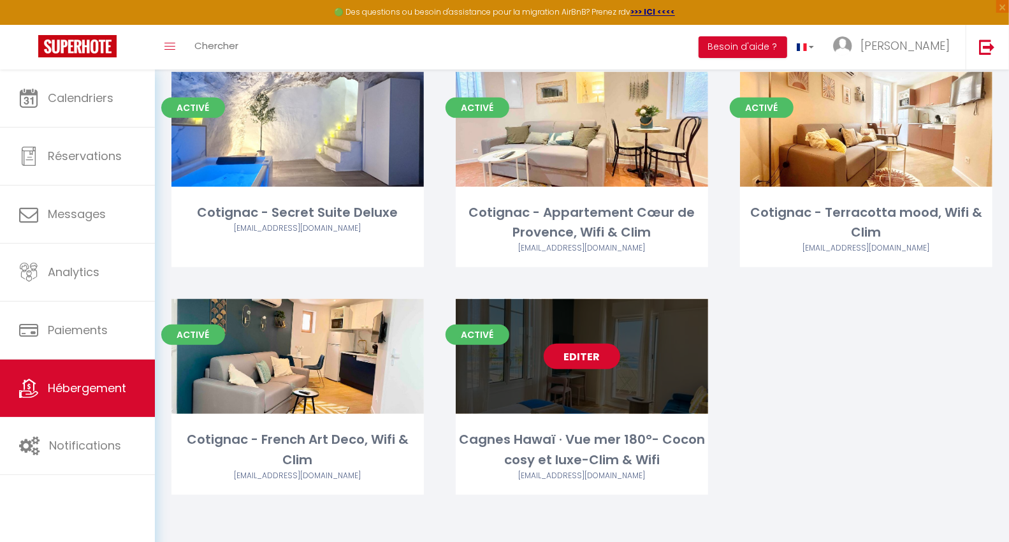
click at [595, 356] on link "Editer" at bounding box center [582, 356] width 76 height 25
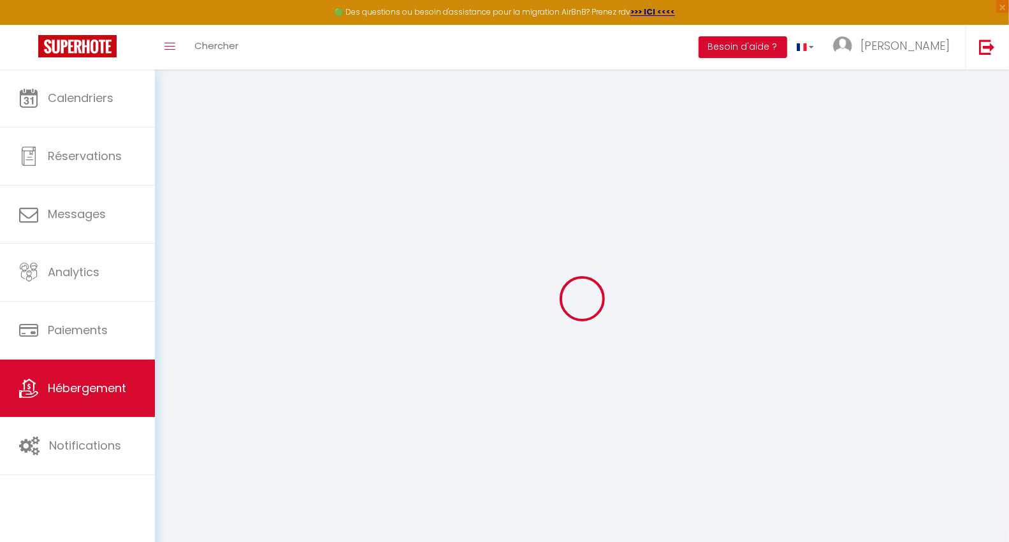
select select
checkbox input "false"
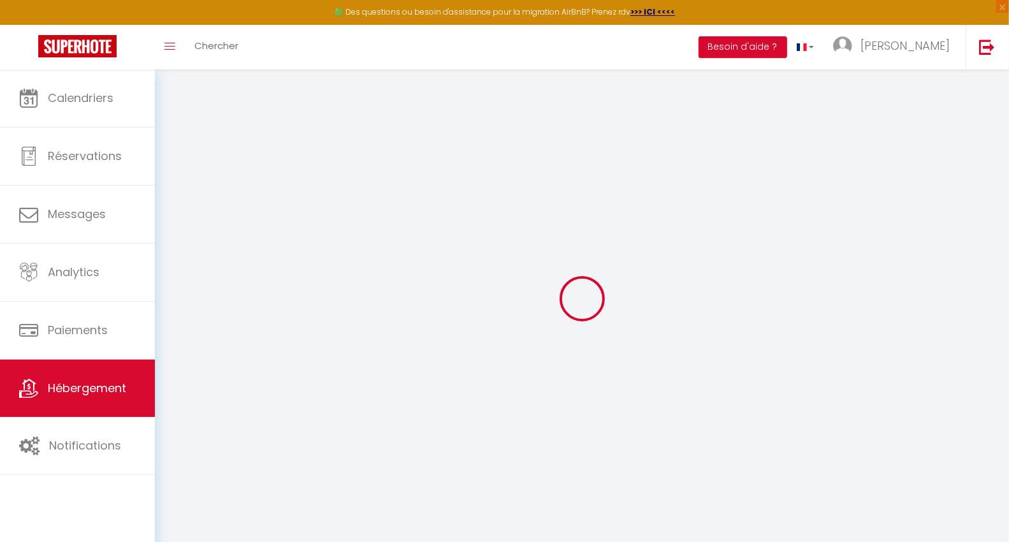
checkbox input "false"
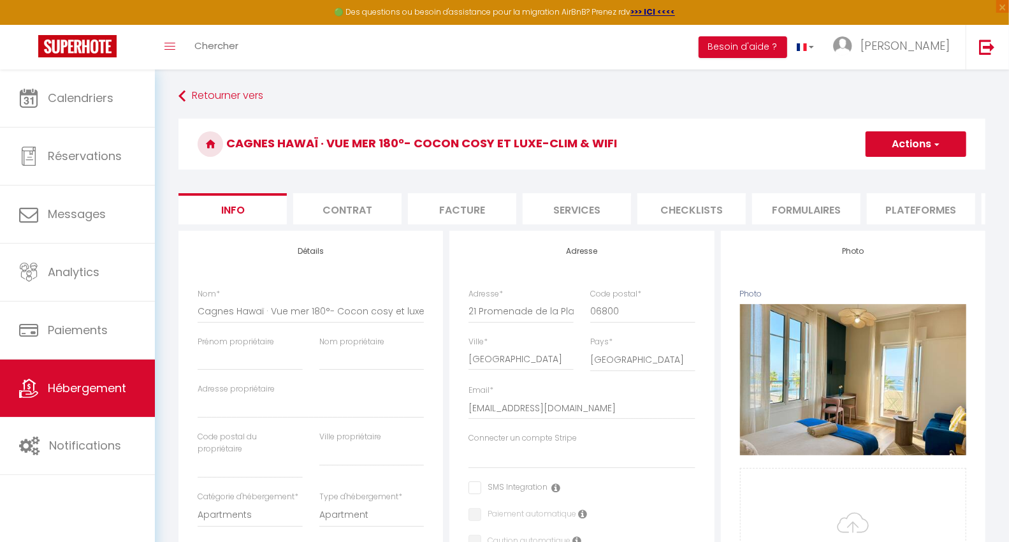
click at [606, 217] on li "Services" at bounding box center [577, 208] width 108 height 31
select select
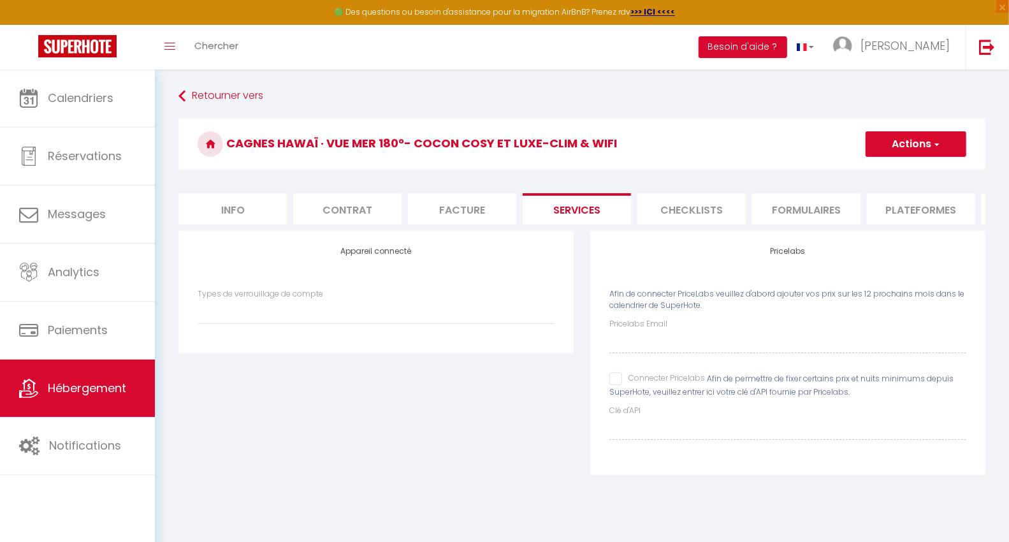
click at [613, 385] on input "Connecter Pricelabs" at bounding box center [657, 378] width 96 height 13
checkbox input "true"
select select
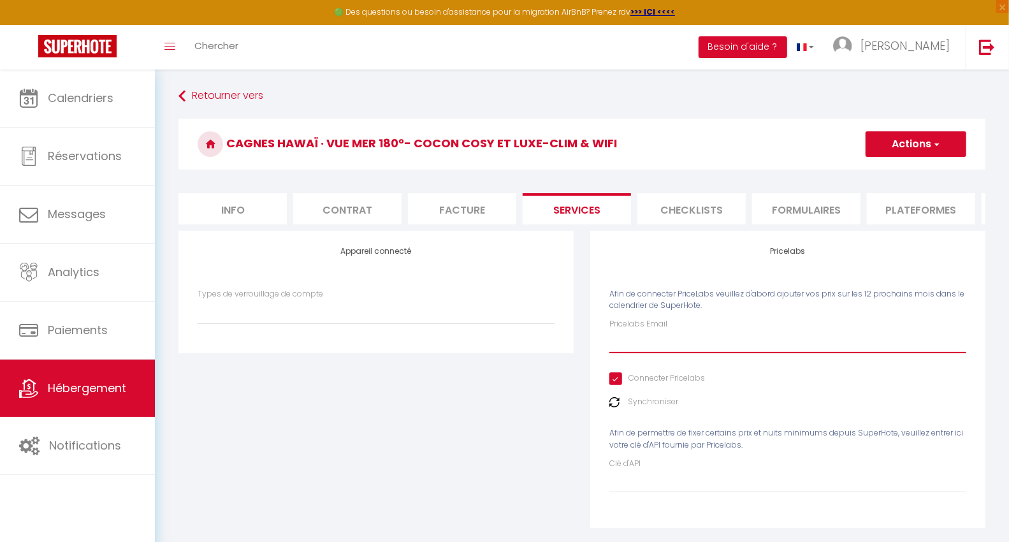
click at [620, 353] on input "Pricelabs Email" at bounding box center [787, 341] width 357 height 23
type input "marion.intsaby@gmail.com"
select select
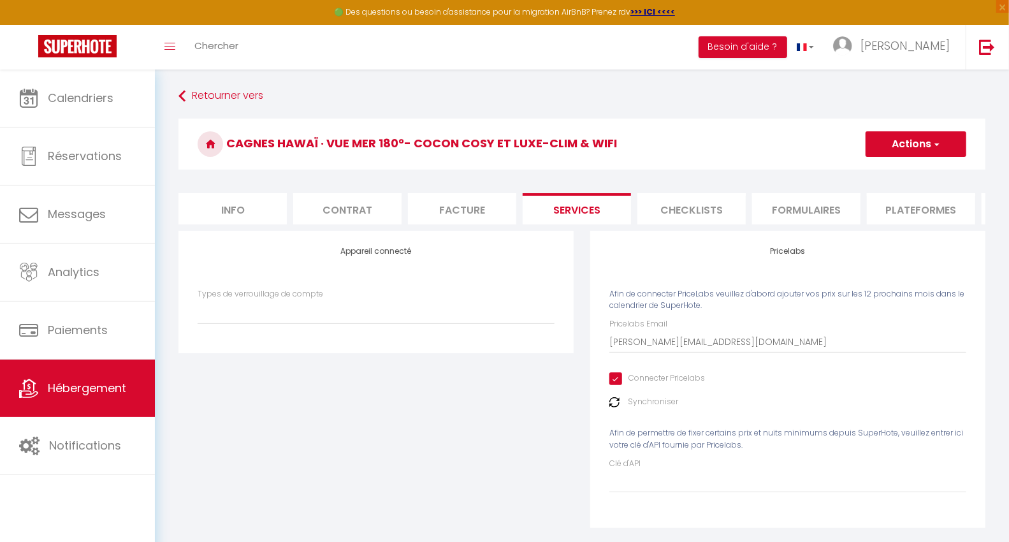
click at [616, 407] on img at bounding box center [614, 402] width 10 height 10
click at [876, 141] on button "Actions" at bounding box center [916, 143] width 101 height 25
click at [884, 167] on link "Enregistrer" at bounding box center [915, 172] width 101 height 17
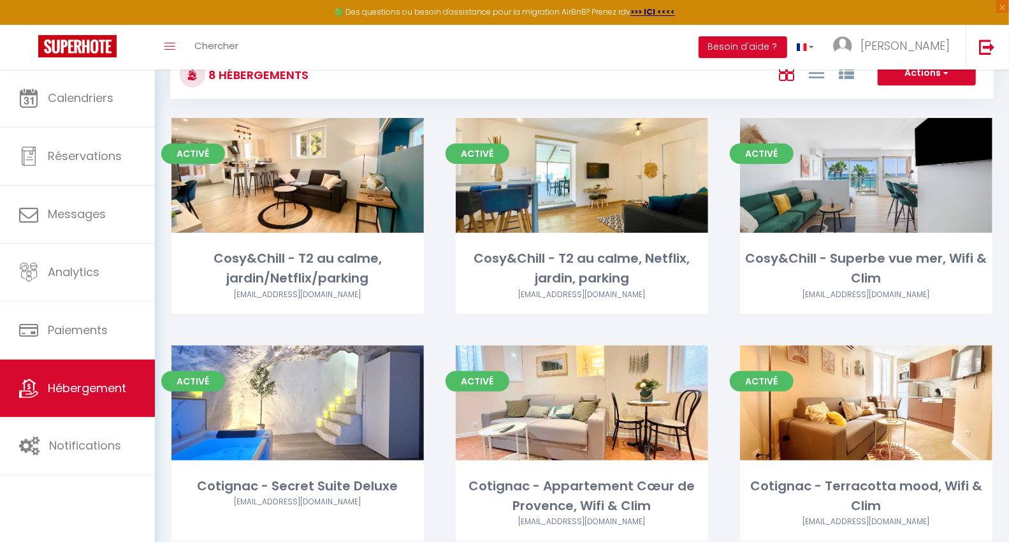
scroll to position [71, 0]
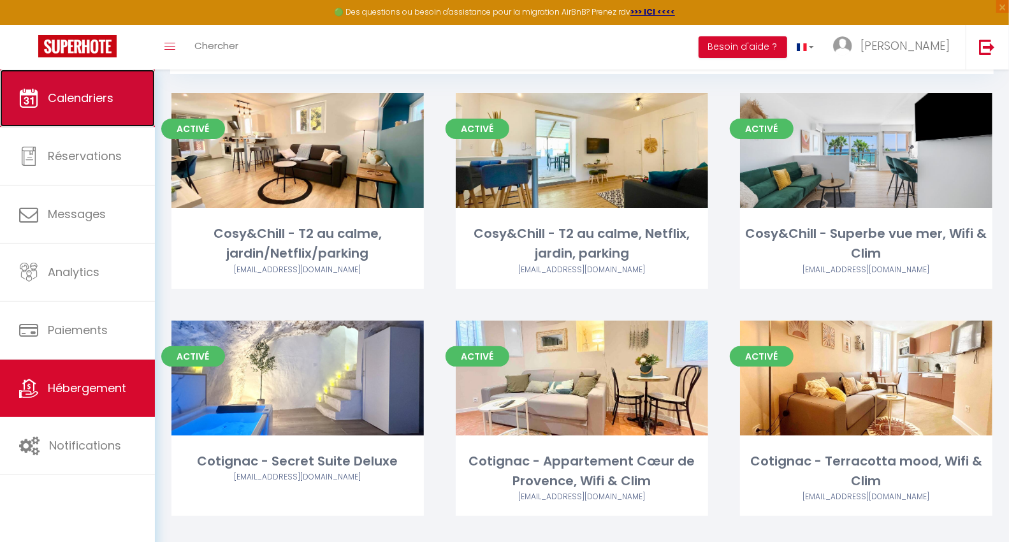
click at [87, 105] on span "Calendriers" at bounding box center [81, 98] width 66 height 16
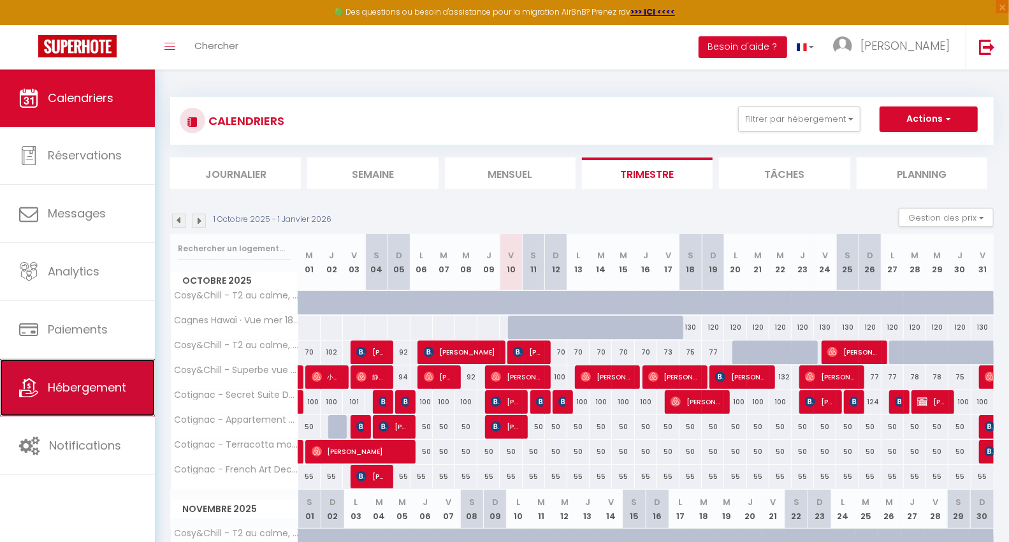
click at [92, 390] on span "Hébergement" at bounding box center [87, 387] width 78 height 16
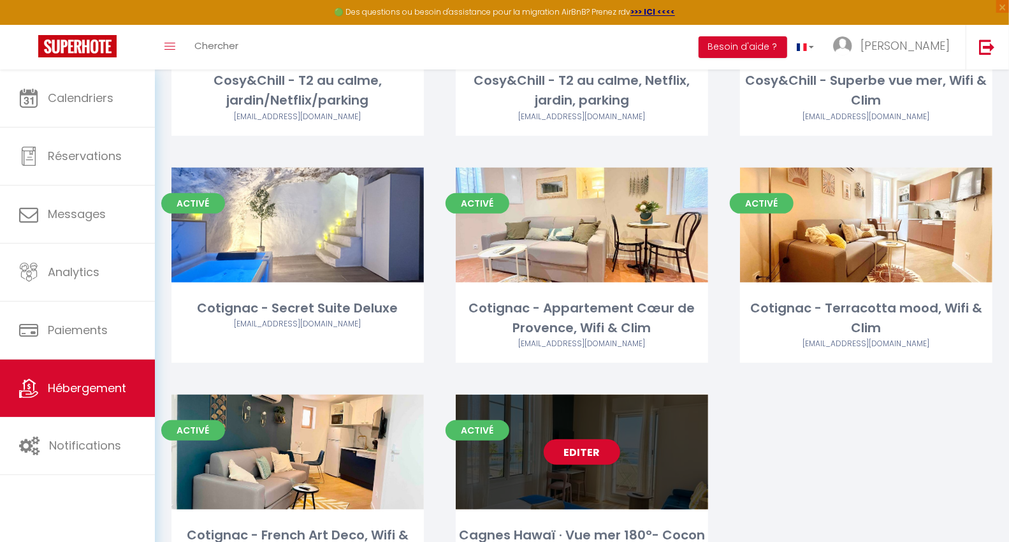
scroll to position [319, 0]
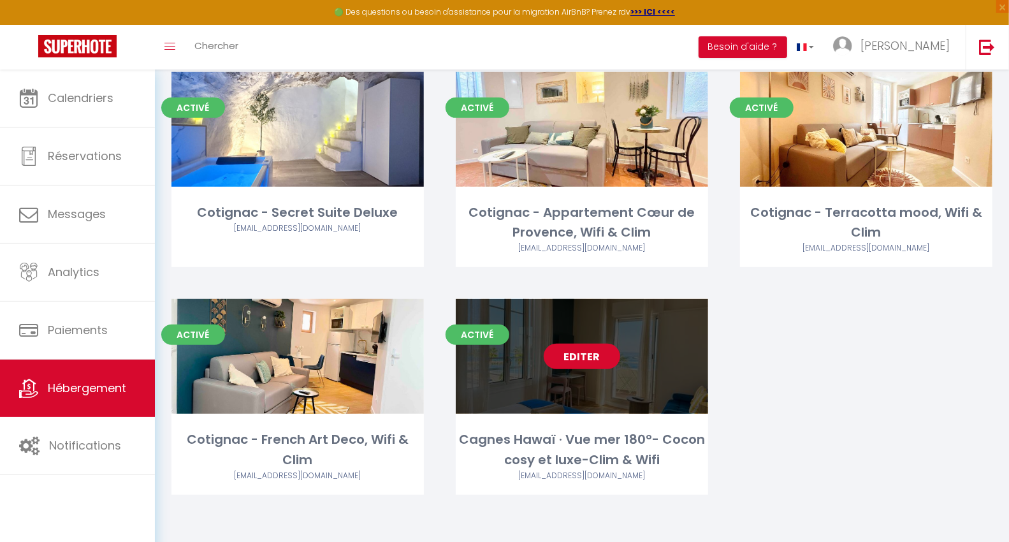
click at [581, 364] on link "Editer" at bounding box center [582, 356] width 76 height 25
select select "3"
select select "2"
select select "1"
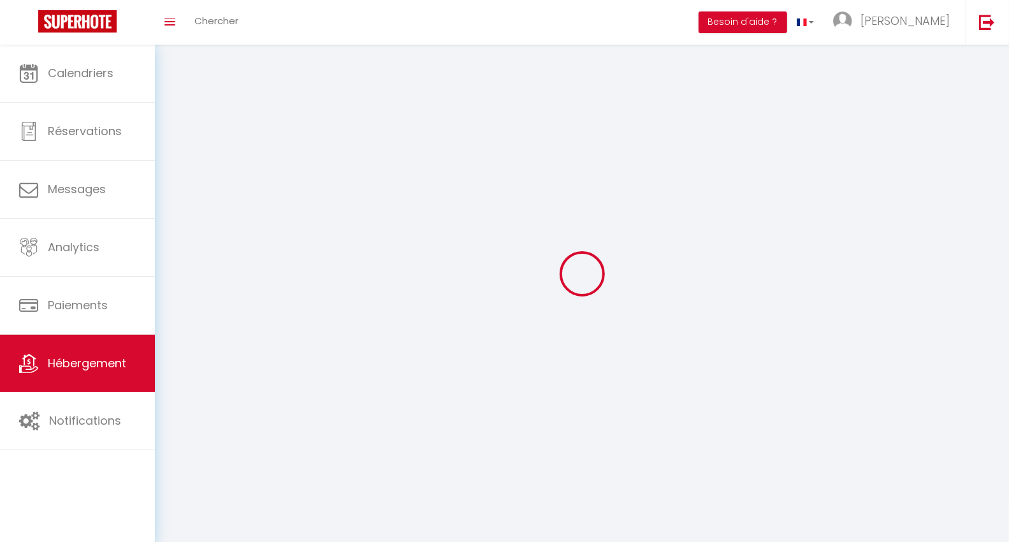
select select
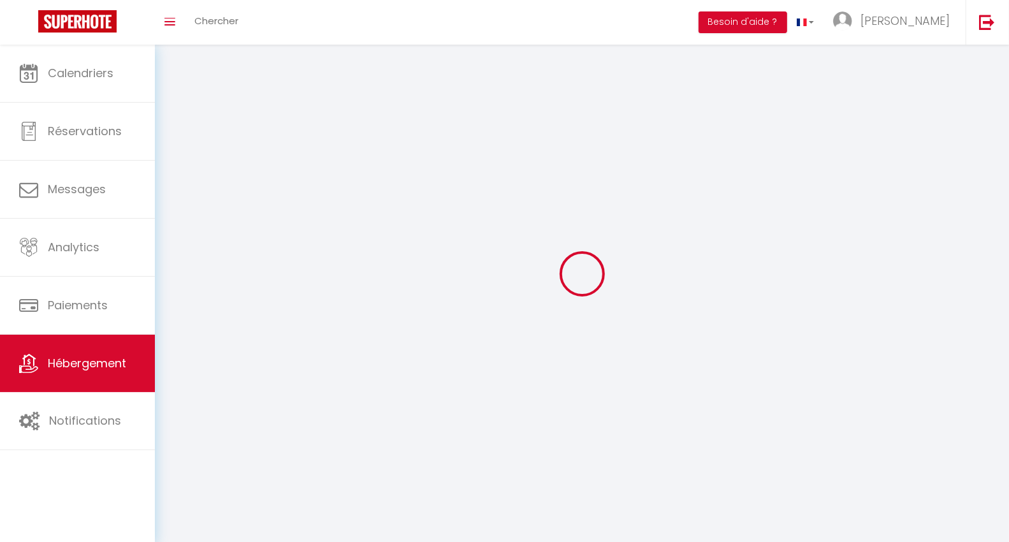
select select
checkbox input "false"
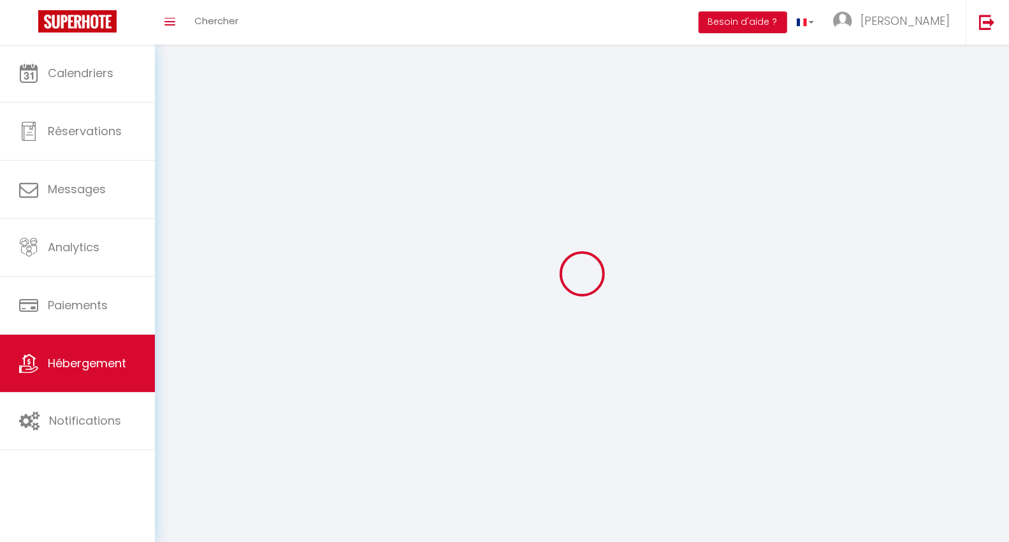
checkbox input "false"
select select
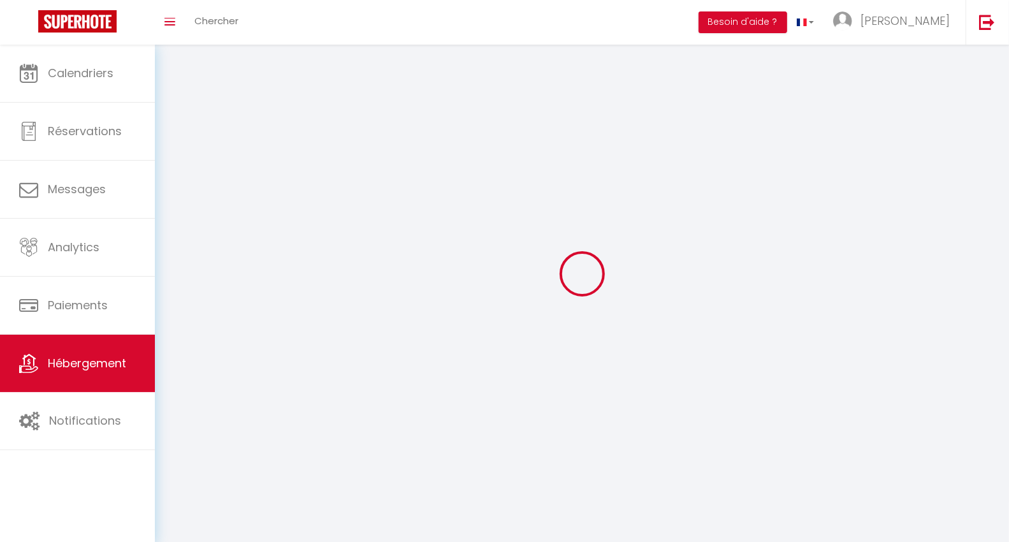
select select
checkbox input "false"
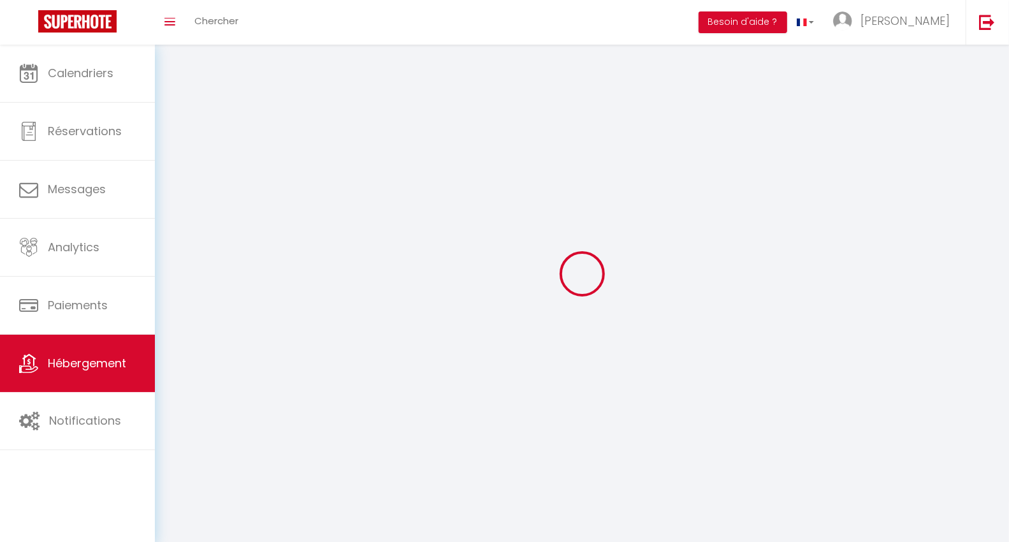
checkbox input "false"
select select
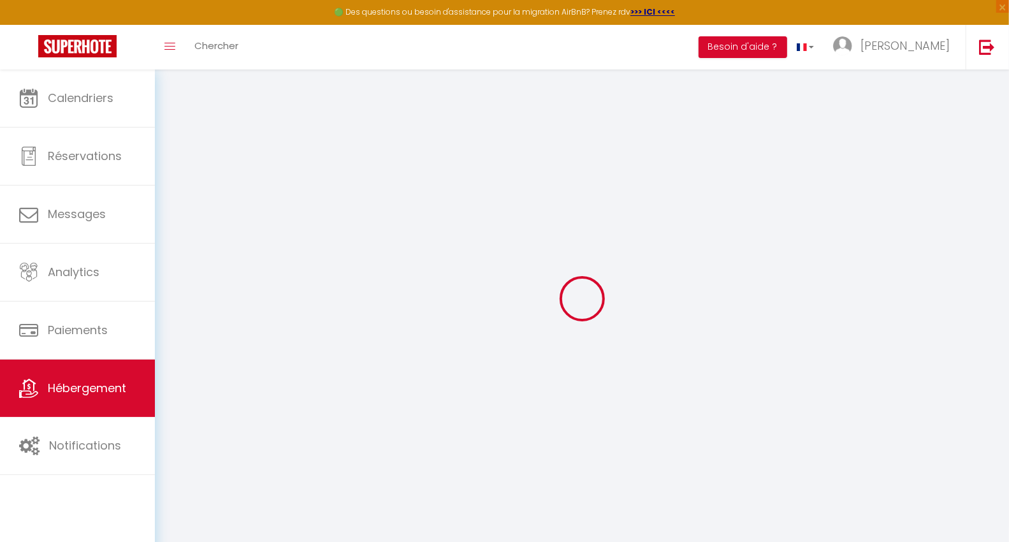
select select "+ 20 %"
select select "+ 50 %"
select select "+ 15 %"
select select
checkbox input "false"
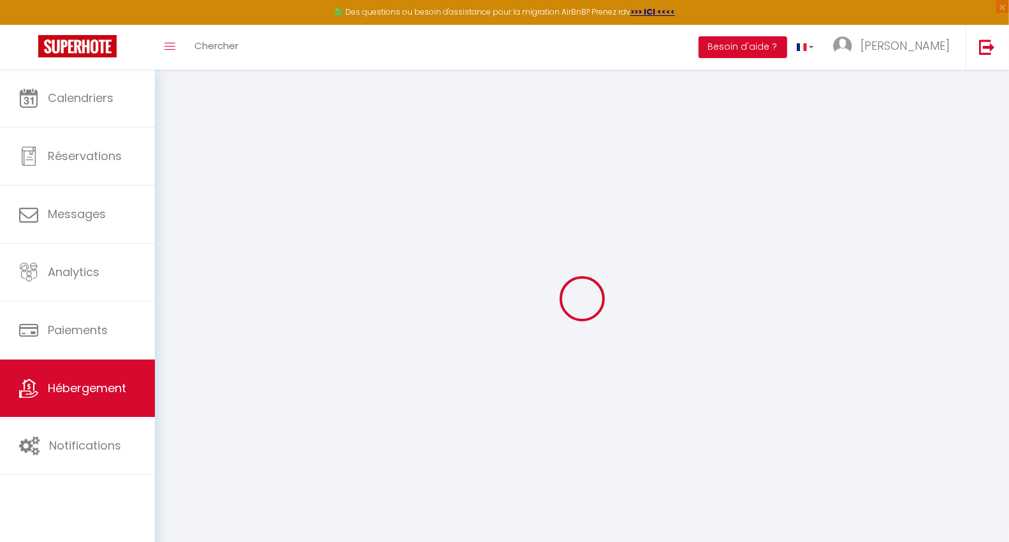
checkbox input "false"
select select "well_reviewed_guests"
select select "EUR"
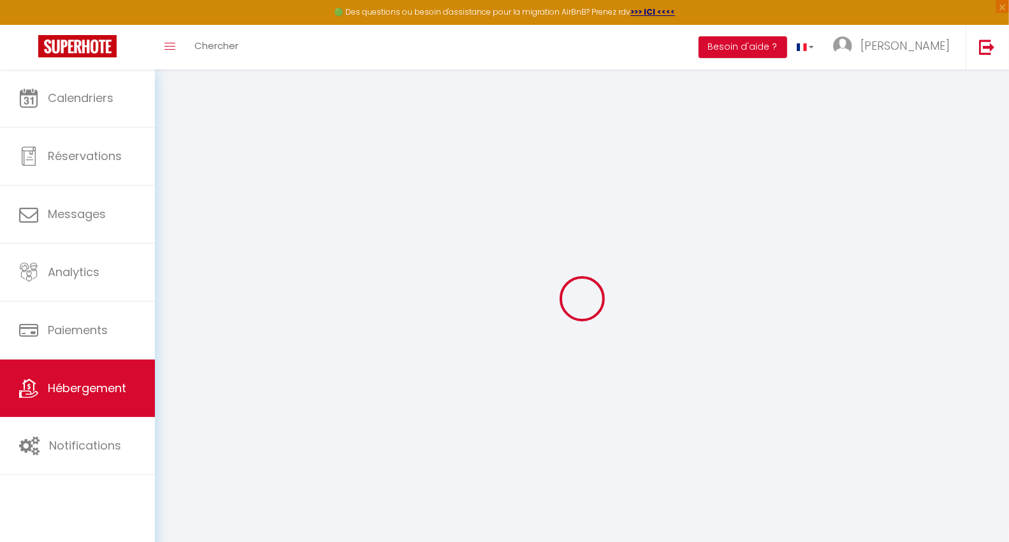
select select
select select "4023-1462947621937205482"
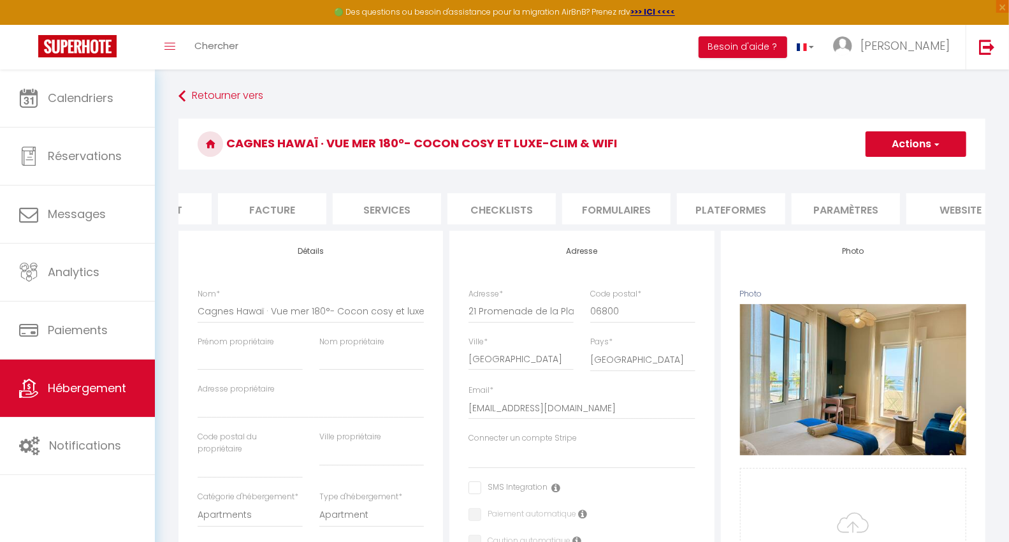
scroll to position [0, 196]
click at [739, 203] on li "Plateformes" at bounding box center [725, 208] width 108 height 31
select select
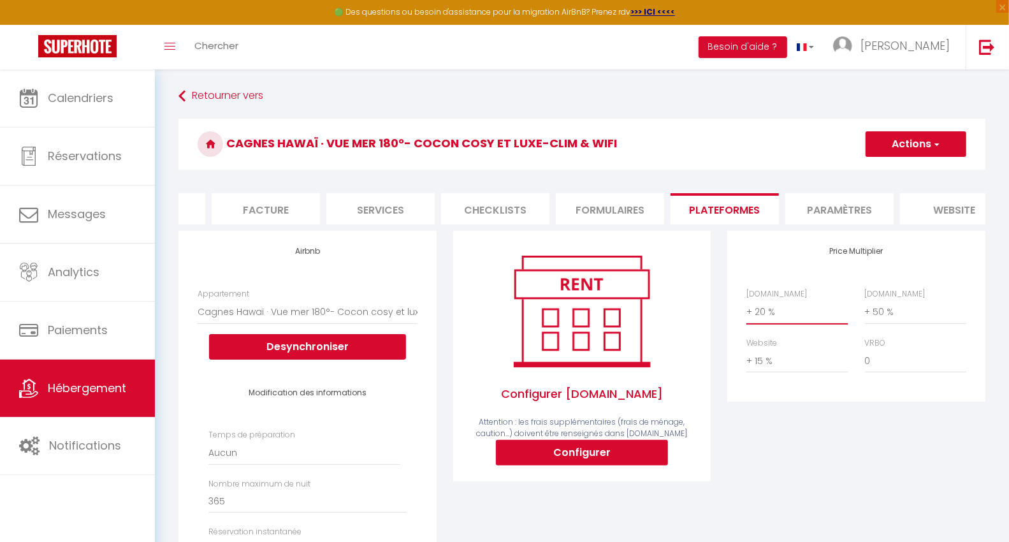
click at [778, 324] on select "0 + 1 % + 2 % + 3 % + 4 % + 5 % + 6 % + 7 % + 8 % + 9 %" at bounding box center [796, 312] width 101 height 24
select select "+ 15 %"
click at [746, 310] on select "0 + 1 % + 2 % + 3 % + 4 % + 5 % + 6 % + 7 % + 8 % + 9 %" at bounding box center [796, 312] width 101 height 24
select select
click at [931, 147] on button "Actions" at bounding box center [916, 143] width 101 height 25
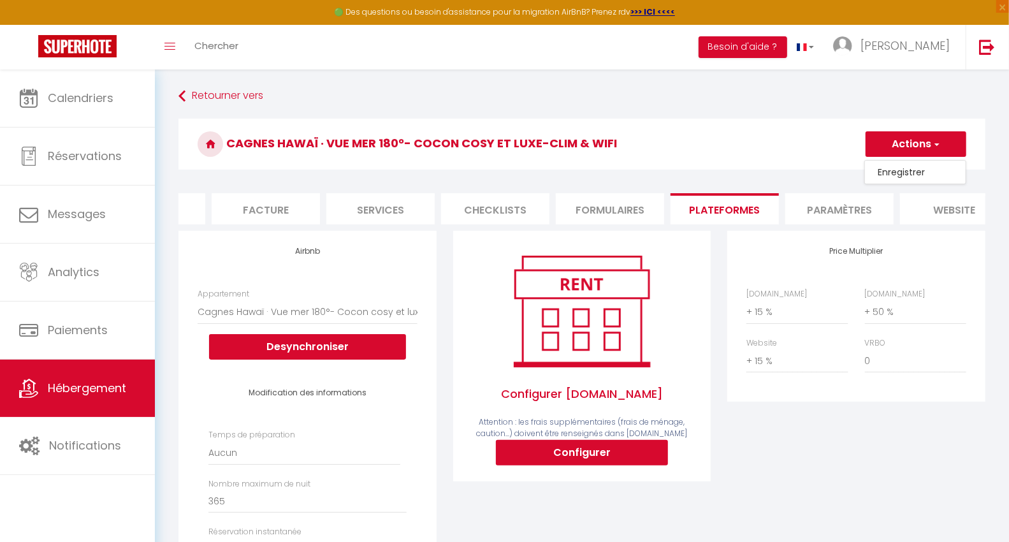
click at [889, 173] on link "Enregistrer" at bounding box center [915, 172] width 101 height 17
select select "well_reviewed_guests"
select select "EUR"
select select
click at [772, 324] on select "0 + 1 % + 2 % + 3 % + 4 % + 5 % + 6 % + 7 % + 8 % + 9 %" at bounding box center [796, 312] width 101 height 24
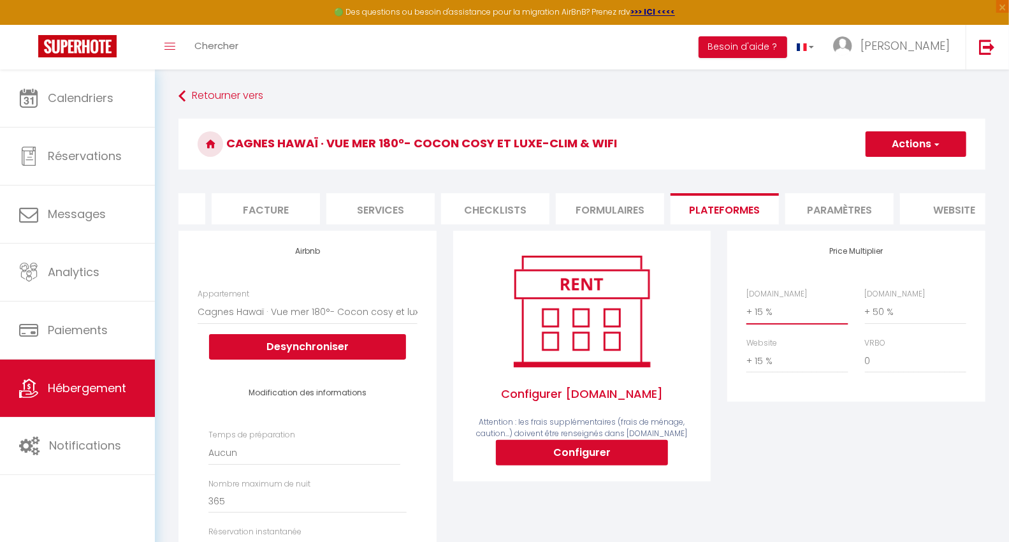
select select "+ 10 %"
click at [746, 310] on select "0 + 1 % + 2 % + 3 % + 4 % + 5 % + 6 % + 7 % + 8 % + 9 %" at bounding box center [796, 312] width 101 height 24
select select
click at [915, 144] on button "Actions" at bounding box center [916, 143] width 101 height 25
click at [890, 168] on link "Enregistrer" at bounding box center [915, 172] width 101 height 17
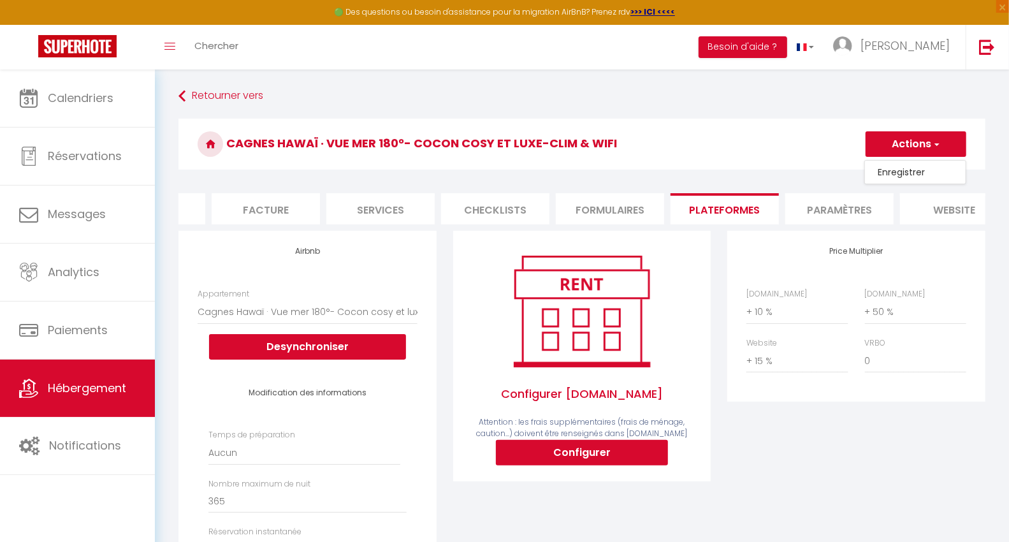
select select "well_reviewed_guests"
select select "EUR"
select select
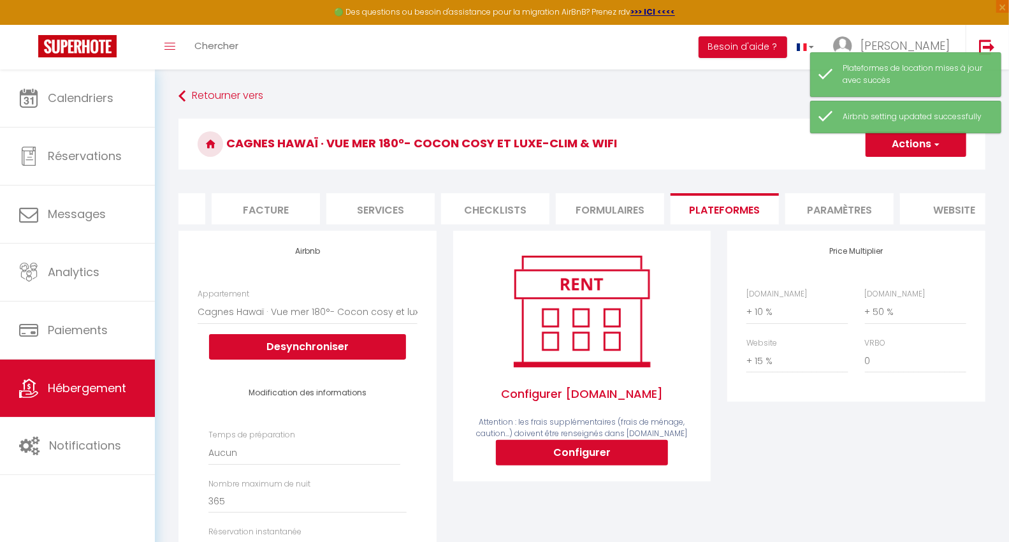
click at [725, 122] on h3 "Cagnes Hawaï · Vue mer 180°- Cocon cosy et luxe-Clim & Wifi" at bounding box center [581, 144] width 807 height 51
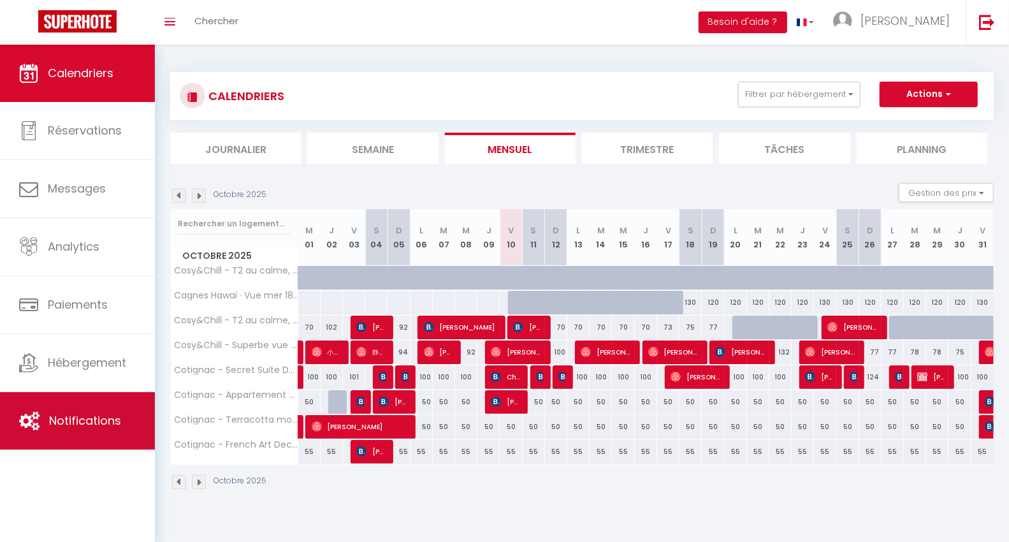
click at [92, 410] on link "Notifications" at bounding box center [77, 420] width 155 height 57
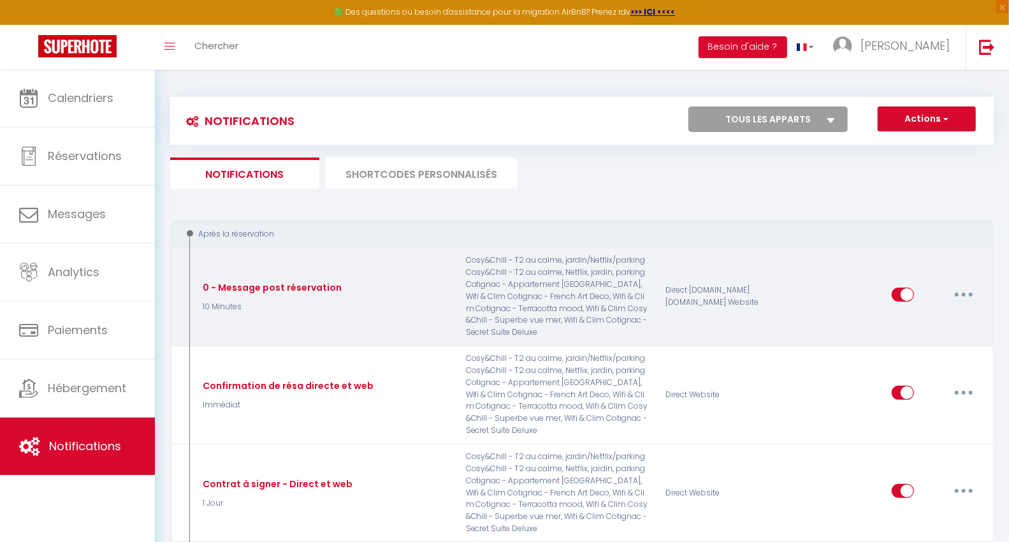
click at [971, 293] on button "button" at bounding box center [964, 294] width 36 height 20
click at [913, 323] on link "Editer" at bounding box center [930, 324] width 94 height 22
type input "0 - Message post réservation"
select select "10 Minutes"
select select "if_booking_is_paid"
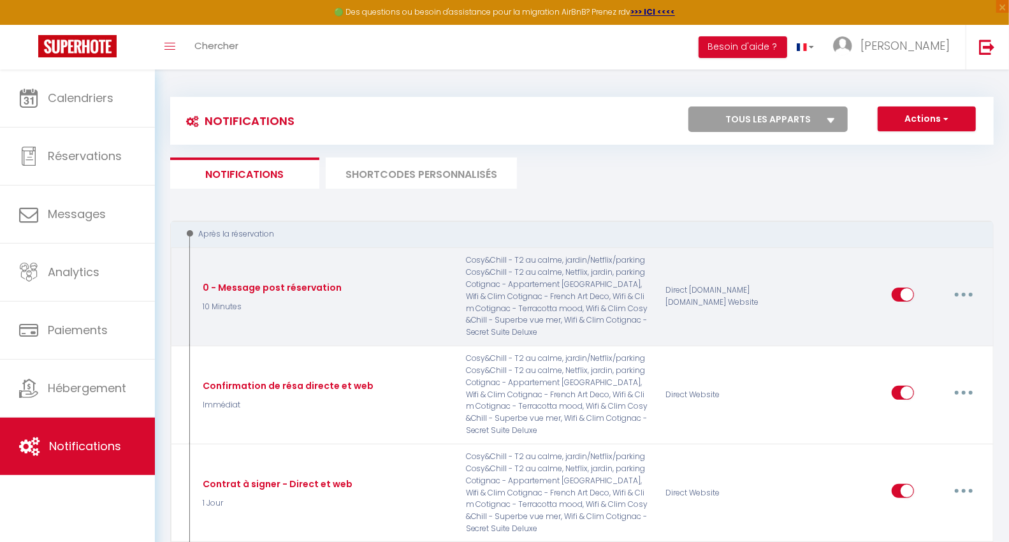
checkbox input "true"
checkbox input "false"
radio input "true"
type input "Confirmation de réservation"
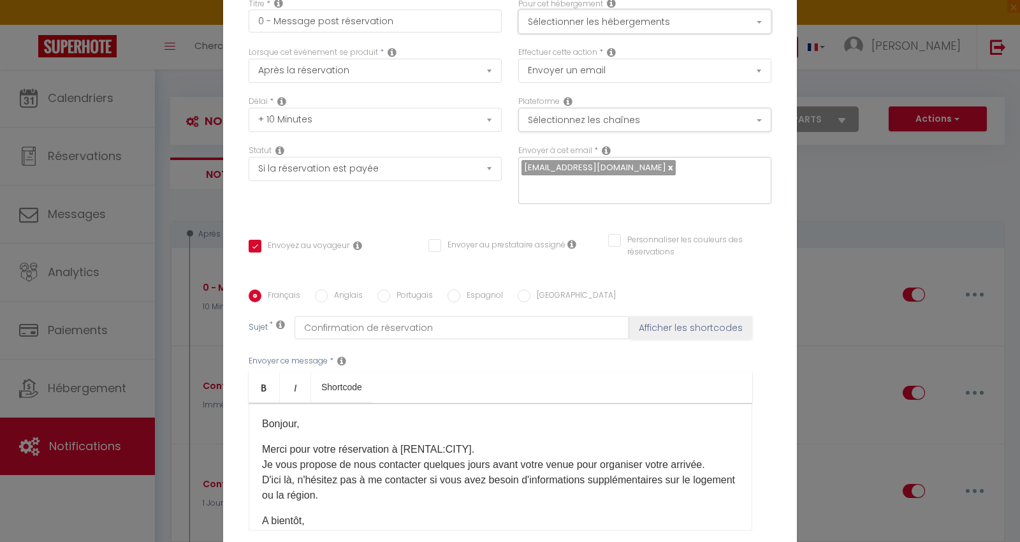
click at [592, 29] on button "Sélectionner les hébergements" at bounding box center [644, 22] width 253 height 24
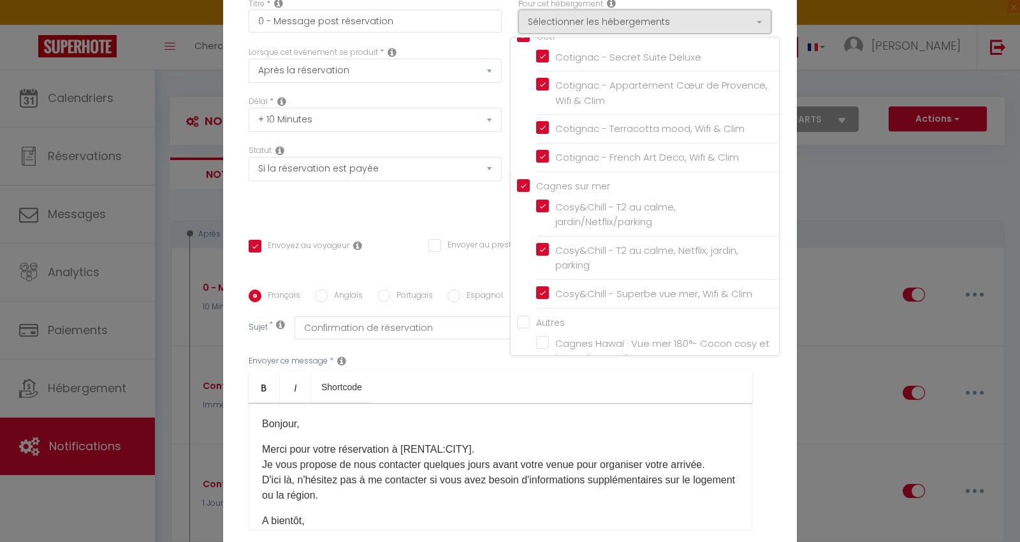
scroll to position [63, 0]
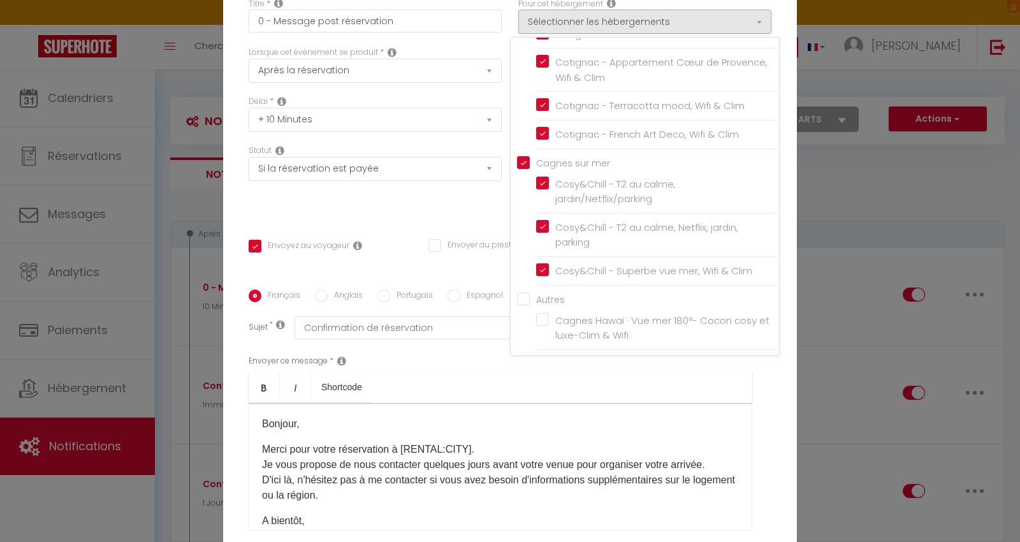
click at [549, 322] on label "Cagnes Hawaï · Vue mer 180°- Cocon cosy et luxe-Clim & Wifi" at bounding box center [660, 328] width 222 height 30
click at [538, 322] on input "Cagnes Hawaï · Vue mer 180°- Cocon cosy et luxe-Clim & Wifi" at bounding box center [657, 327] width 243 height 13
checkbox input "true"
checkbox input "false"
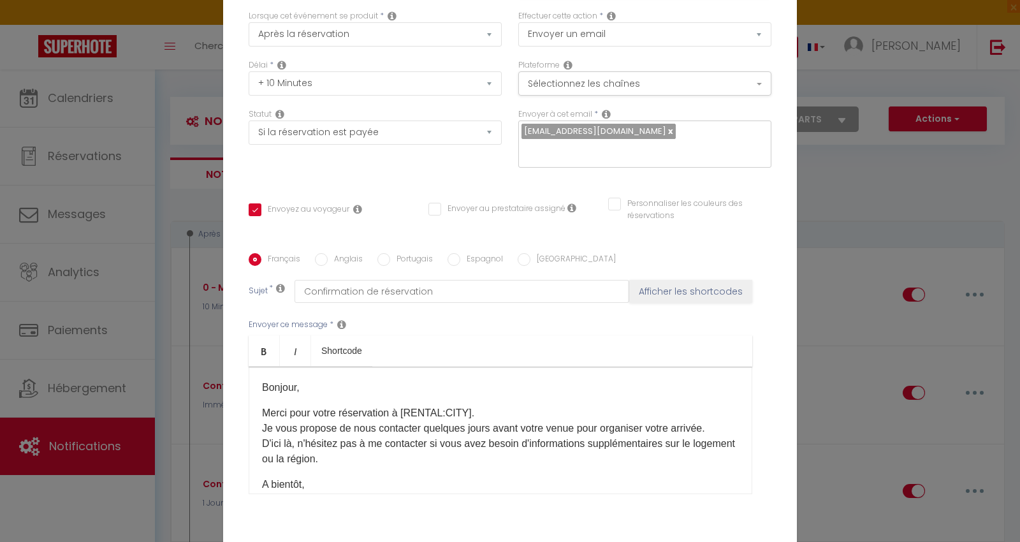
scroll to position [0, 0]
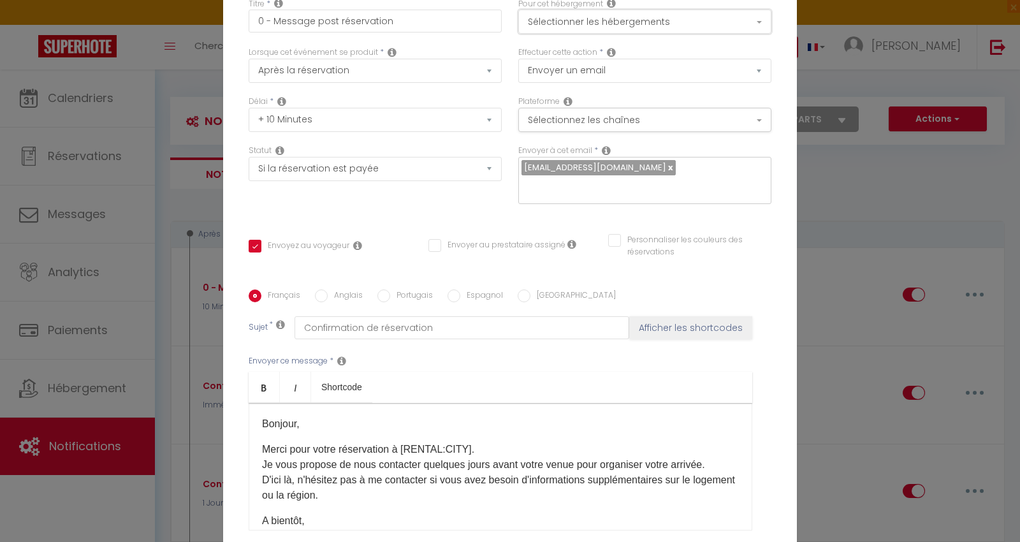
click at [563, 22] on button "Sélectionner les hébergements" at bounding box center [644, 22] width 253 height 24
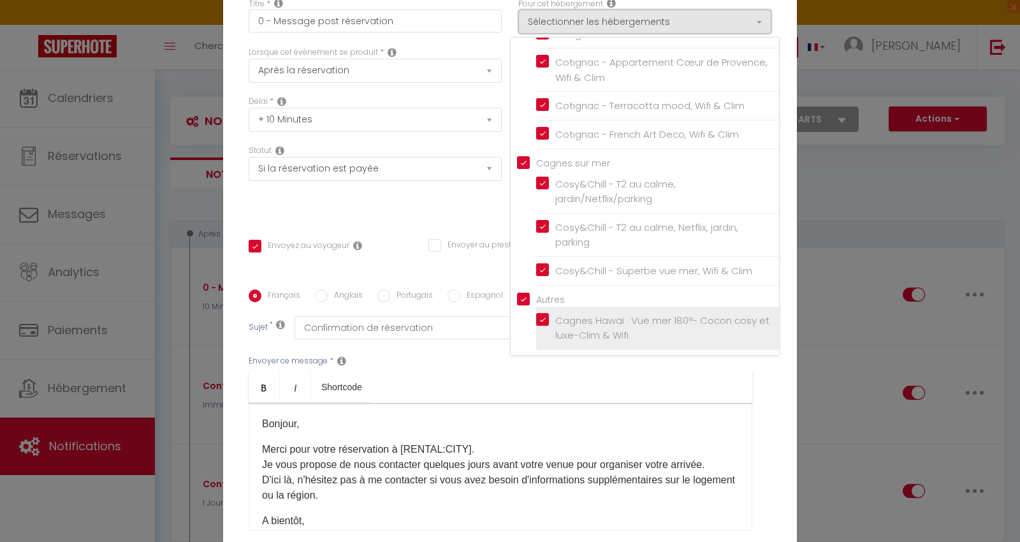
scroll to position [113, 0]
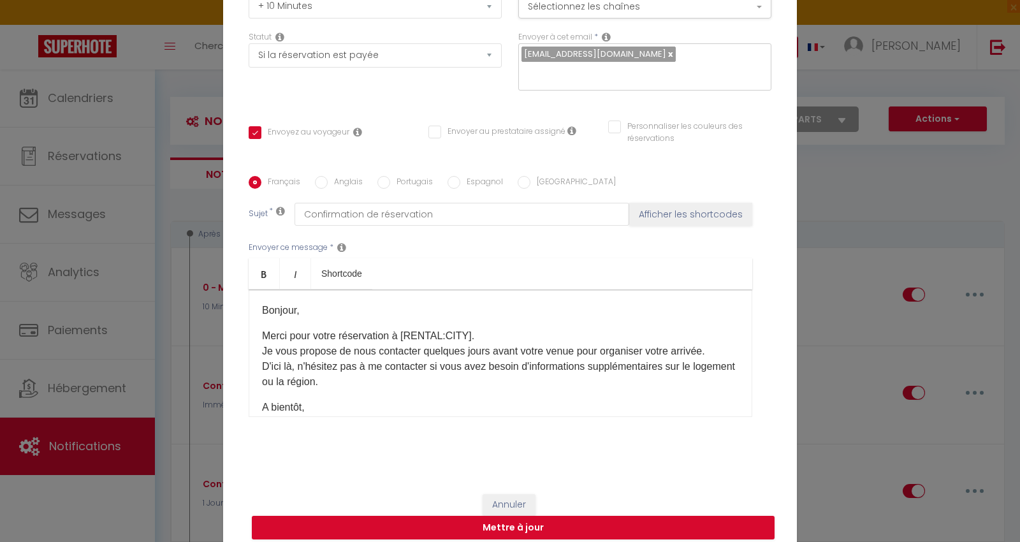
click at [523, 289] on div "Bonjour, Merci pour votre réservation à [RENTAL:CITY].​ Je vous propose de nous…" at bounding box center [501, 352] width 504 height 127
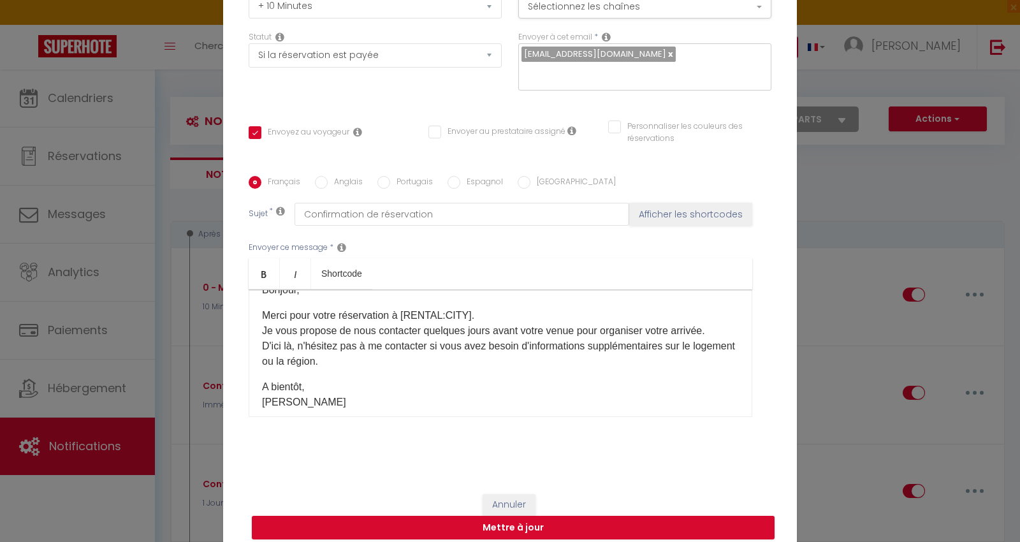
scroll to position [39, 0]
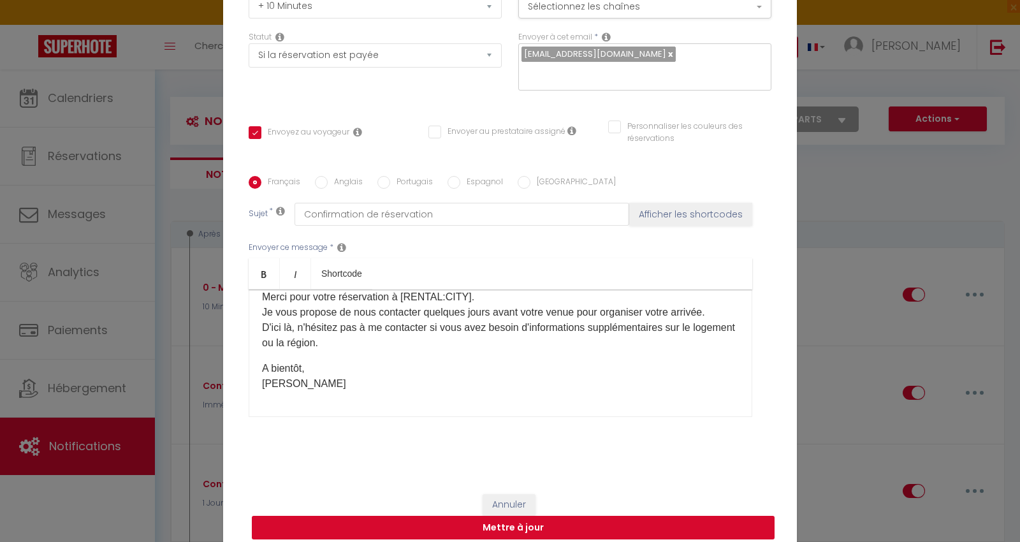
click at [509, 517] on button "Mettre à jour" at bounding box center [513, 528] width 523 height 24
checkbox input "true"
checkbox input "false"
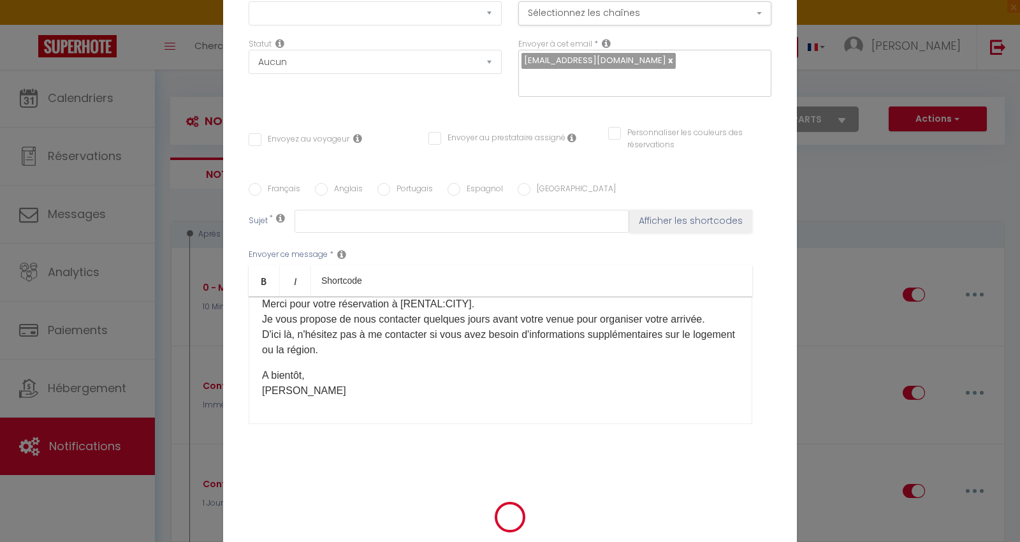
scroll to position [0, 0]
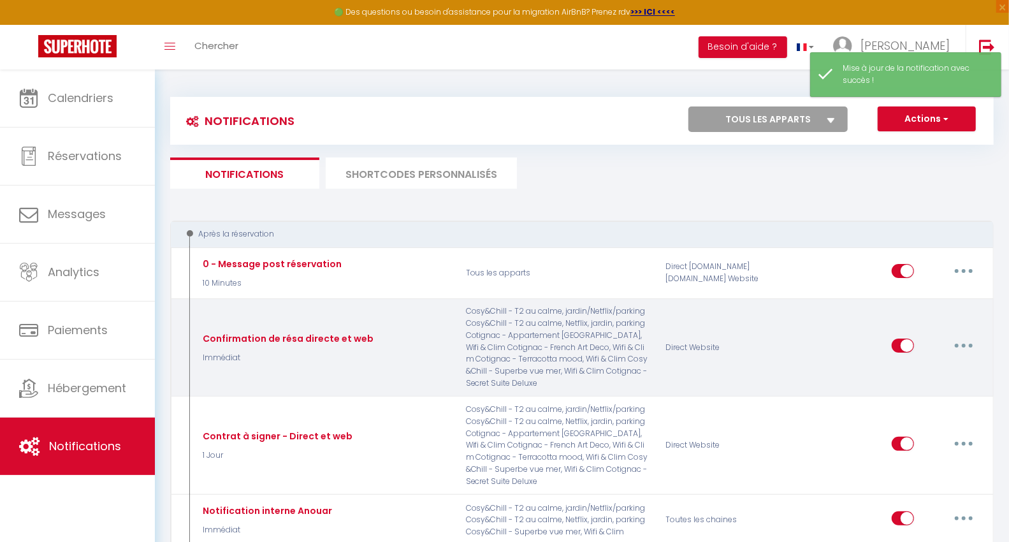
click at [973, 338] on button "button" at bounding box center [964, 345] width 36 height 20
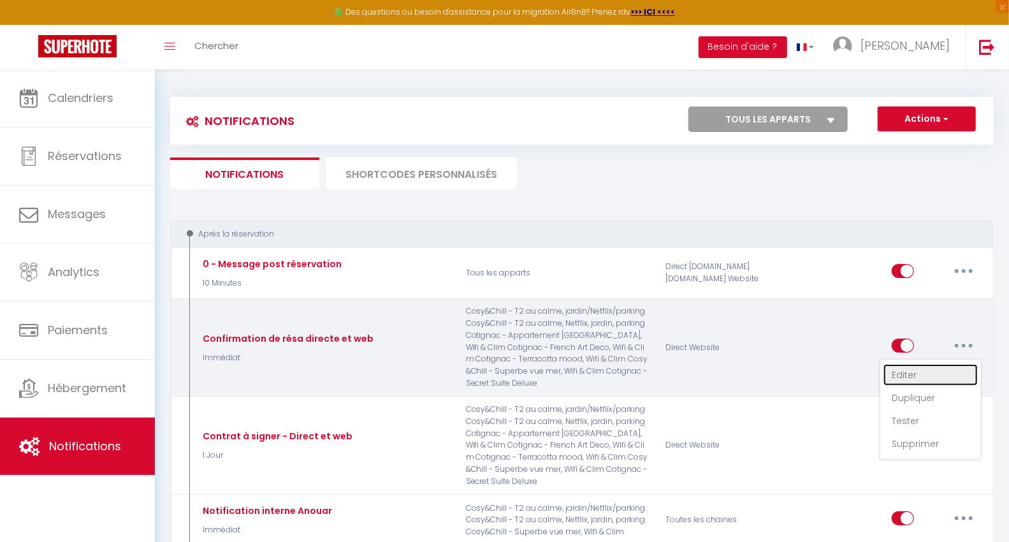
click at [908, 373] on link "Editer" at bounding box center [930, 375] width 94 height 22
type input "Confirmation de résa directe et web"
select select "Immédiat"
select select "if_booking_is_paid"
checkbox input "true"
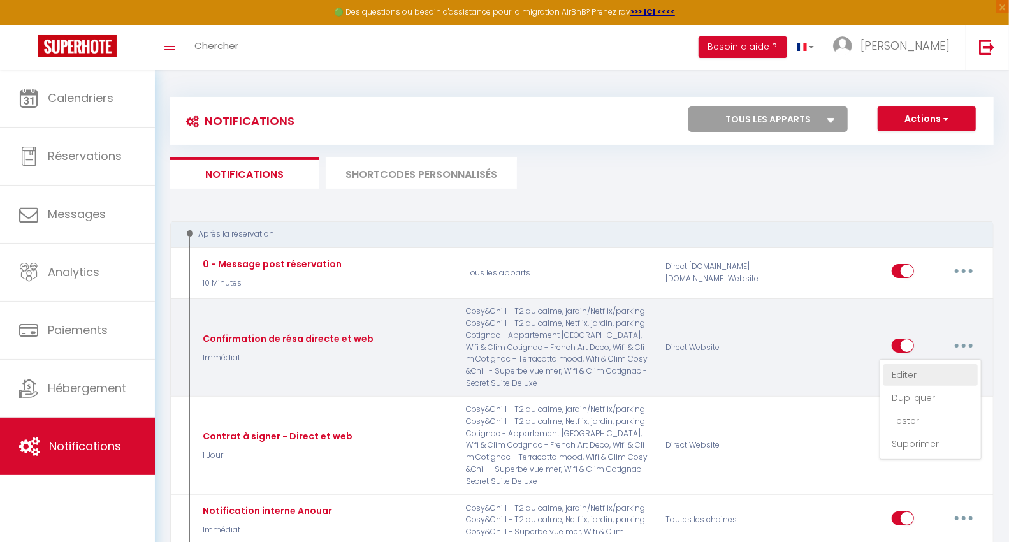
checkbox input "false"
radio input "true"
type input "Confirmation de réservation - [RENTAL:CITY]"
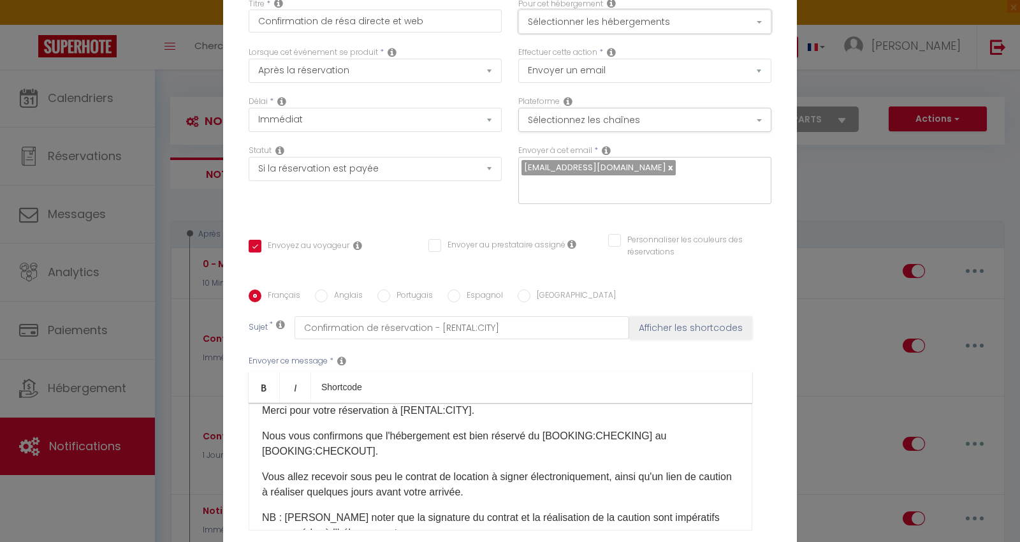
click at [583, 27] on button "Sélectionner les hébergements" at bounding box center [644, 22] width 253 height 24
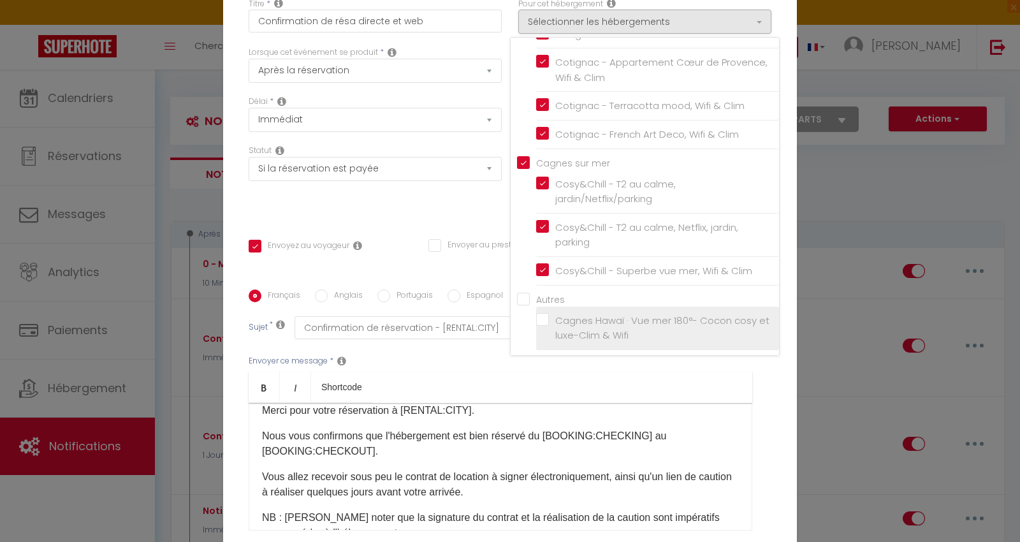
click at [549, 321] on label "Cagnes Hawaï · Vue mer 180°- Cocon cosy et luxe-Clim & Wifi" at bounding box center [660, 328] width 222 height 30
click at [537, 321] on input "Cagnes Hawaï · Vue mer 180°- Cocon cosy et luxe-Clim & Wifi" at bounding box center [657, 327] width 243 height 13
checkbox input "true"
checkbox input "false"
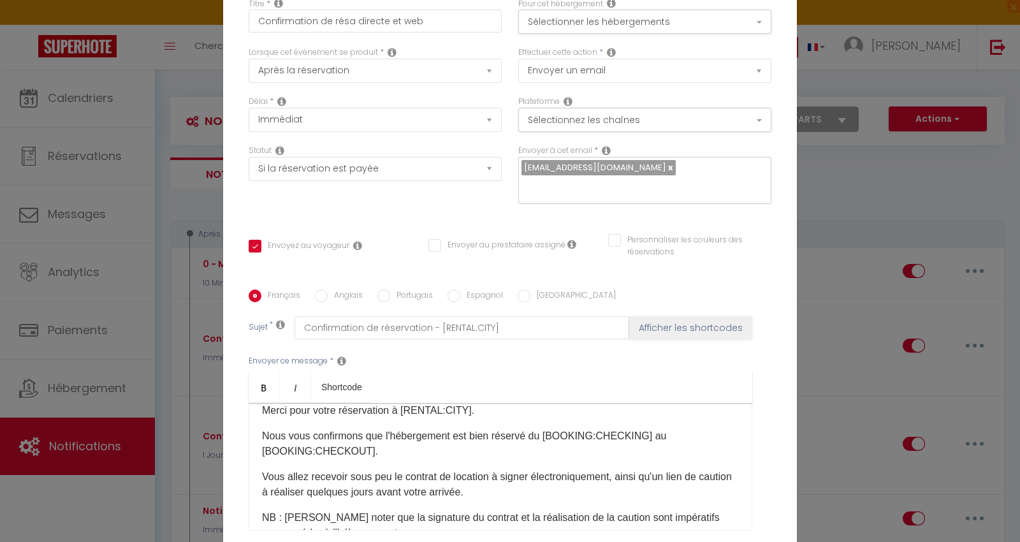
click at [461, 200] on div "Statut Aucun Si la réservation est payée Si réservation non payée Si la caution…" at bounding box center [375, 181] width 270 height 72
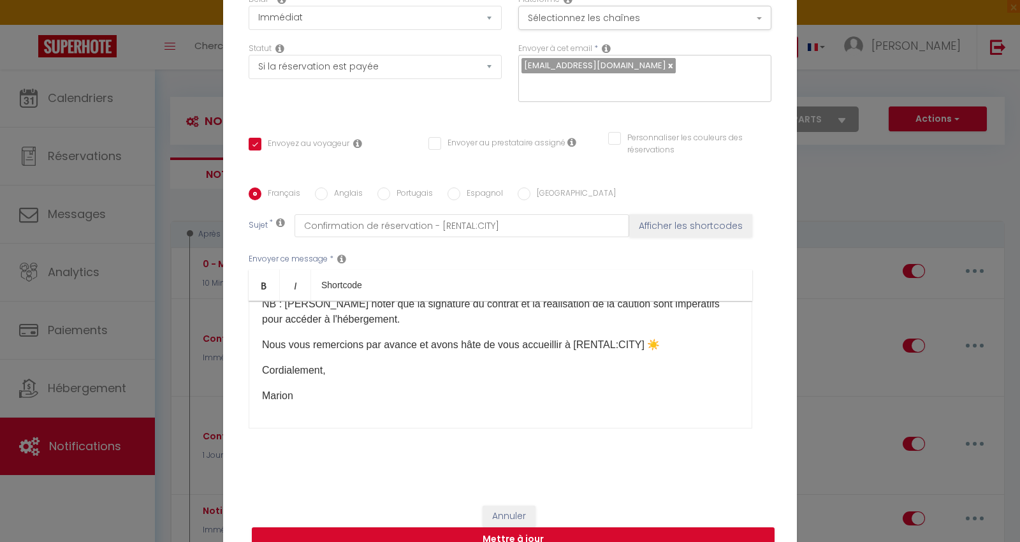
scroll to position [113, 0]
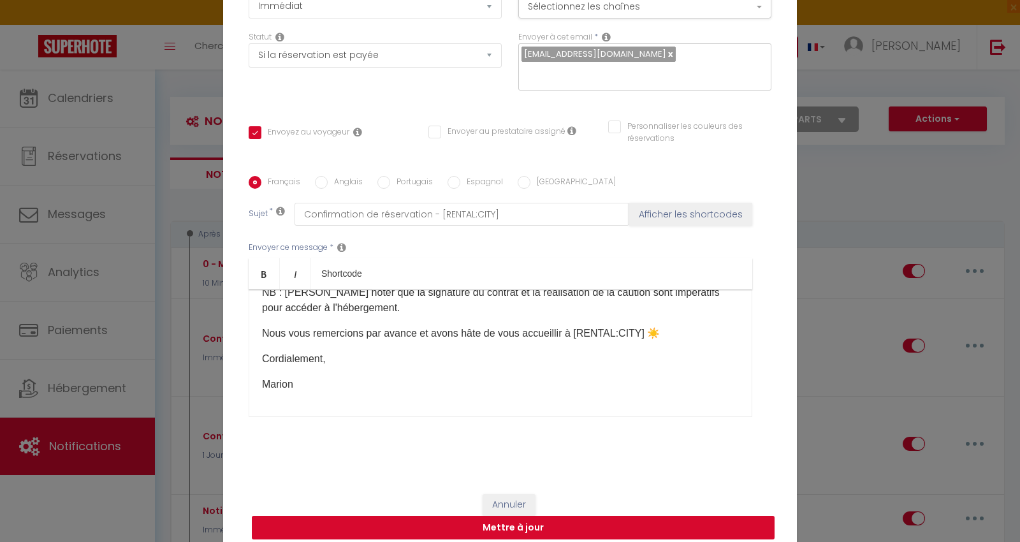
click at [498, 518] on button "Mettre à jour" at bounding box center [513, 528] width 523 height 24
checkbox input "true"
checkbox input "false"
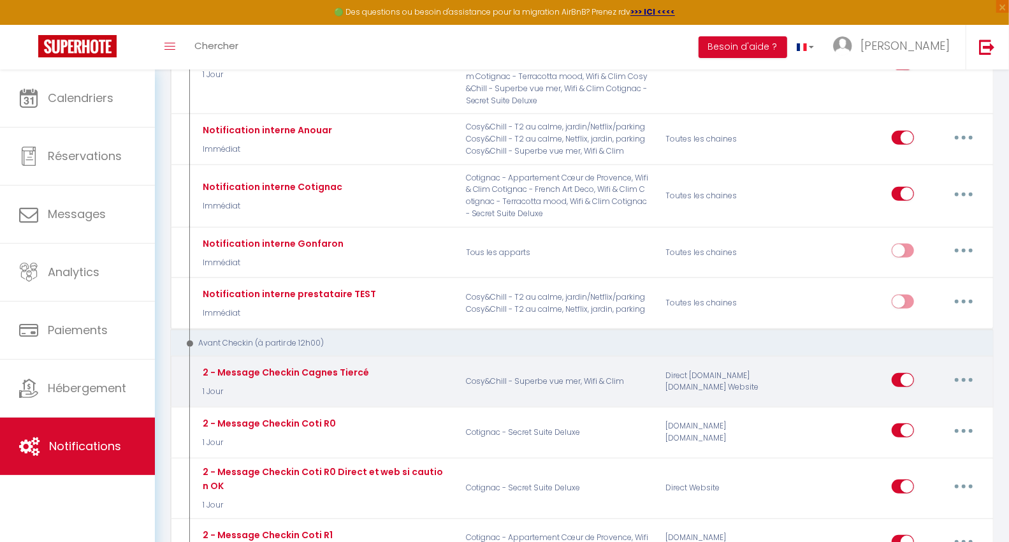
scroll to position [424, 0]
